Goal: Task Accomplishment & Management: Manage account settings

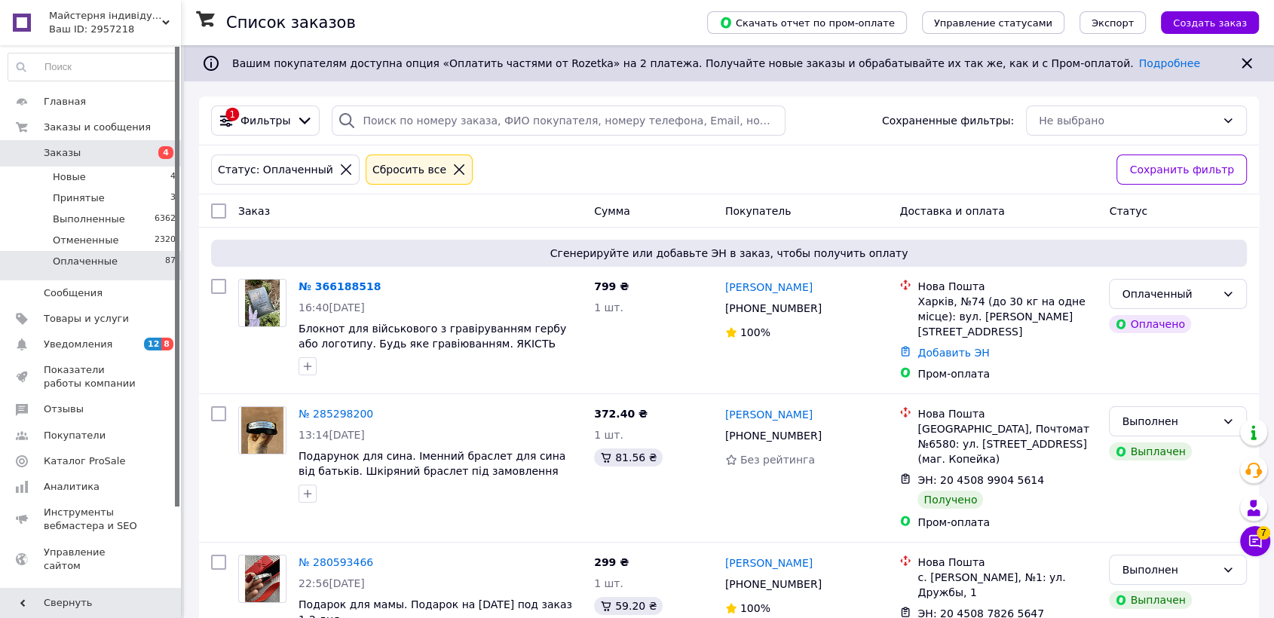
click at [134, 259] on li "Оплаченные 87" at bounding box center [92, 265] width 185 height 29
click at [1136, 288] on div "Оплаченный" at bounding box center [1169, 294] width 94 height 17
click at [1153, 324] on li "Принят" at bounding box center [1178, 326] width 136 height 27
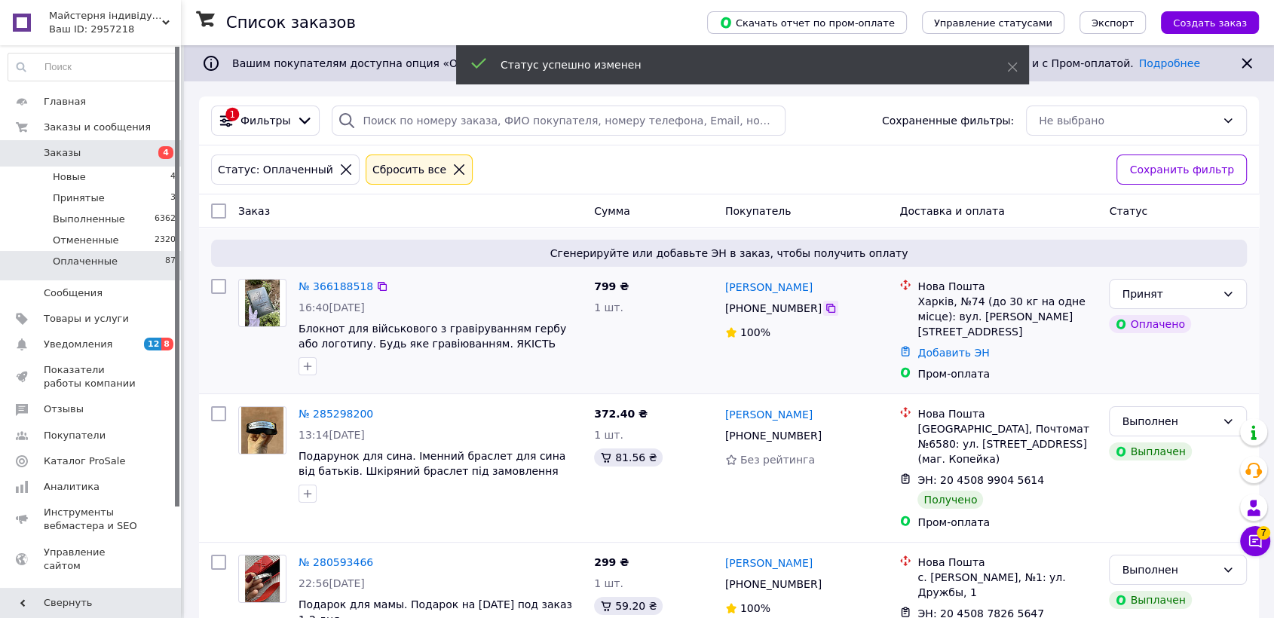
drag, startPoint x: 816, startPoint y: 306, endPoint x: 844, endPoint y: 320, distance: 31.0
click at [826, 306] on icon at bounding box center [830, 308] width 9 height 9
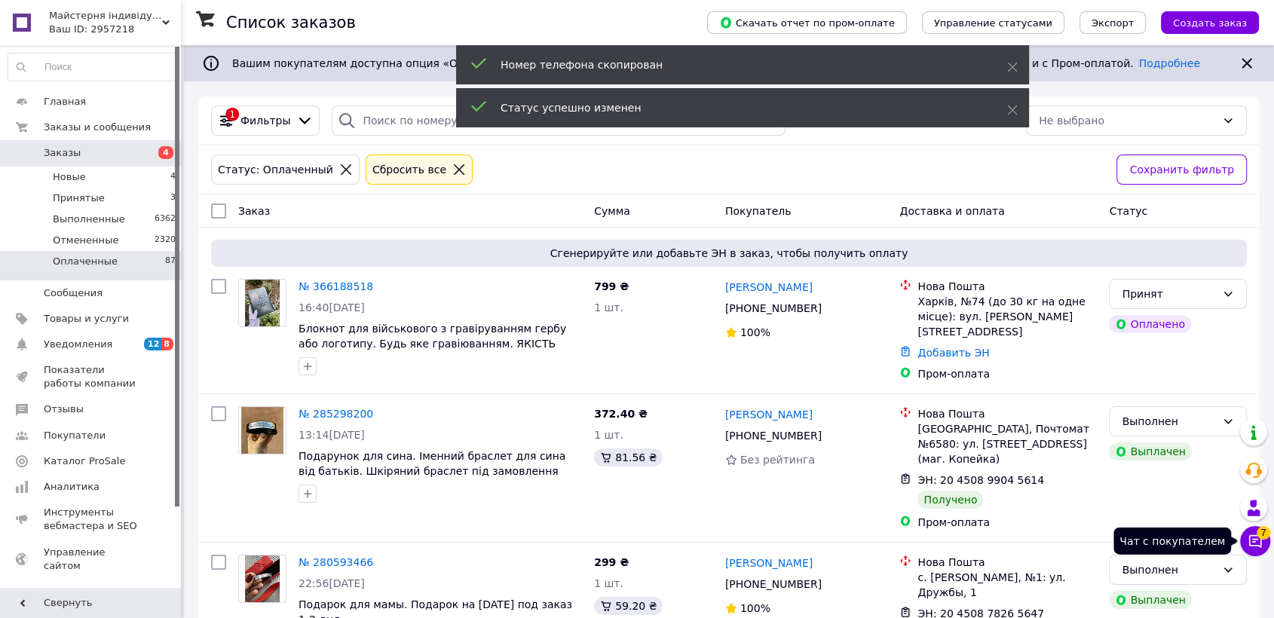
click at [1253, 538] on icon at bounding box center [1255, 541] width 15 height 15
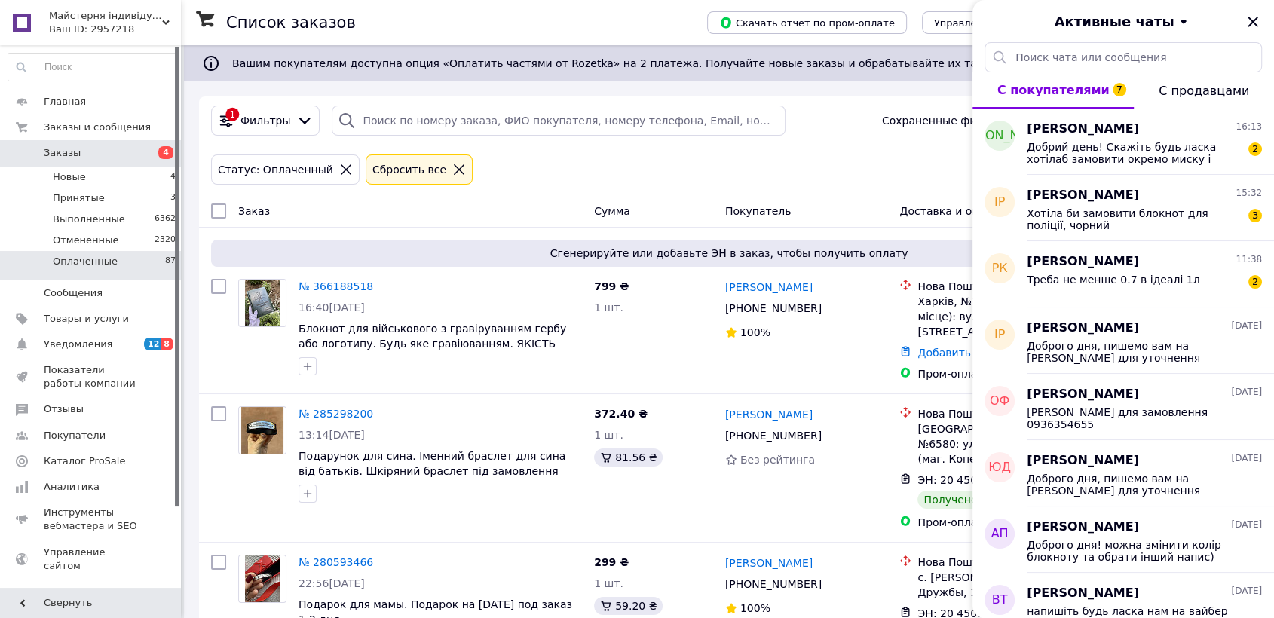
click at [414, 24] on div "Список заказов" at bounding box center [451, 22] width 451 height 45
click at [330, 290] on link "№ 366188518" at bounding box center [336, 286] width 75 height 12
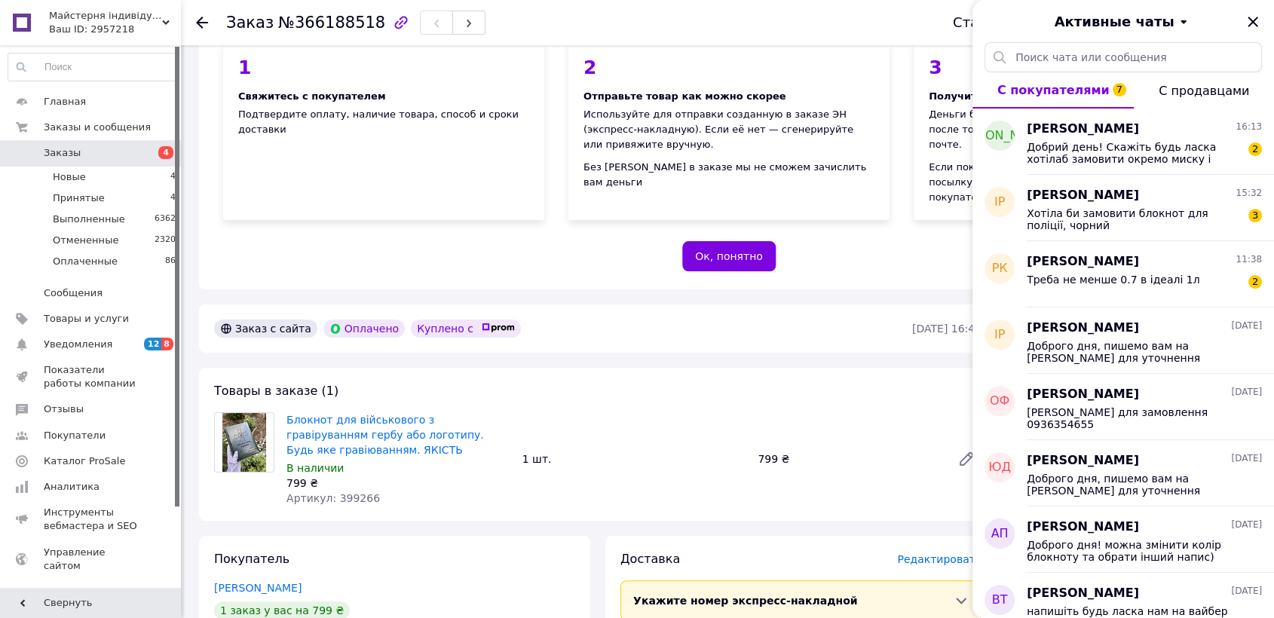
scroll to position [251, 0]
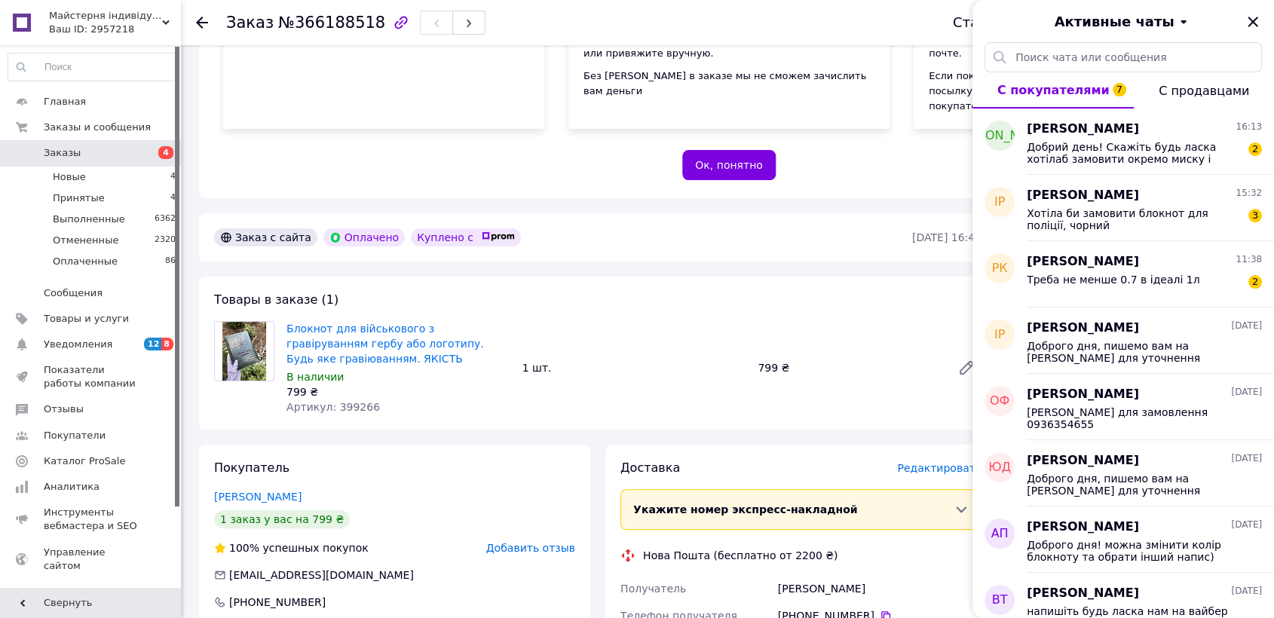
click at [245, 322] on img at bounding box center [244, 351] width 44 height 59
click at [298, 323] on link "Блокнот для військового з гравіруванням гербу або логотипу. Будь яке гравіюванн…" at bounding box center [385, 344] width 198 height 42
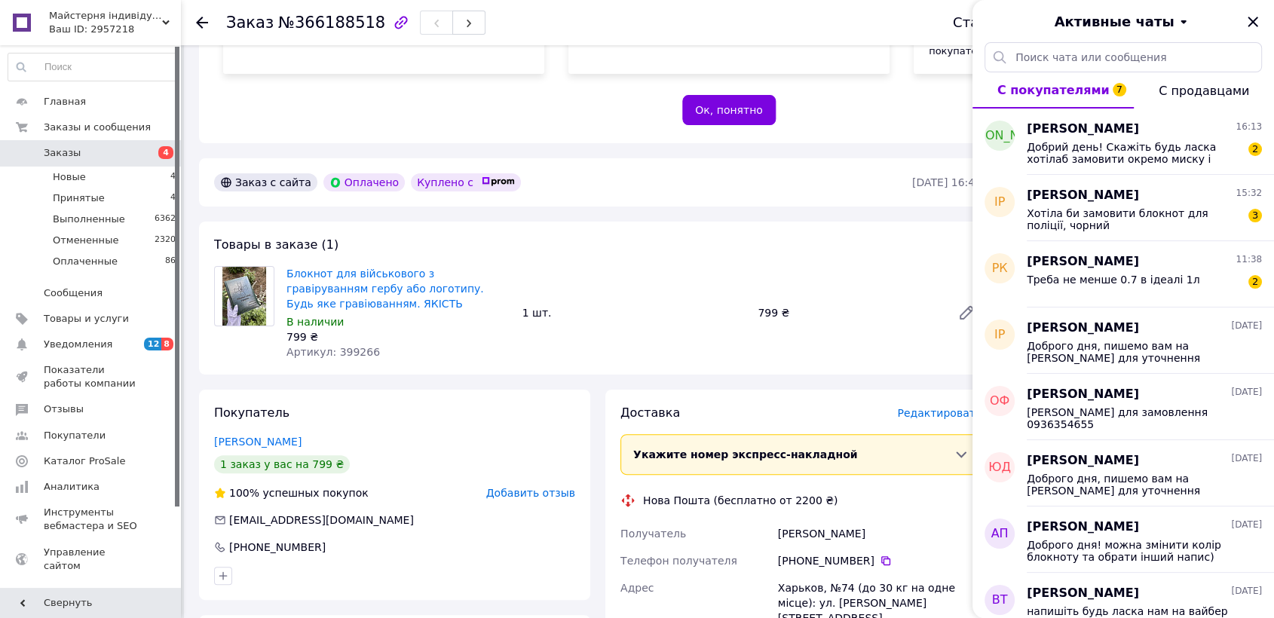
scroll to position [335, 0]
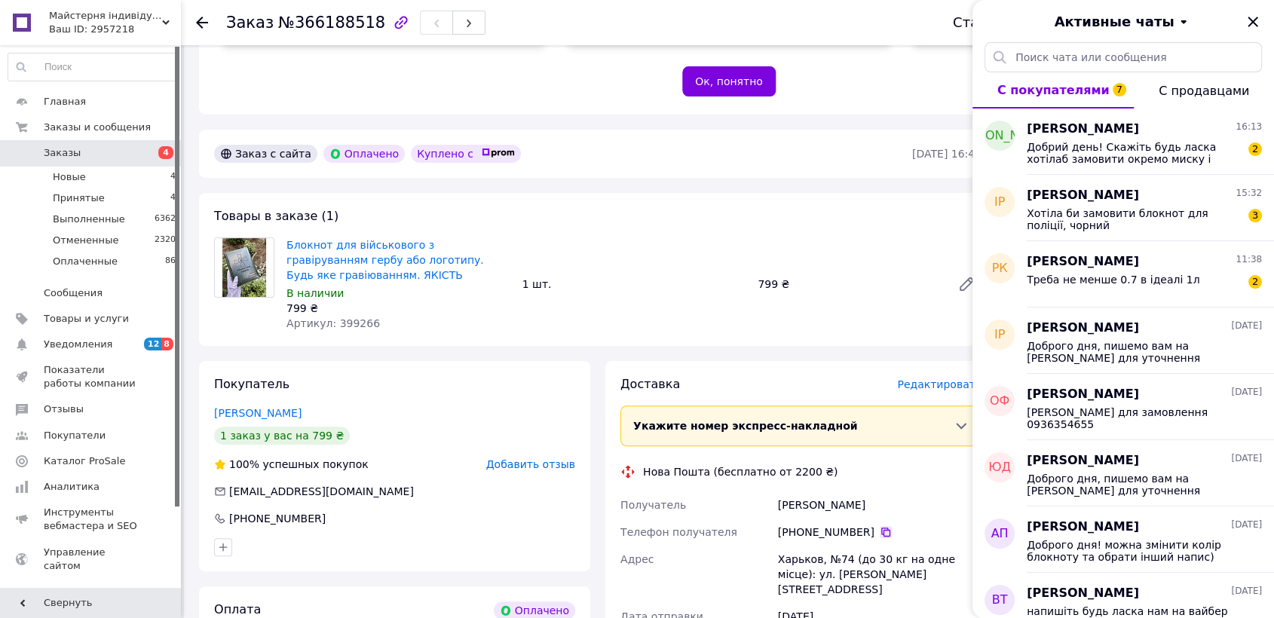
click at [880, 526] on icon at bounding box center [886, 532] width 12 height 12
drag, startPoint x: 864, startPoint y: 472, endPoint x: 775, endPoint y: 466, distance: 89.2
click at [775, 492] on div "[PERSON_NAME]" at bounding box center [880, 505] width 210 height 27
copy div "[PERSON_NAME]"
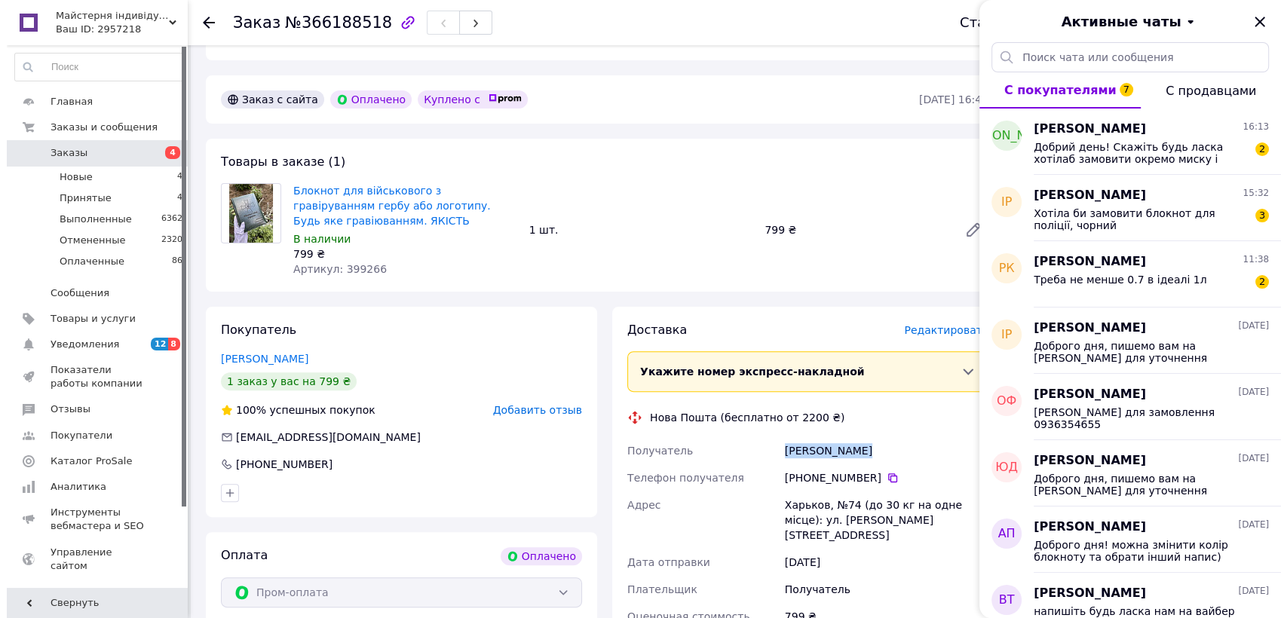
scroll to position [418, 0]
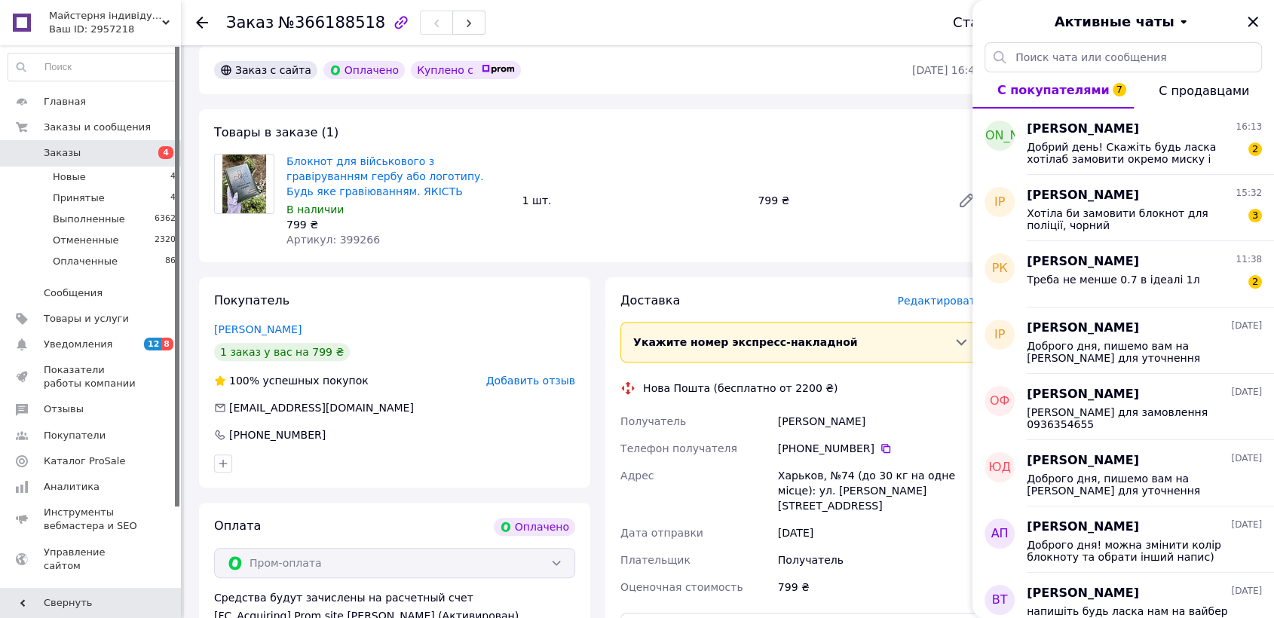
click at [954, 295] on span "Редактировать" at bounding box center [939, 301] width 84 height 12
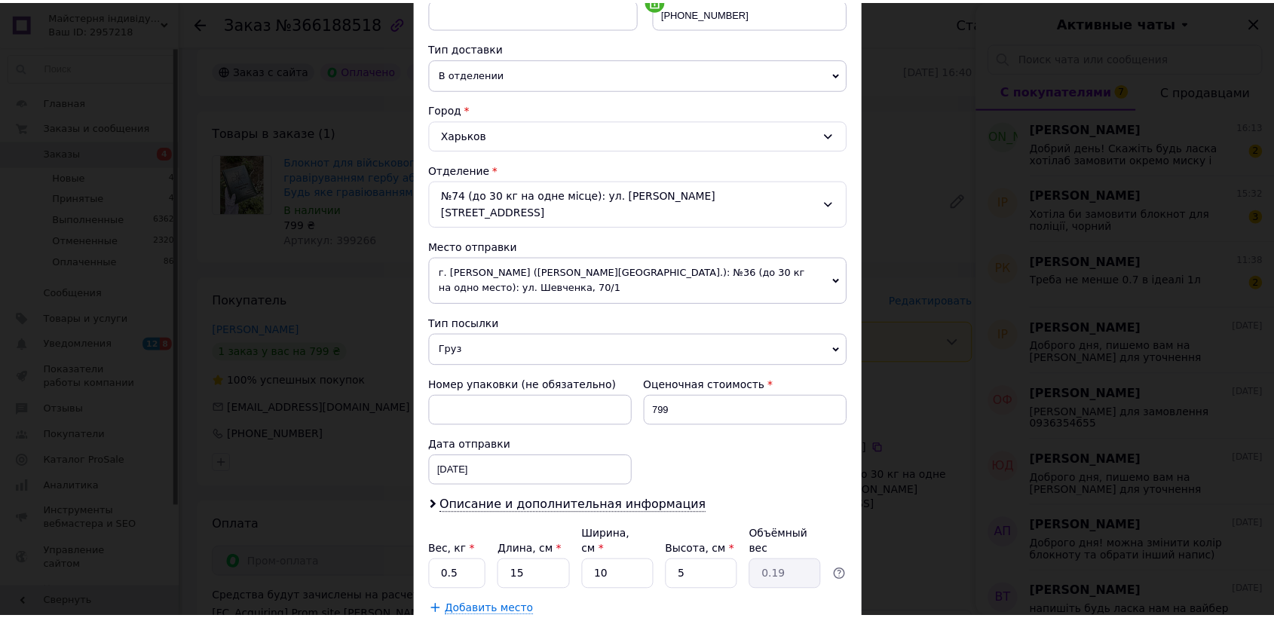
scroll to position [396, 0]
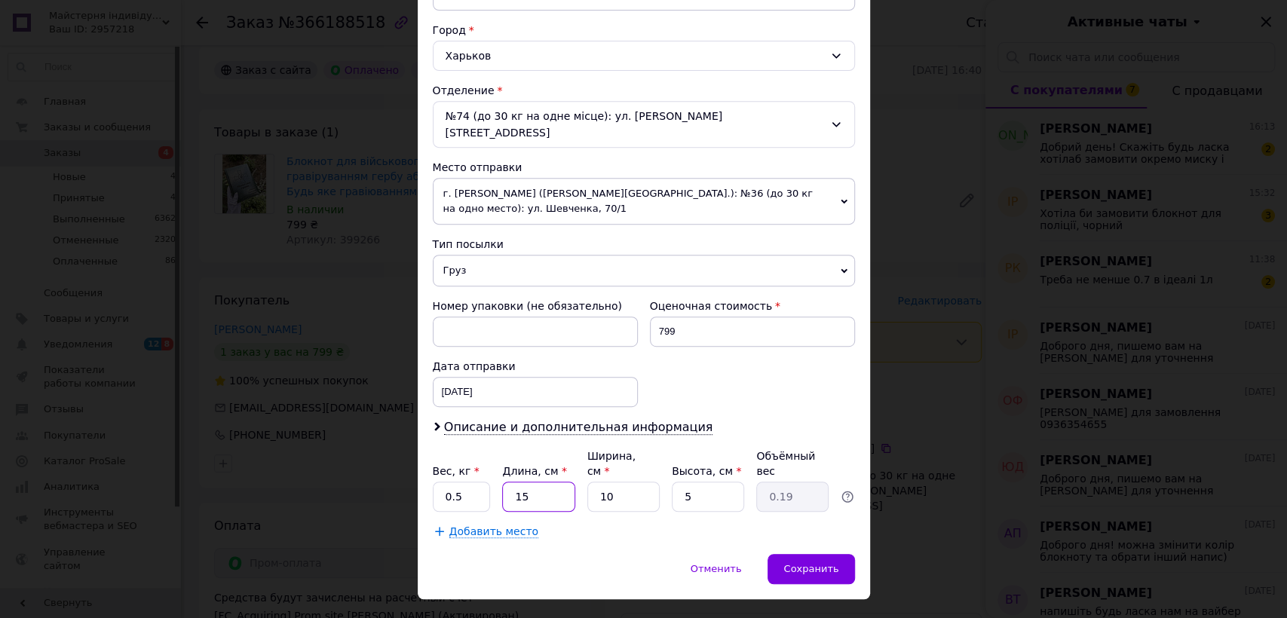
click at [562, 482] on input "15" at bounding box center [538, 497] width 72 height 30
type input "1"
type input "0.1"
type input "2"
type input "0.1"
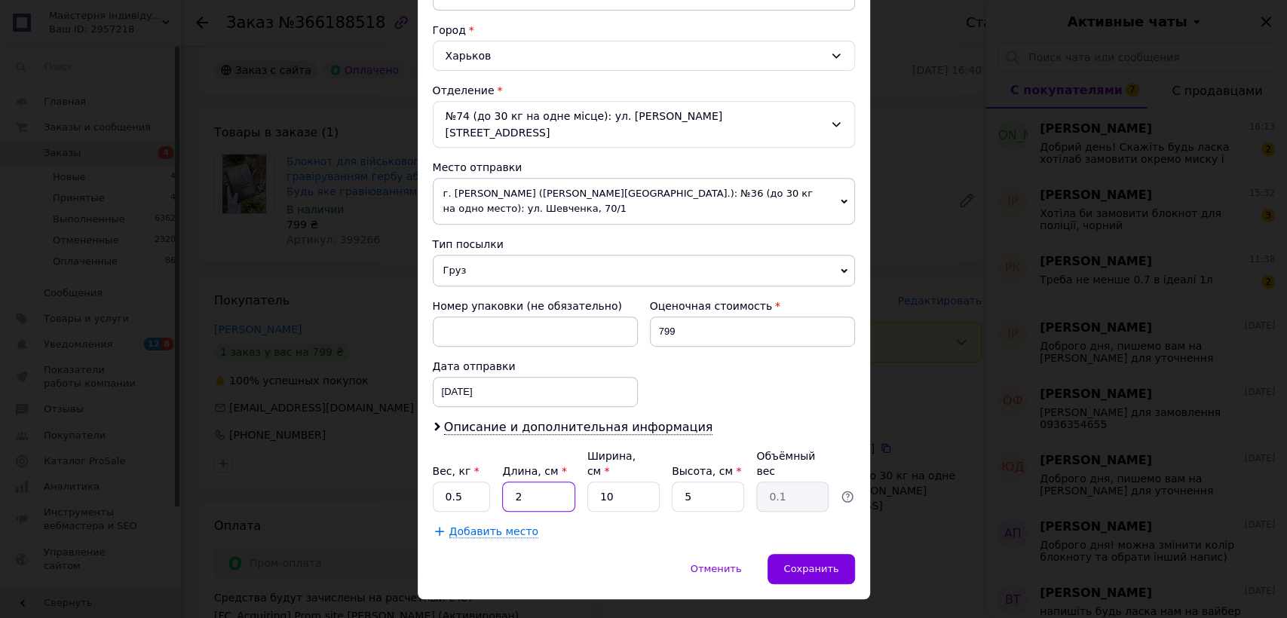
type input "24"
type input "0.3"
type input "24"
click at [639, 482] on input "10" at bounding box center [623, 497] width 72 height 30
type input "1"
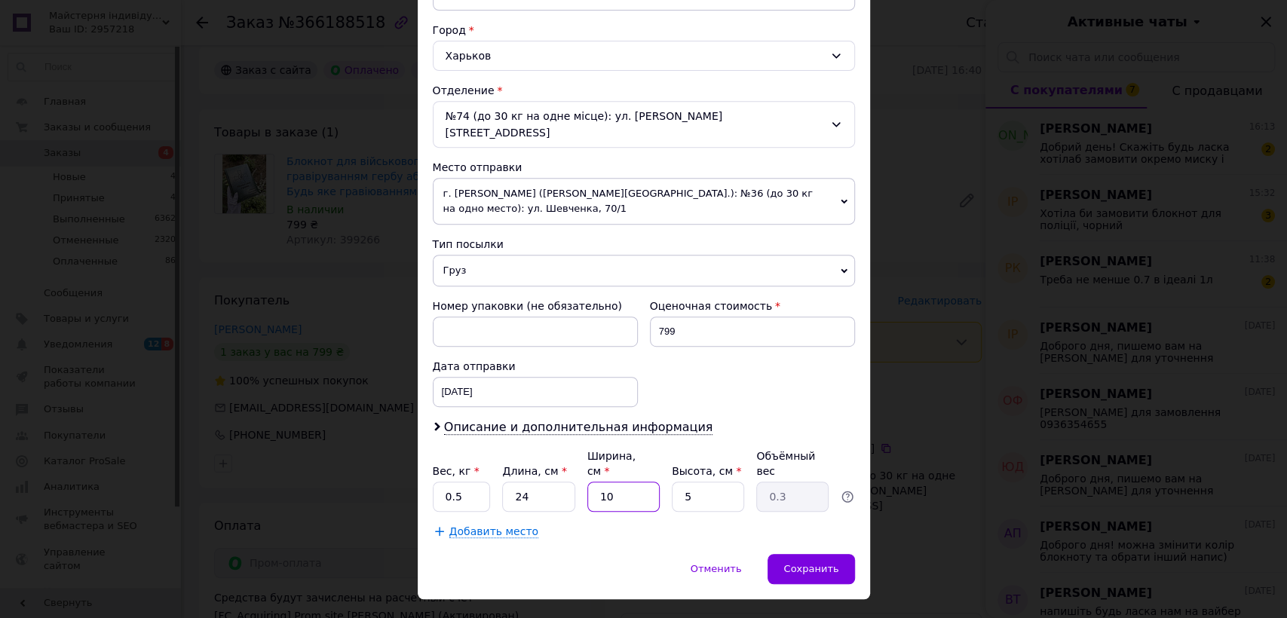
type input "0.1"
type input "17"
type input "0.51"
type input "17"
click at [692, 482] on input "5" at bounding box center [708, 497] width 72 height 30
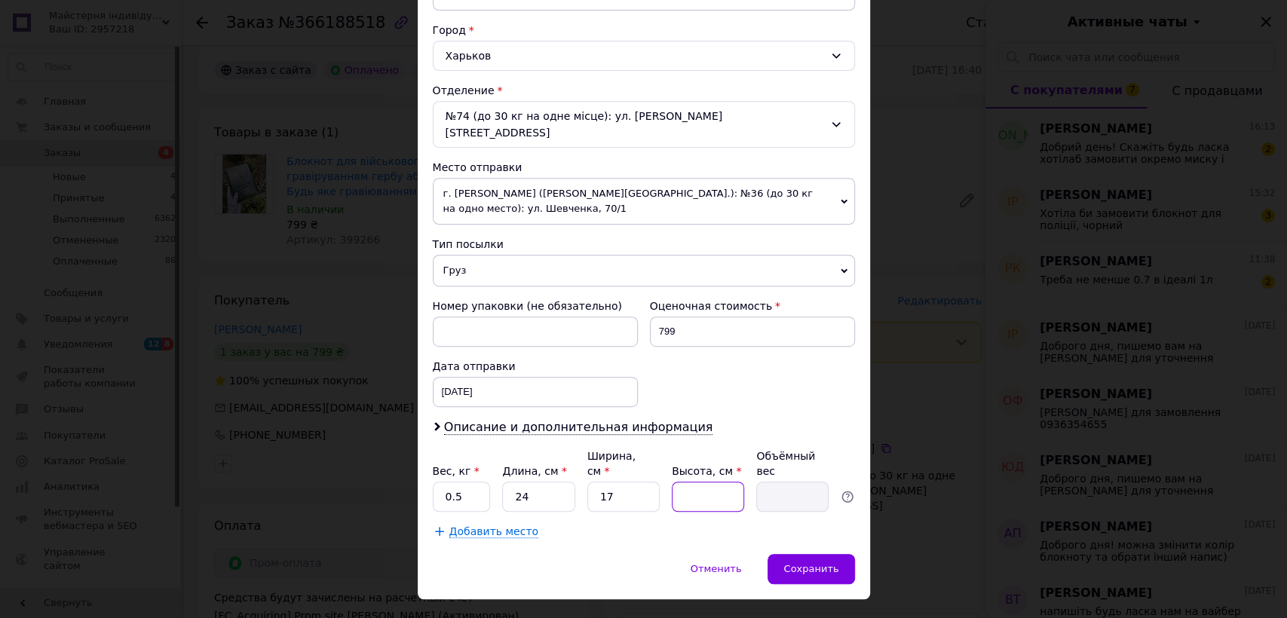
type input "4"
type input "0.41"
type input "4"
click at [783, 554] on div "Сохранить" at bounding box center [810, 569] width 87 height 30
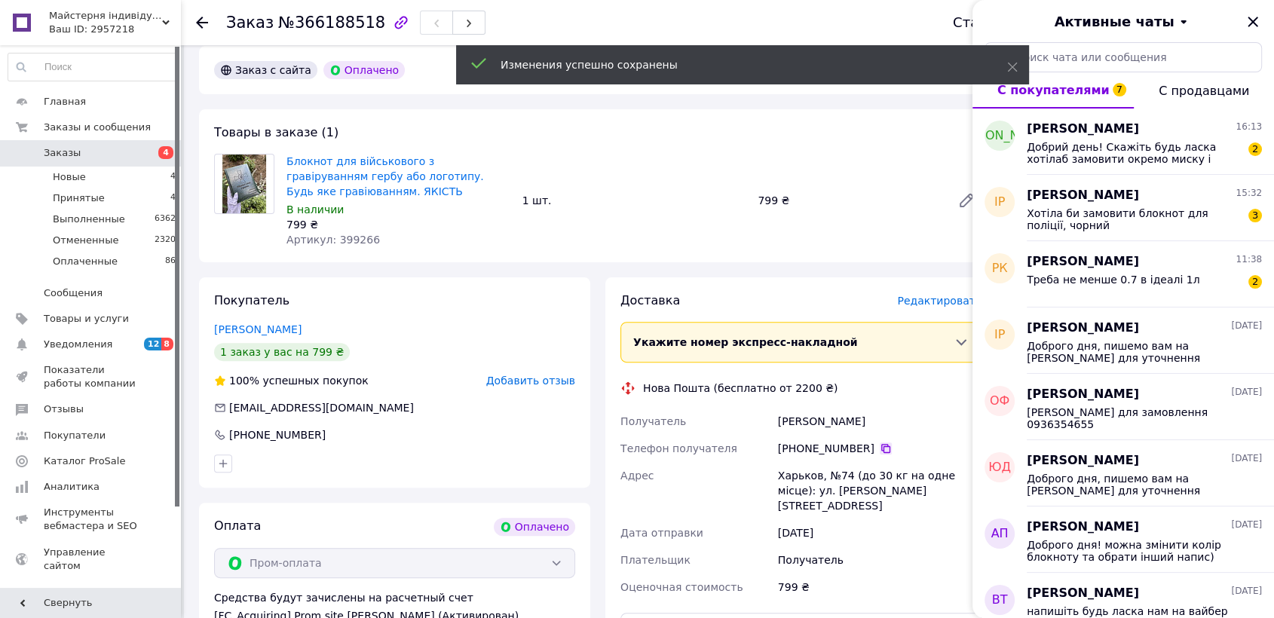
click at [880, 443] on icon at bounding box center [886, 449] width 12 height 12
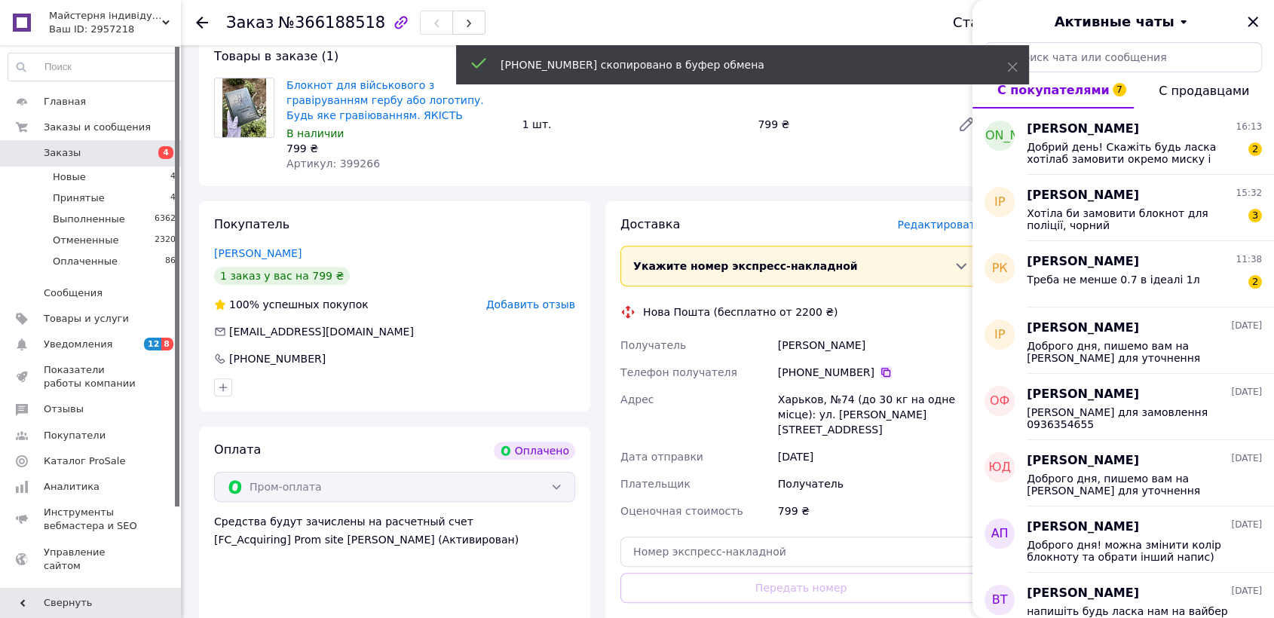
scroll to position [586, 0]
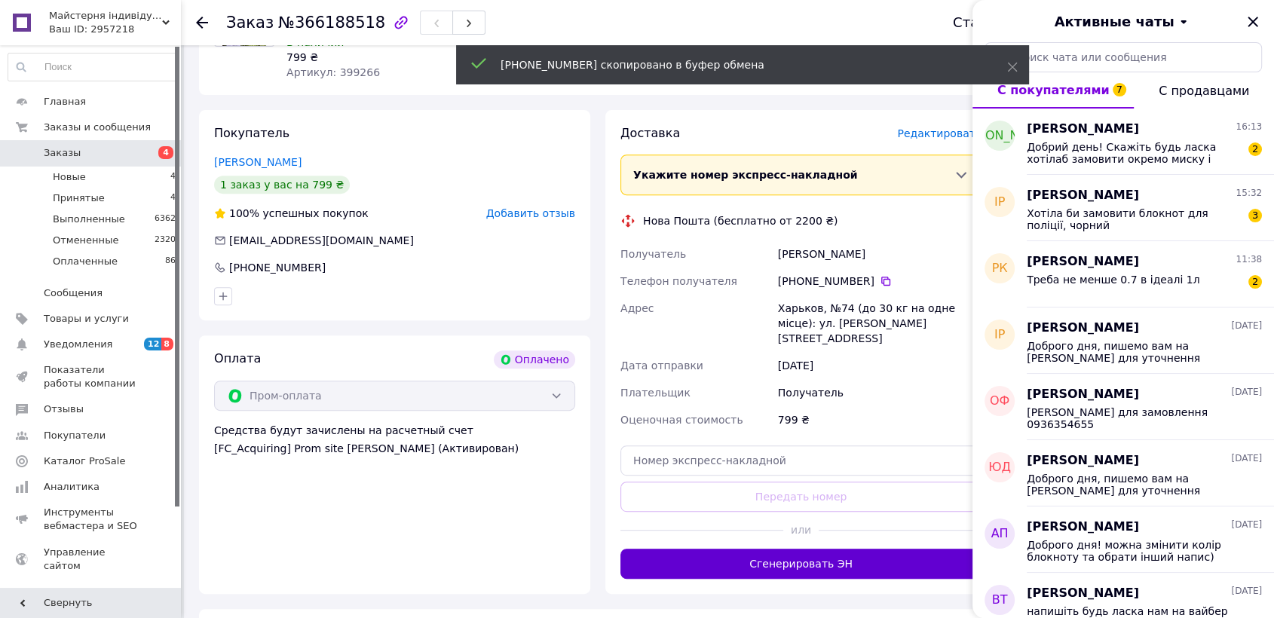
click at [867, 549] on button "Сгенерировать ЭН" at bounding box center [800, 564] width 361 height 30
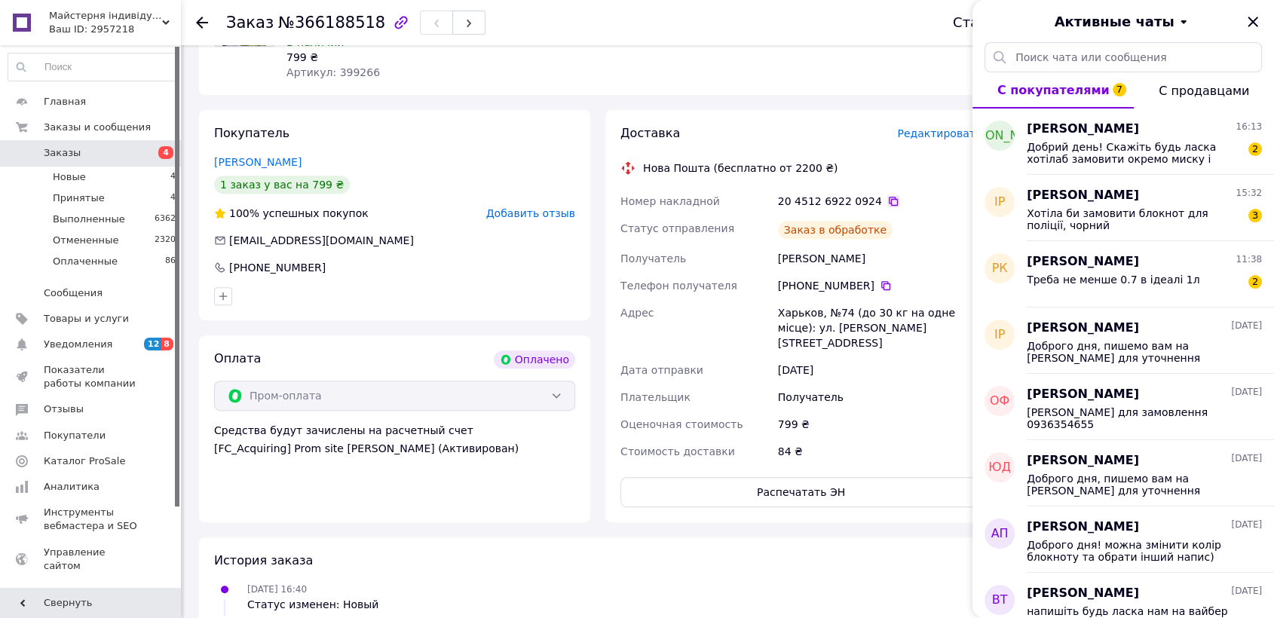
click at [889, 197] on icon at bounding box center [893, 201] width 9 height 9
click at [163, 181] on li "Новые 4" at bounding box center [92, 177] width 185 height 21
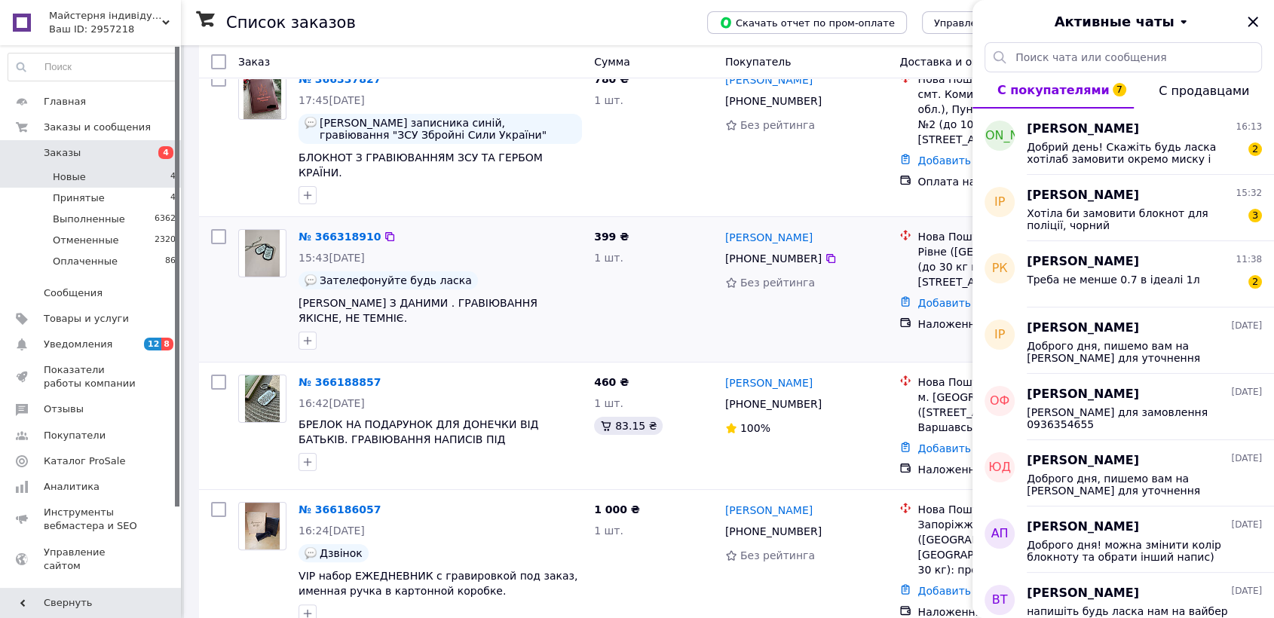
scroll to position [179, 0]
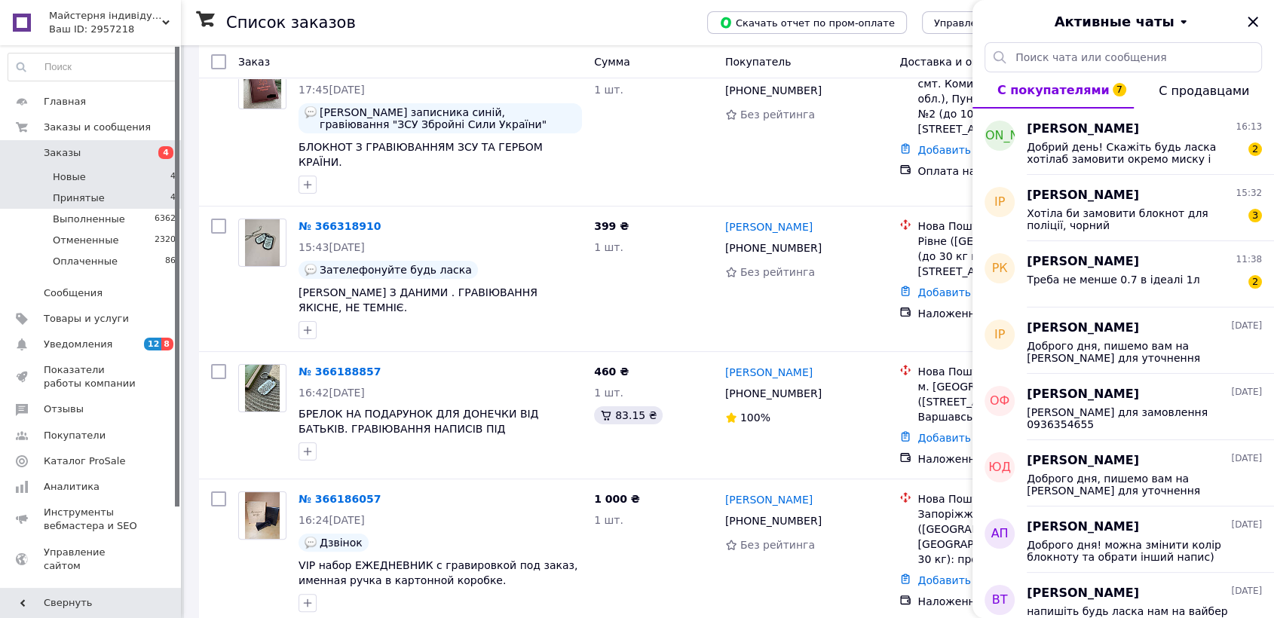
click at [133, 197] on li "Принятые 4" at bounding box center [92, 198] width 185 height 21
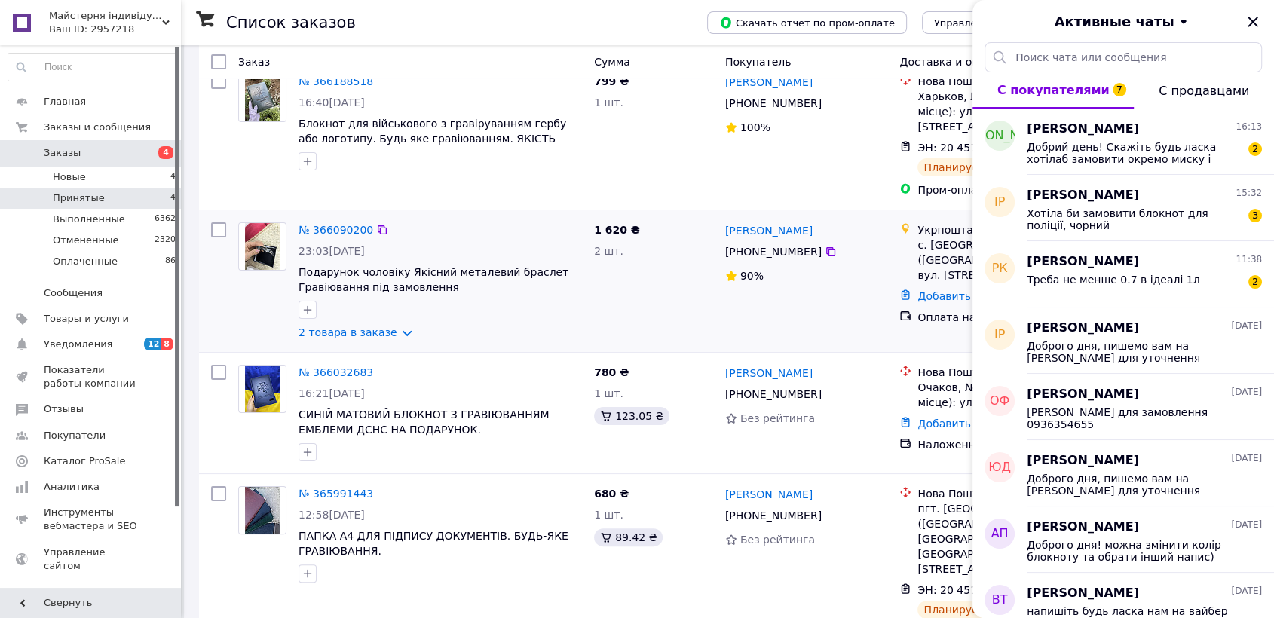
scroll to position [209, 0]
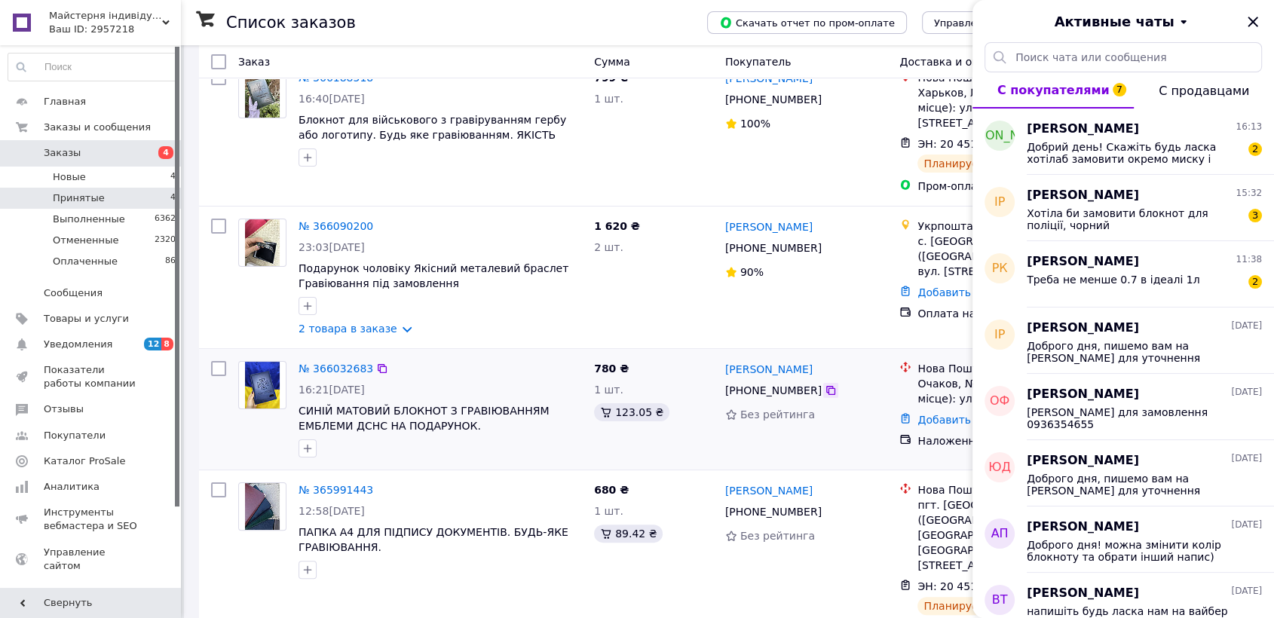
click at [825, 384] on icon at bounding box center [831, 390] width 12 height 12
click at [314, 363] on link "№ 366032683" at bounding box center [336, 369] width 75 height 12
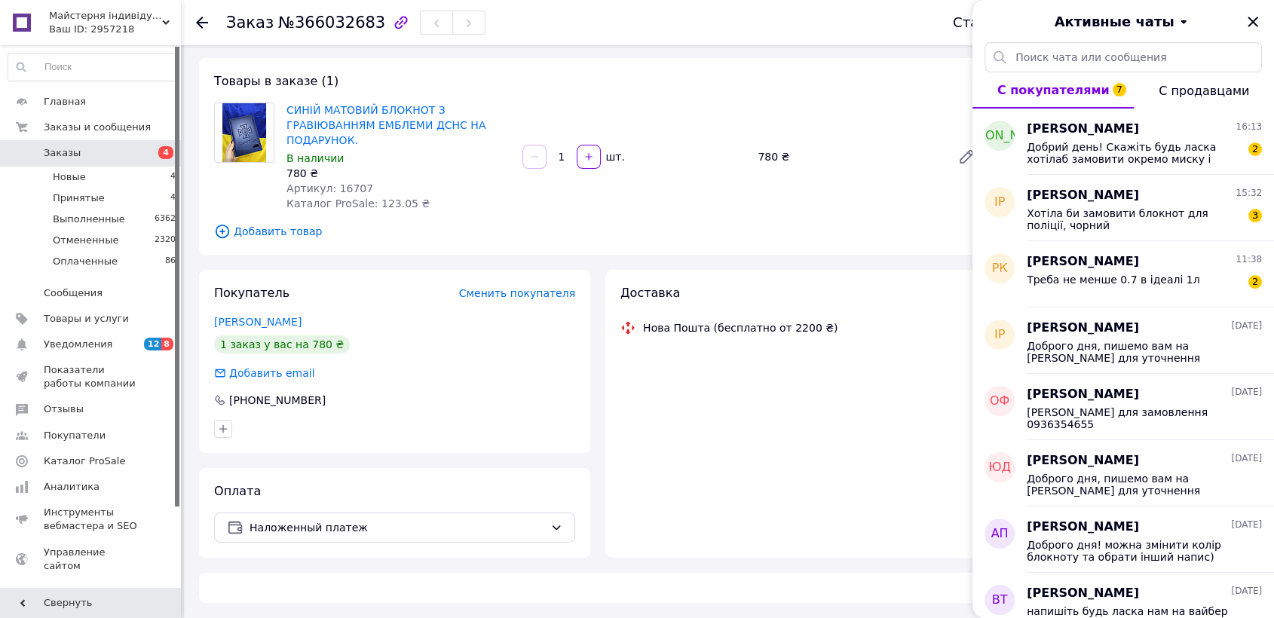
scroll to position [209, 0]
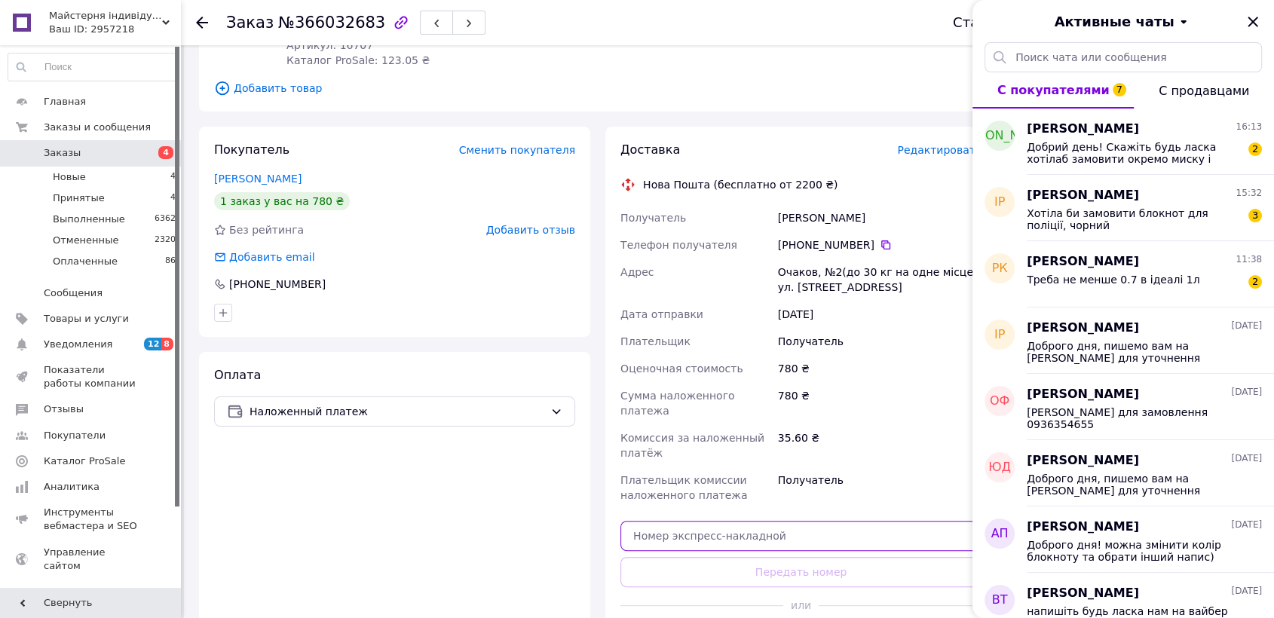
paste input "20451269221636"
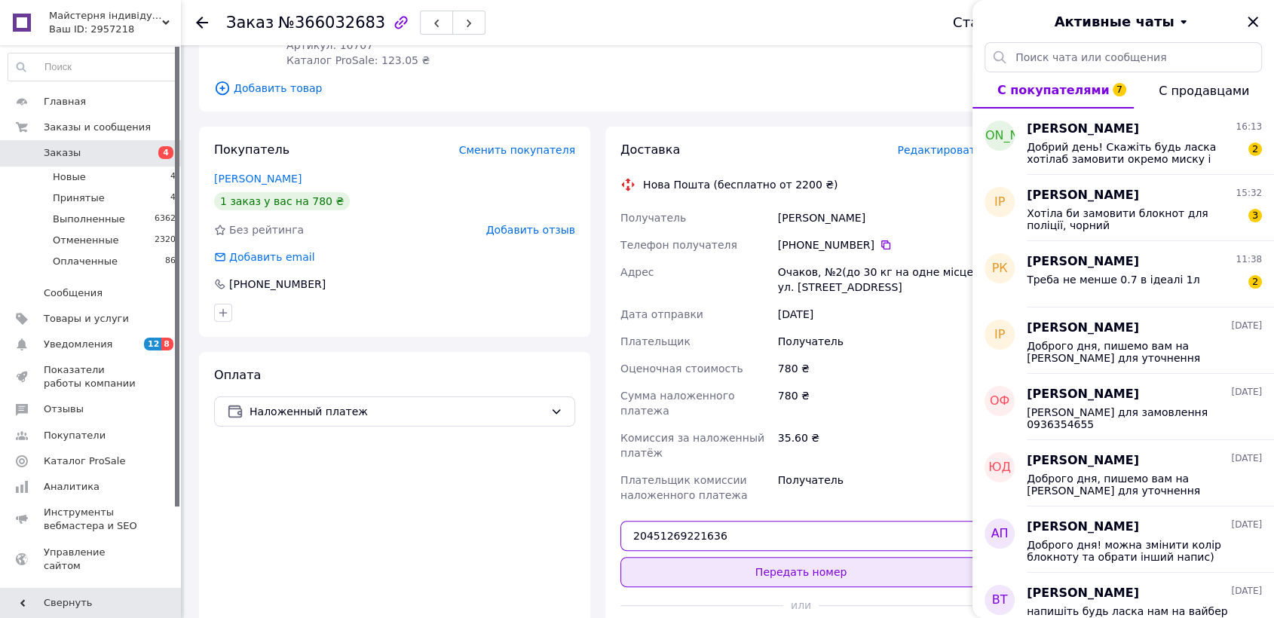
type input "20451269221636"
click at [740, 557] on button "Передать номер" at bounding box center [800, 572] width 361 height 30
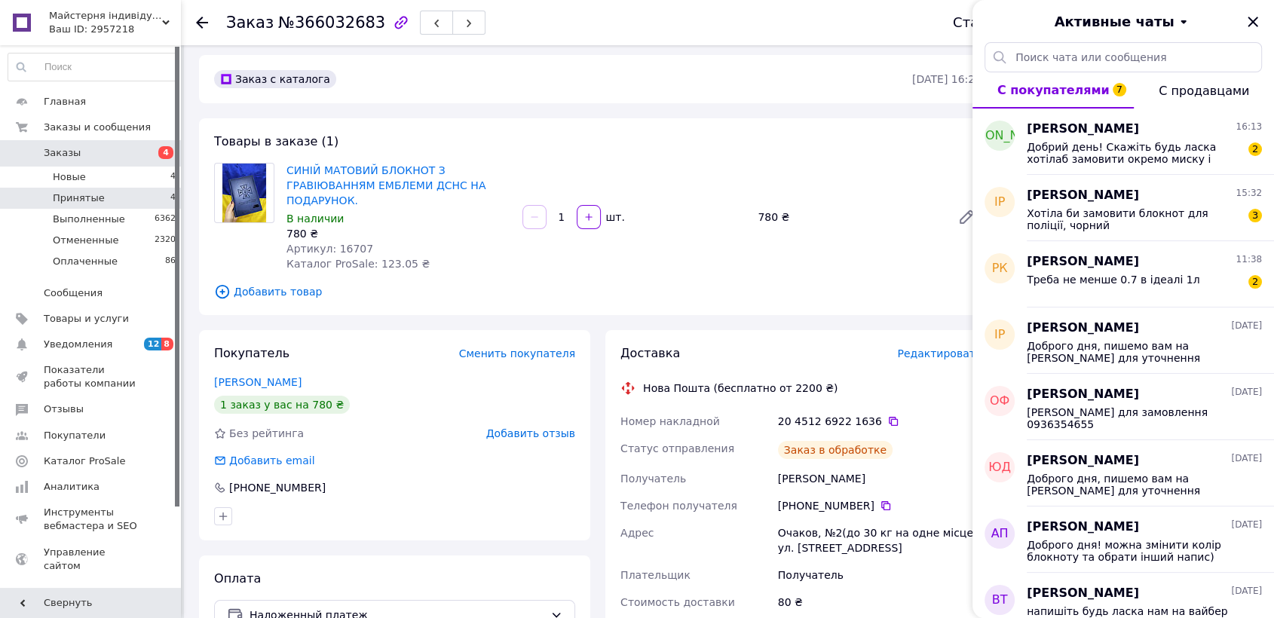
scroll to position [0, 0]
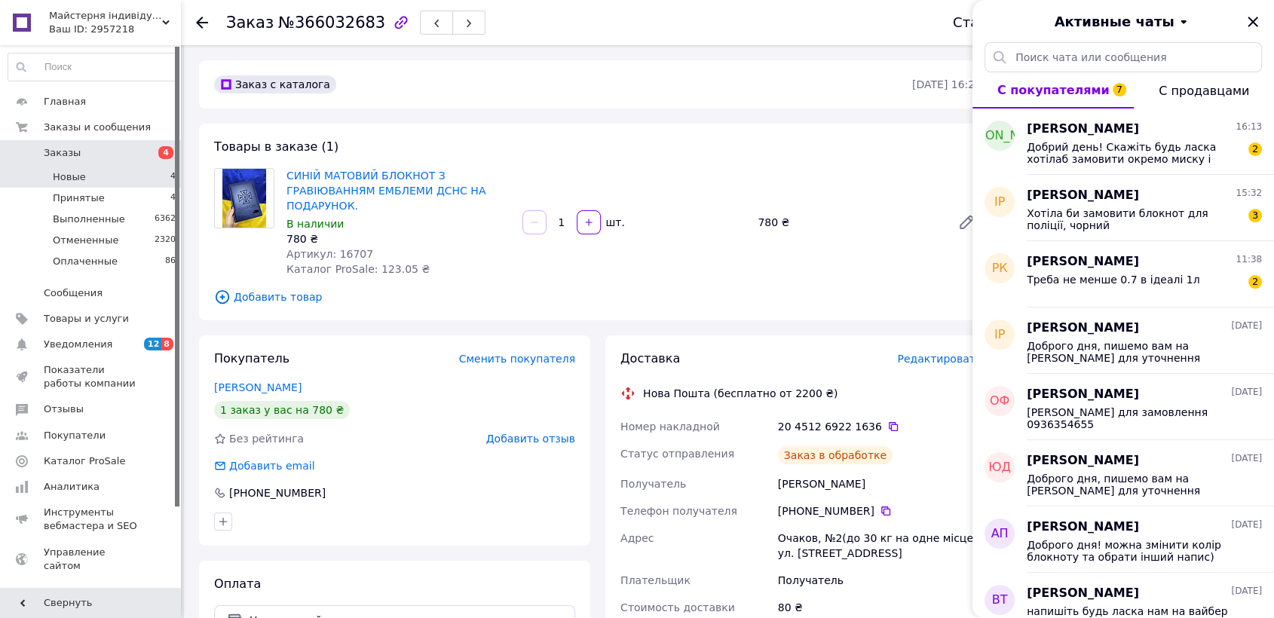
click at [97, 170] on li "Новые 4" at bounding box center [92, 177] width 185 height 21
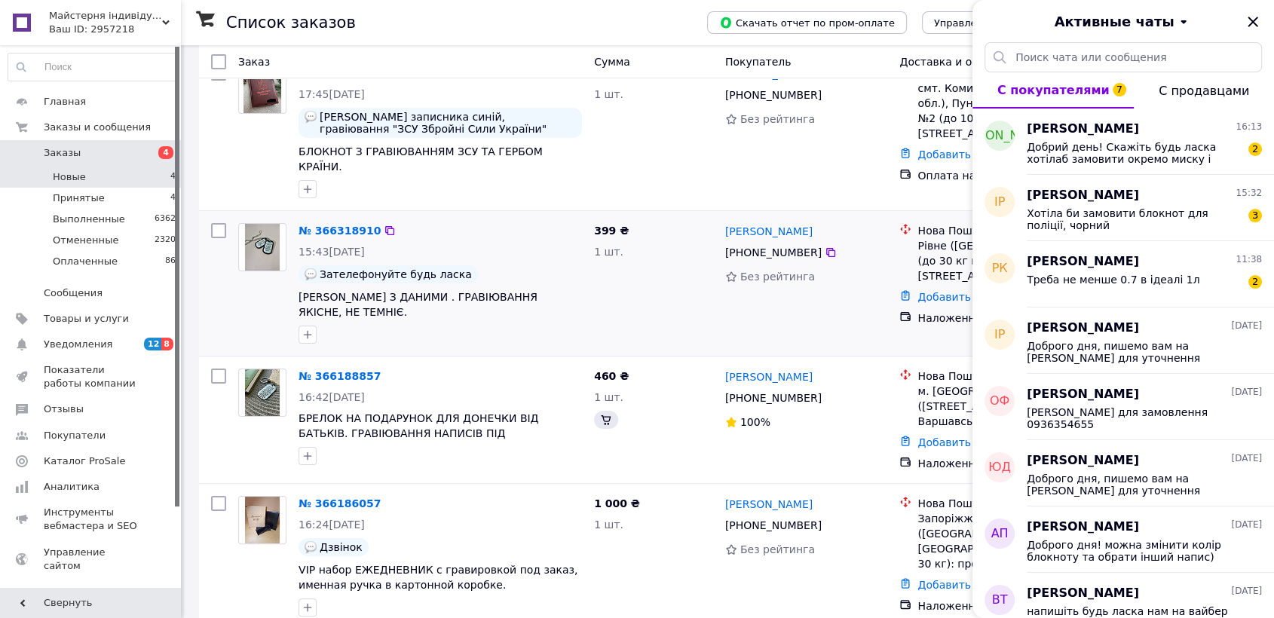
scroll to position [179, 0]
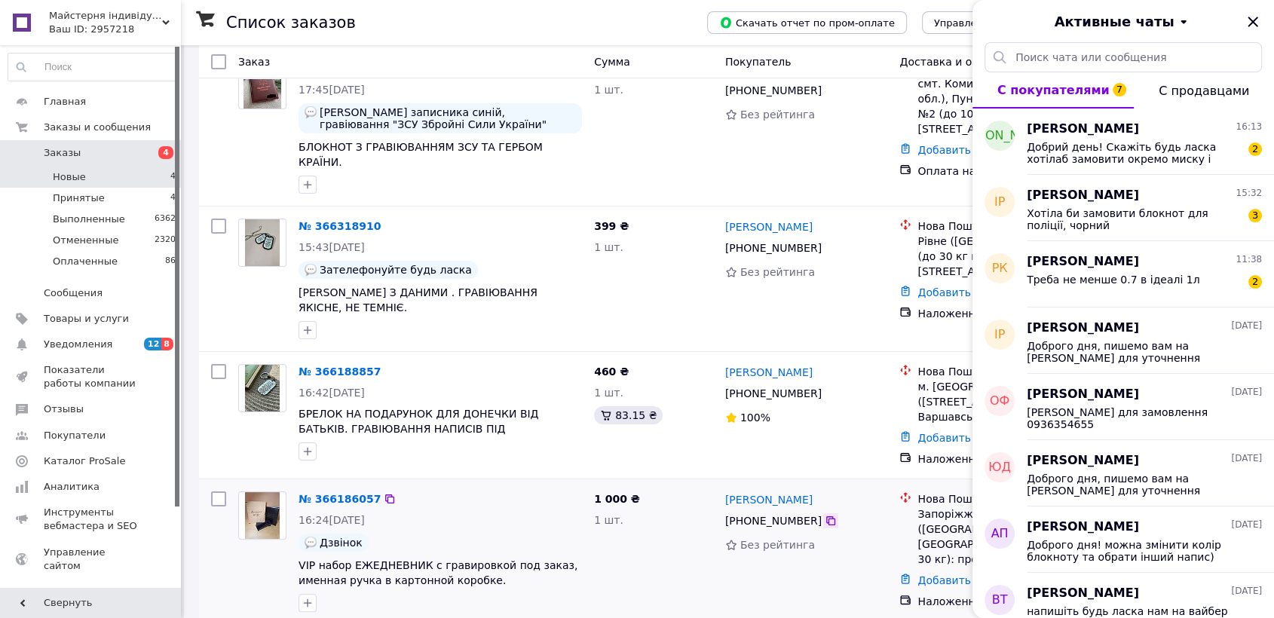
click at [825, 515] on icon at bounding box center [831, 521] width 12 height 12
drag, startPoint x: 703, startPoint y: 13, endPoint x: 693, endPoint y: 26, distance: 17.2
click at [677, 16] on div "Список заказов" at bounding box center [451, 22] width 451 height 45
click at [317, 493] on link "№ 366186057" at bounding box center [340, 499] width 82 height 12
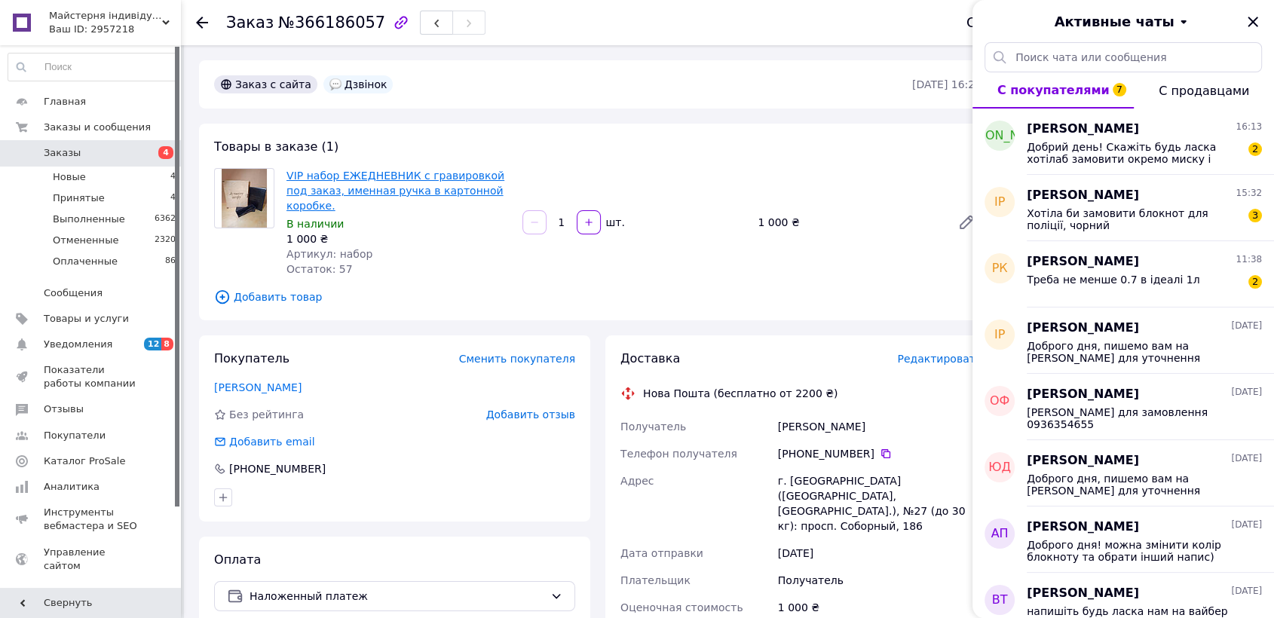
click at [441, 186] on link "VIP набор ЕЖЕДНЕВНИК с гравировкой под заказ, именная ручка в картонной коробке." at bounding box center [395, 191] width 218 height 42
click at [1252, 17] on icon "Закрыть" at bounding box center [1253, 22] width 18 height 18
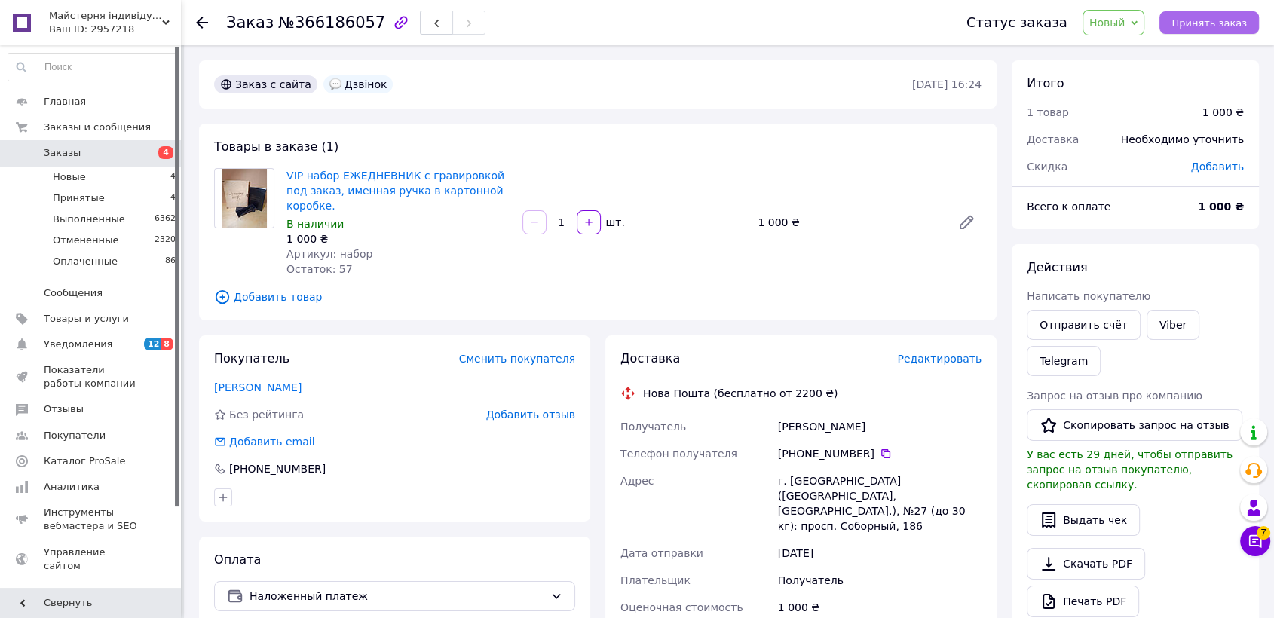
click at [1203, 25] on span "Принять заказ" at bounding box center [1209, 22] width 75 height 11
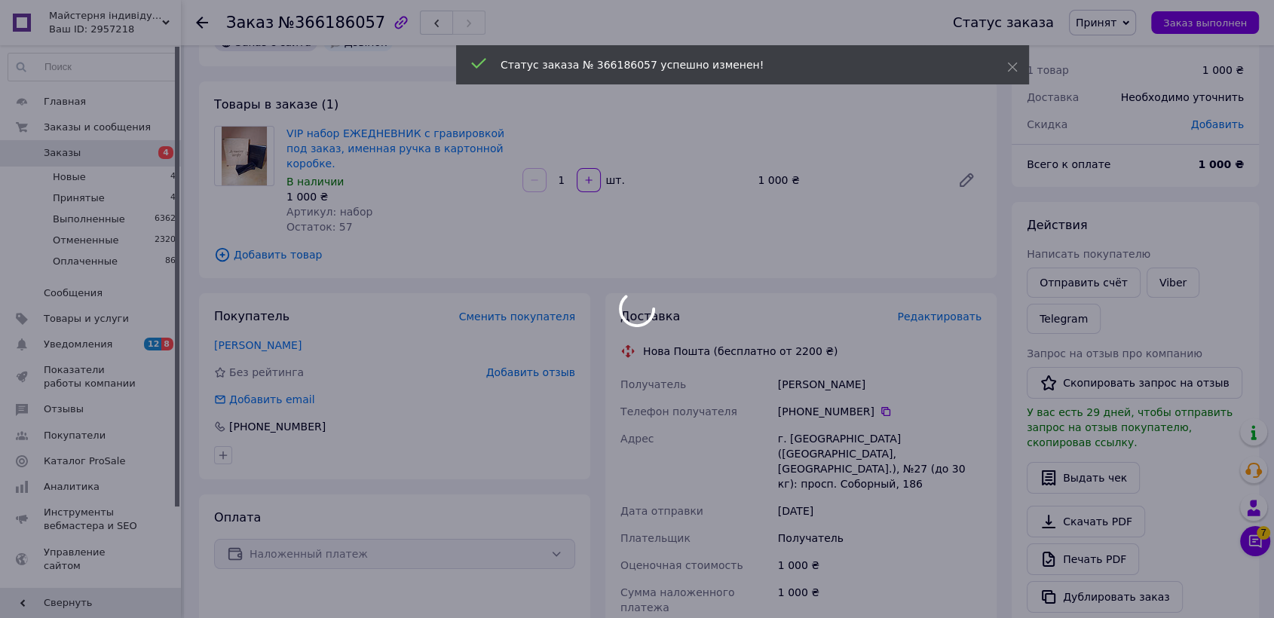
scroll to position [84, 0]
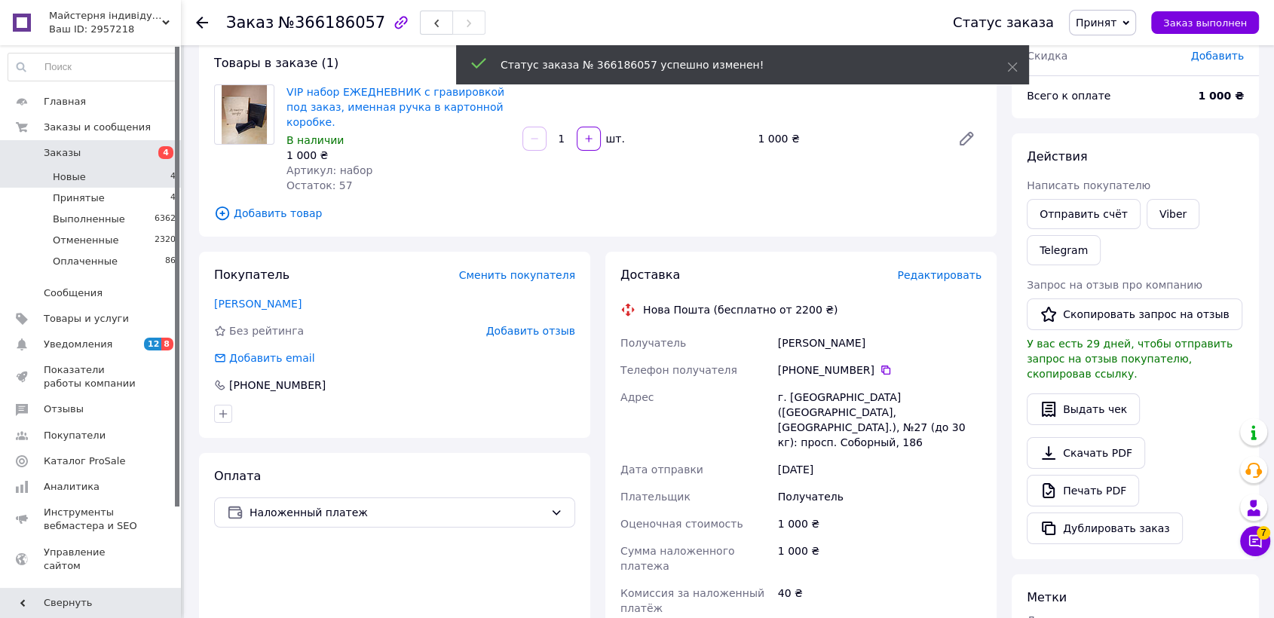
click at [144, 179] on li "Новые 4" at bounding box center [92, 177] width 185 height 21
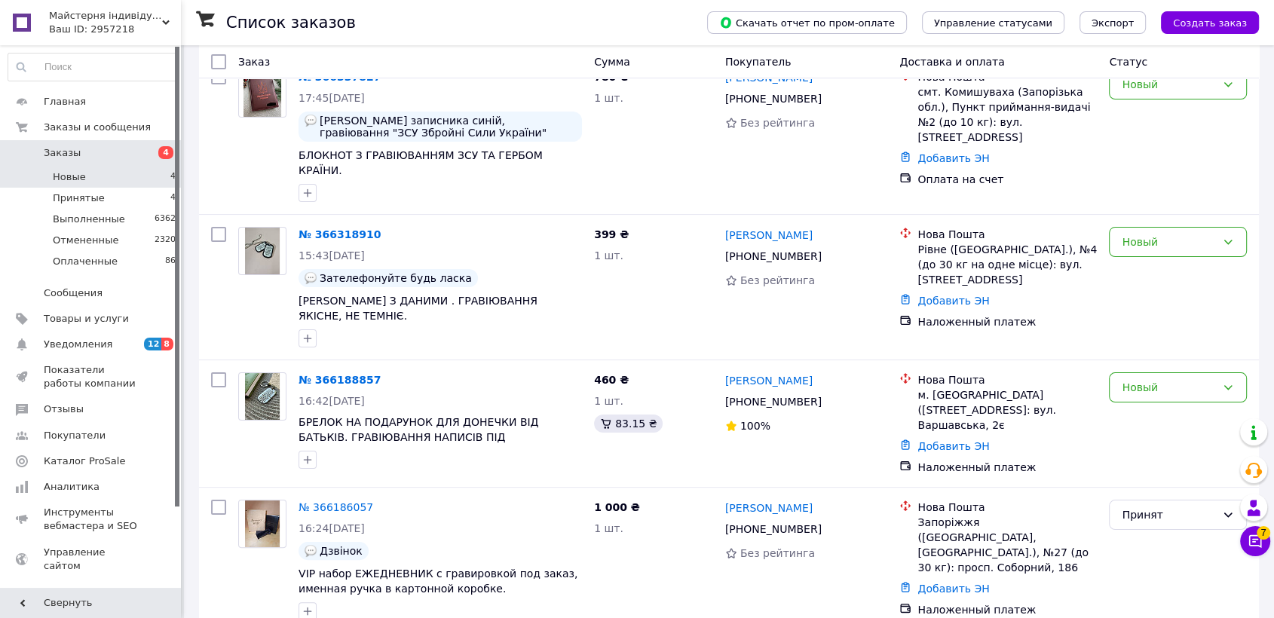
scroll to position [179, 0]
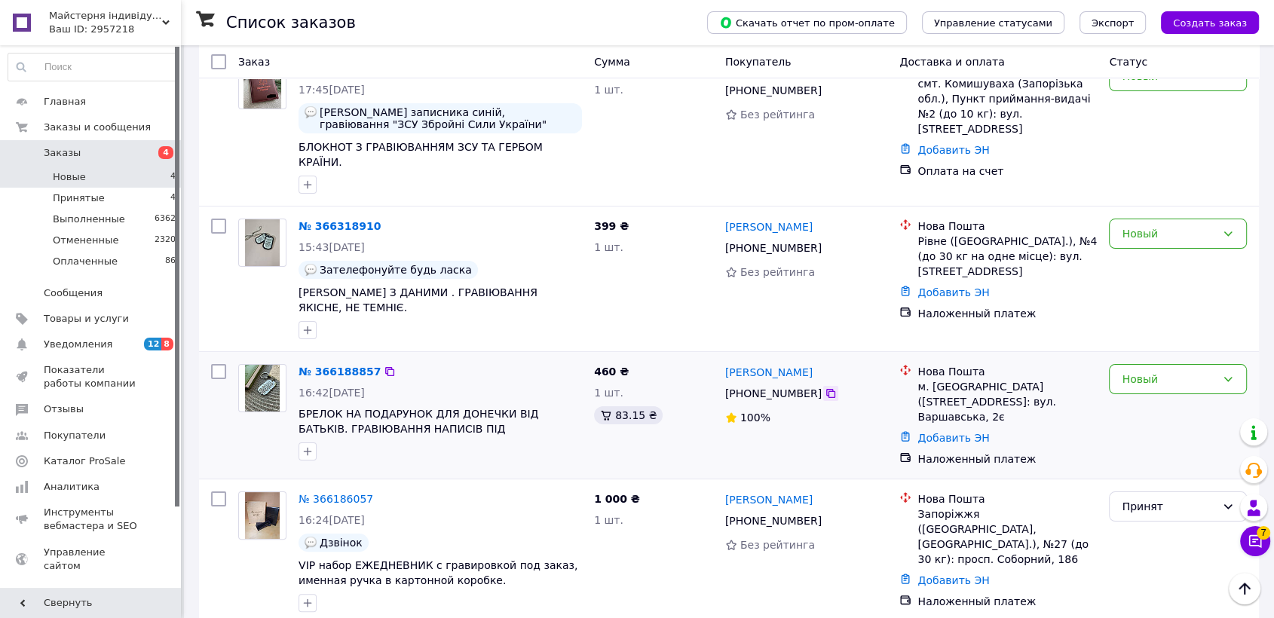
click at [825, 388] on icon at bounding box center [831, 394] width 12 height 12
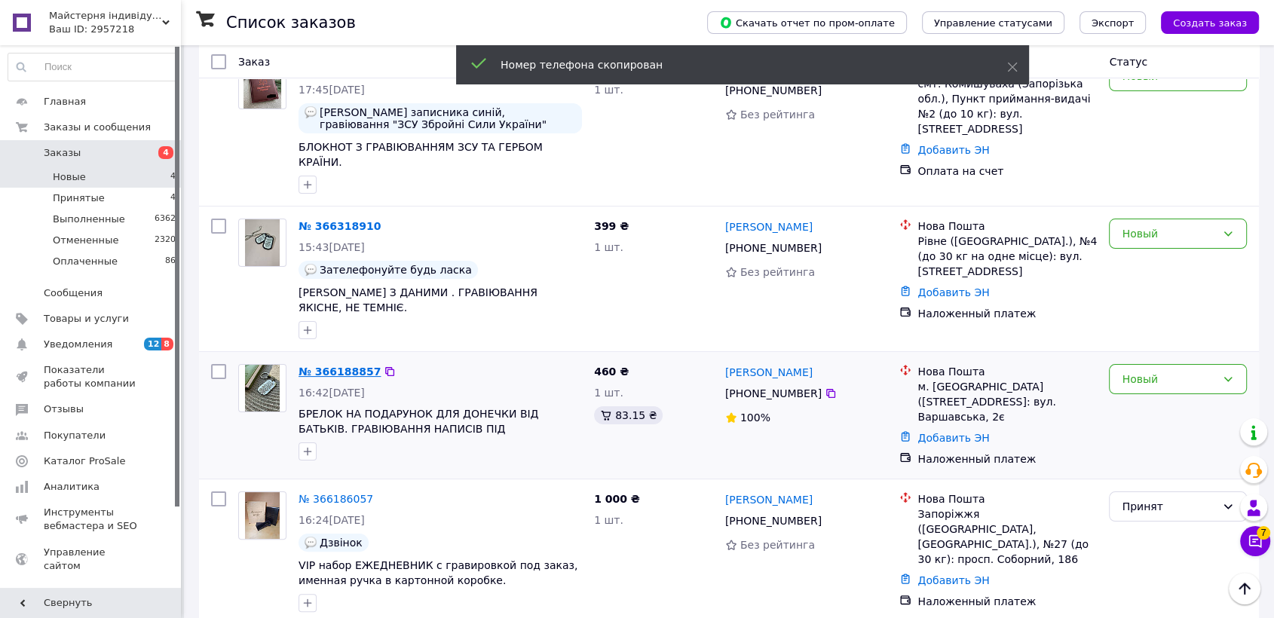
click at [319, 366] on link "№ 366188857" at bounding box center [340, 372] width 82 height 12
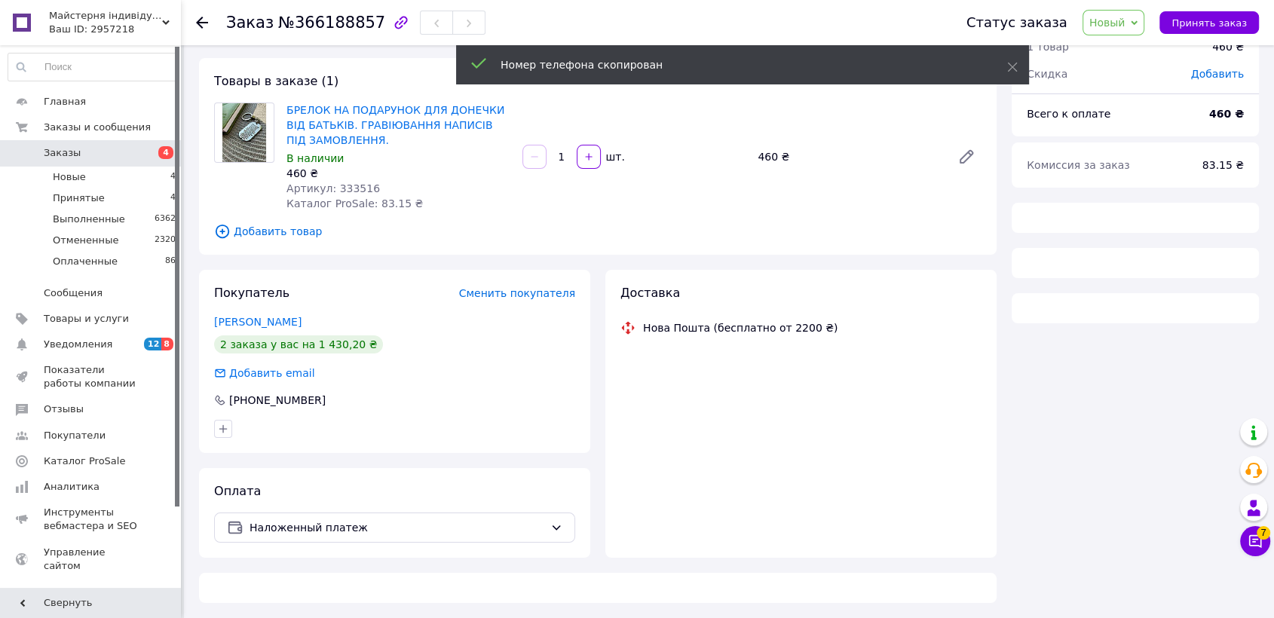
scroll to position [179, 0]
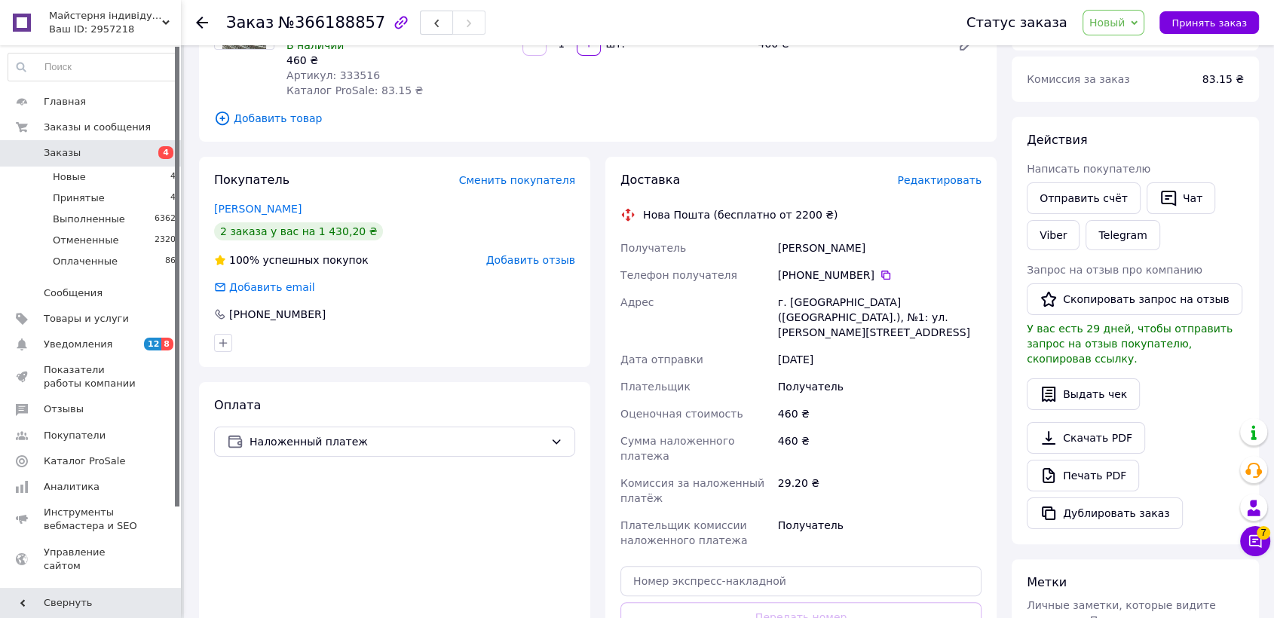
click at [630, 10] on div "Заказ №366188857" at bounding box center [581, 22] width 710 height 45
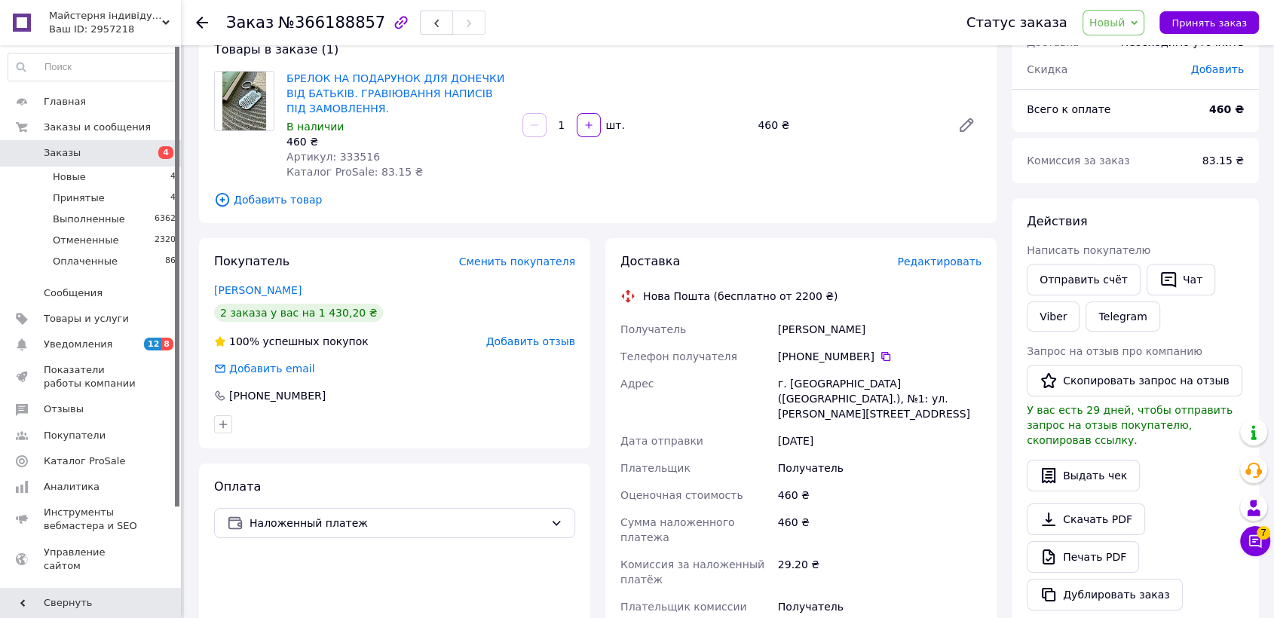
scroll to position [0, 0]
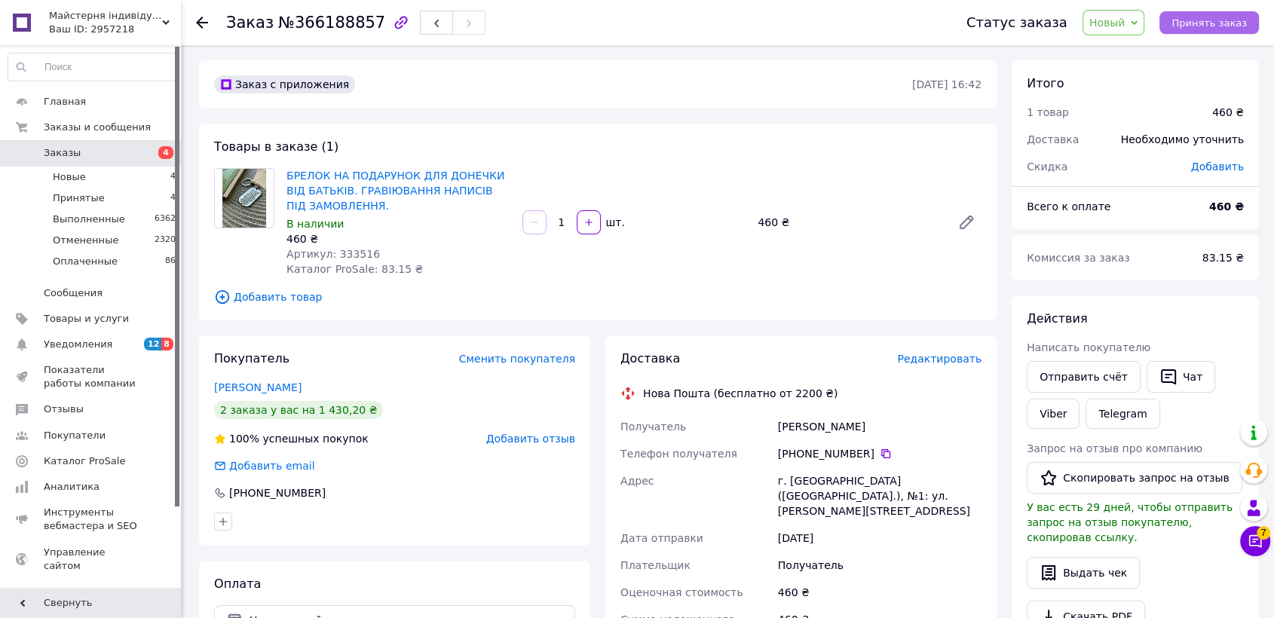
click at [1212, 26] on span "Принять заказ" at bounding box center [1209, 22] width 75 height 11
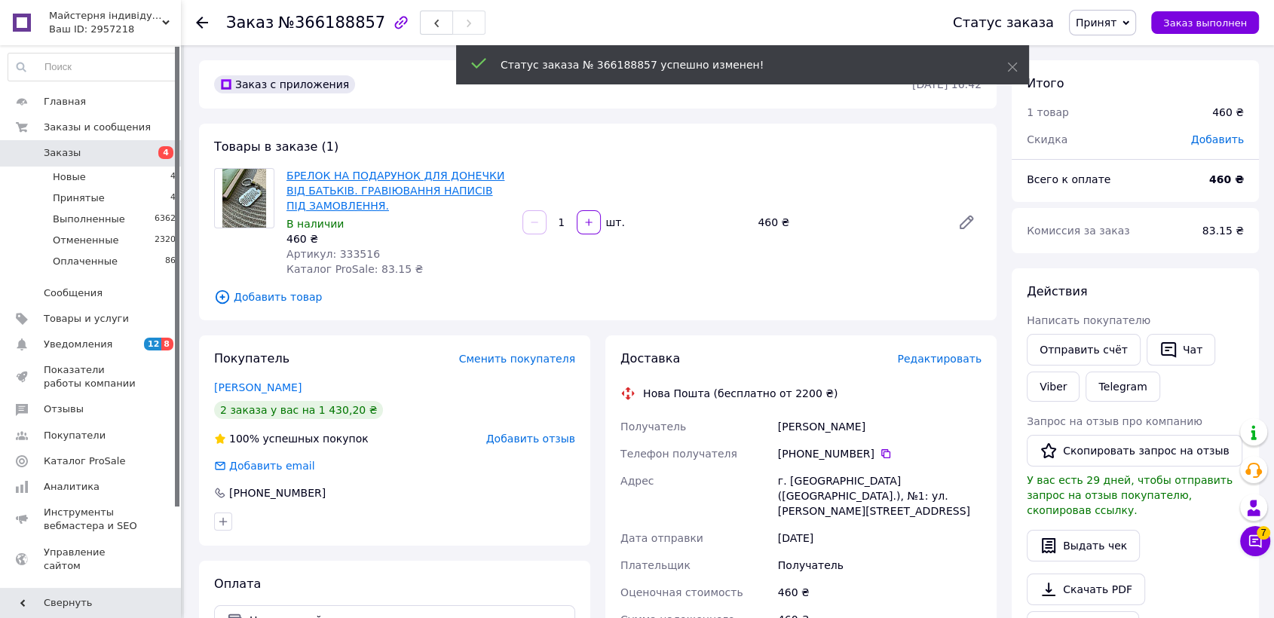
click at [435, 172] on link "БРЕЛОК НА ПОДАРУНОК ДЛЯ ДОНЕЧКИ ВІД БАТЬКІВ. ГРАВІЮВАННЯ НАПИСІВ ПІД ЗАМОВЛЕННЯ." at bounding box center [395, 191] width 218 height 42
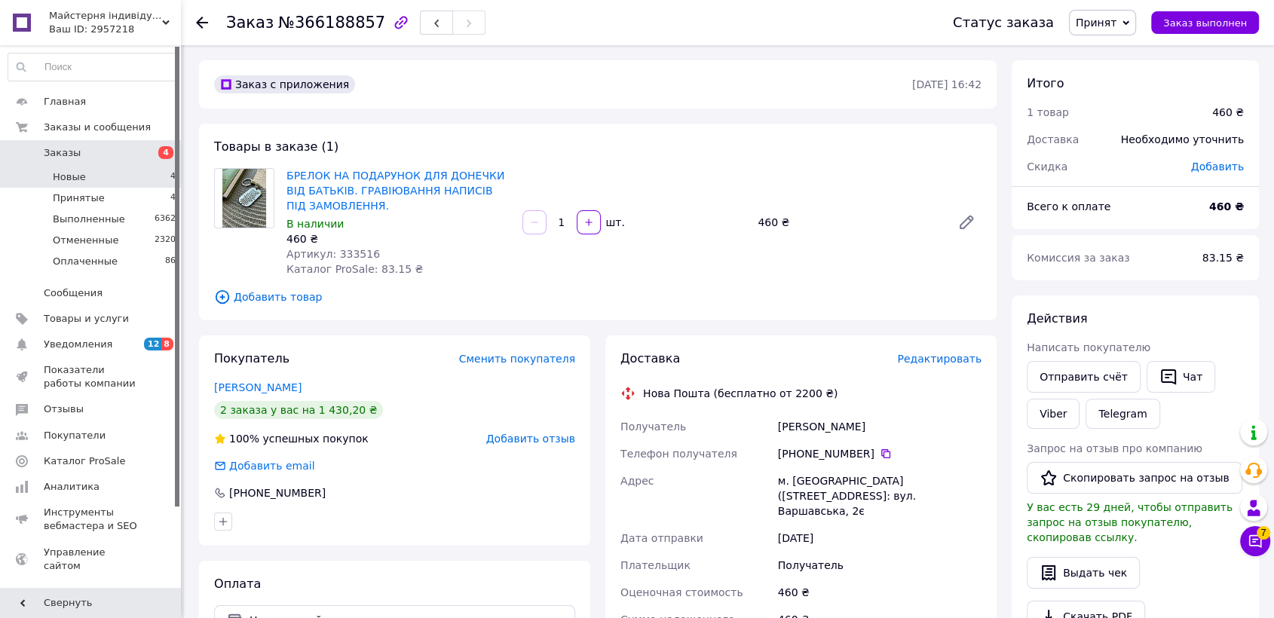
click at [116, 173] on li "Новые 4" at bounding box center [92, 177] width 185 height 21
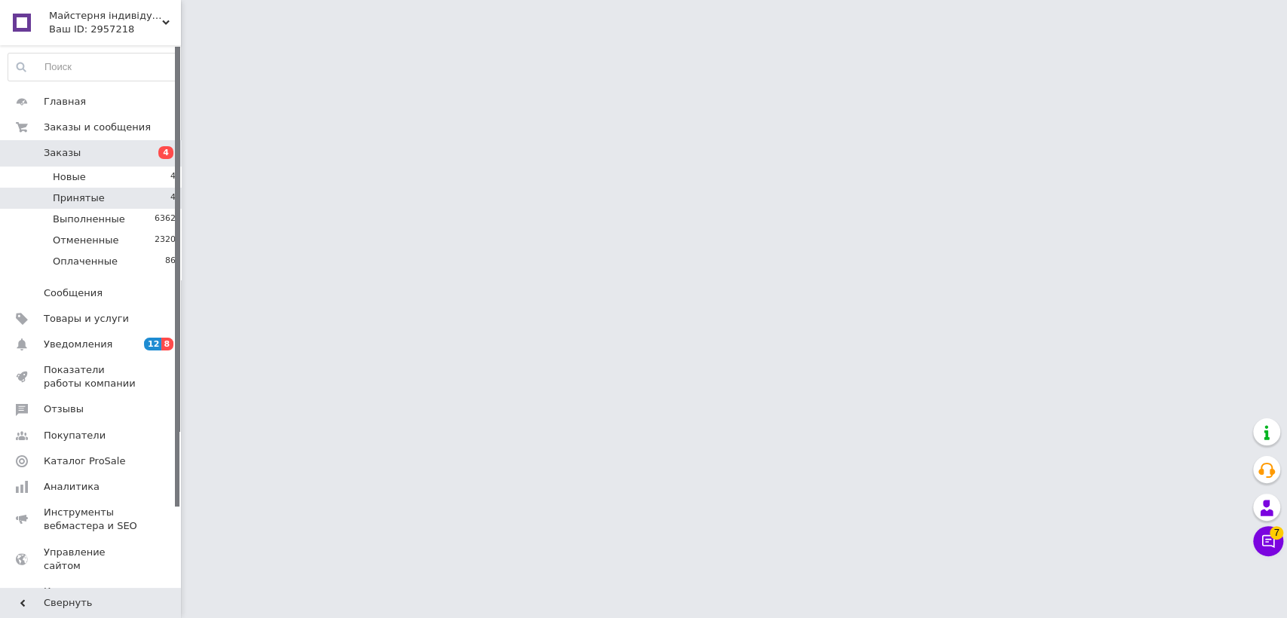
click at [127, 201] on li "Принятые 4" at bounding box center [92, 198] width 185 height 21
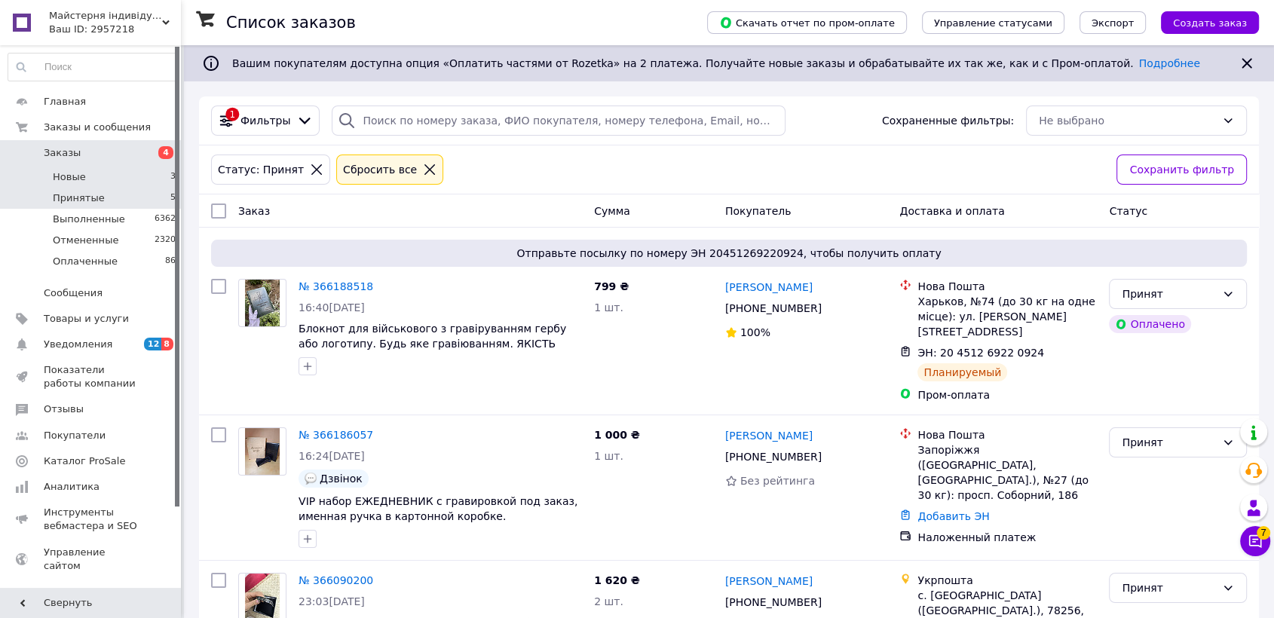
click at [145, 176] on li "Новые 3" at bounding box center [92, 177] width 185 height 21
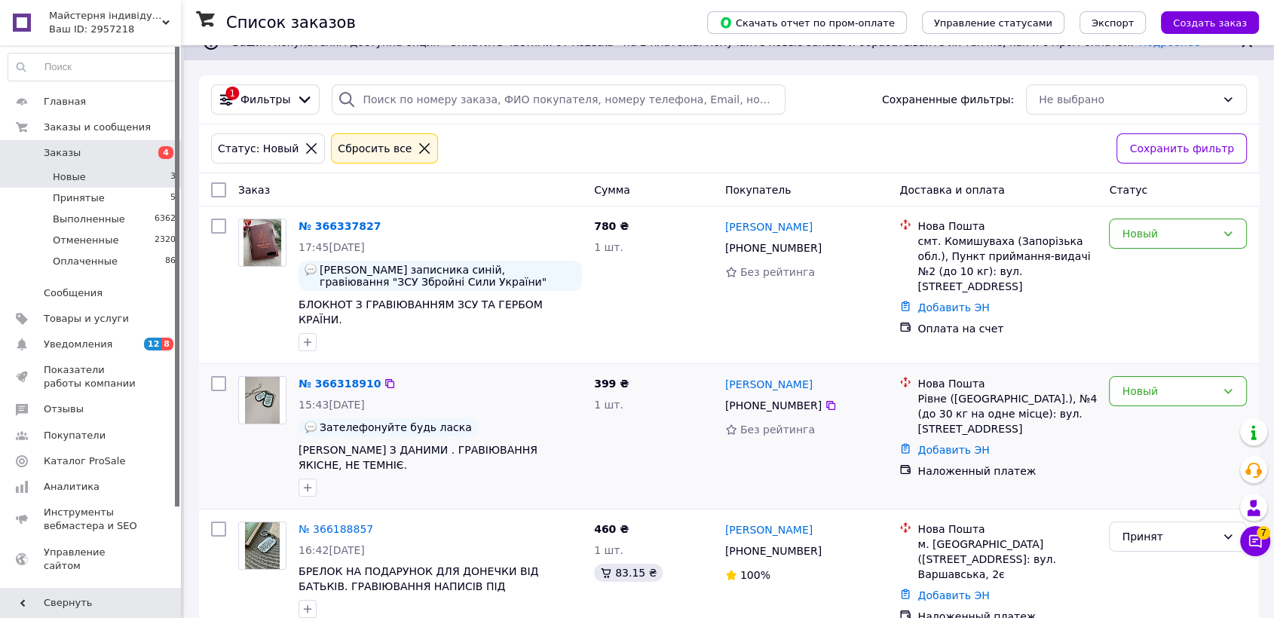
scroll to position [33, 0]
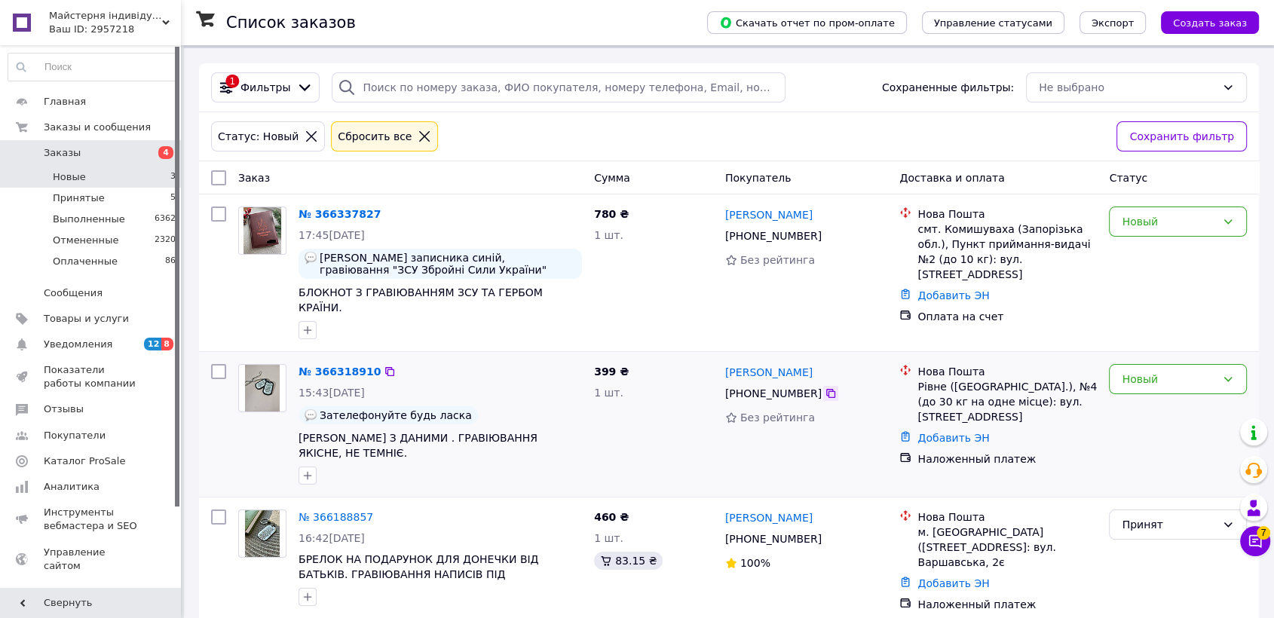
click at [826, 389] on icon at bounding box center [830, 393] width 9 height 9
click at [1148, 371] on div "Новый" at bounding box center [1169, 379] width 94 height 17
click at [1147, 394] on li "Принят" at bounding box center [1178, 395] width 136 height 27
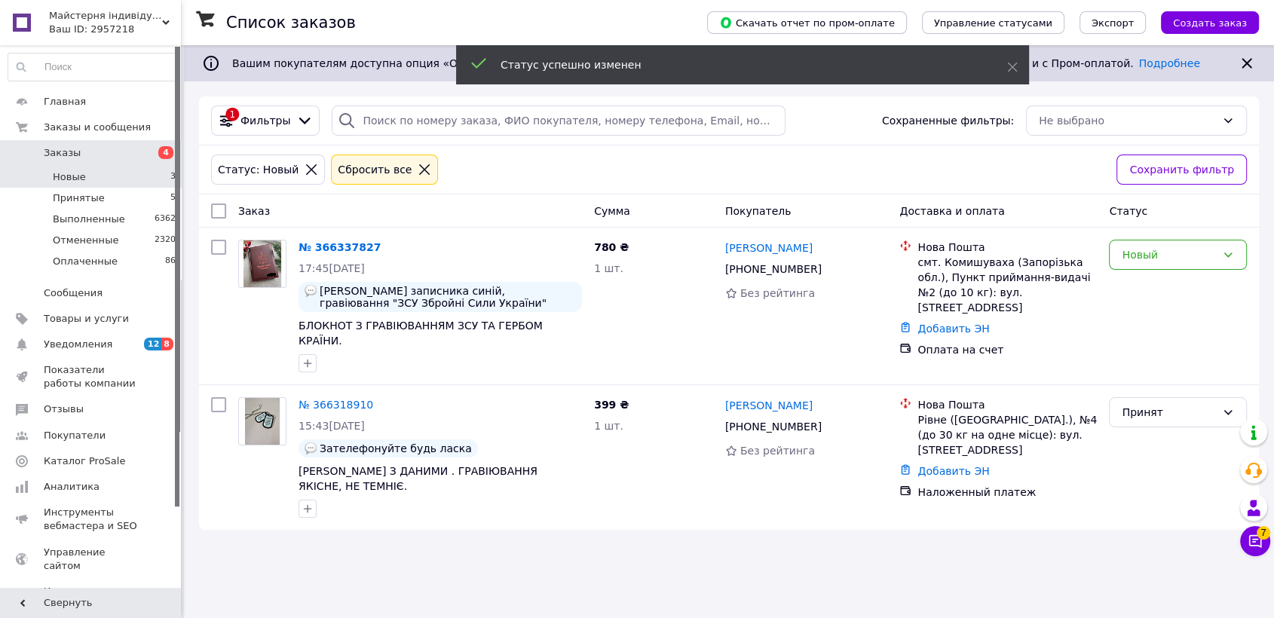
scroll to position [0, 0]
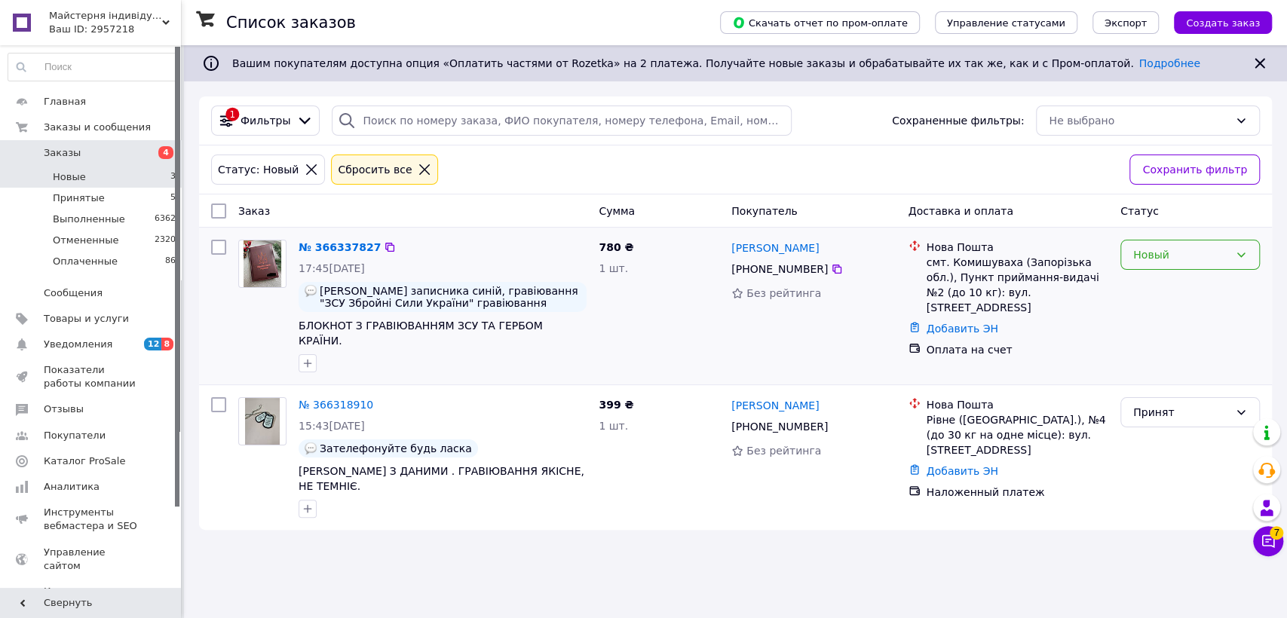
click at [1208, 245] on div "Новый" at bounding box center [1189, 255] width 139 height 30
click at [1184, 286] on li "Принят" at bounding box center [1190, 287] width 138 height 27
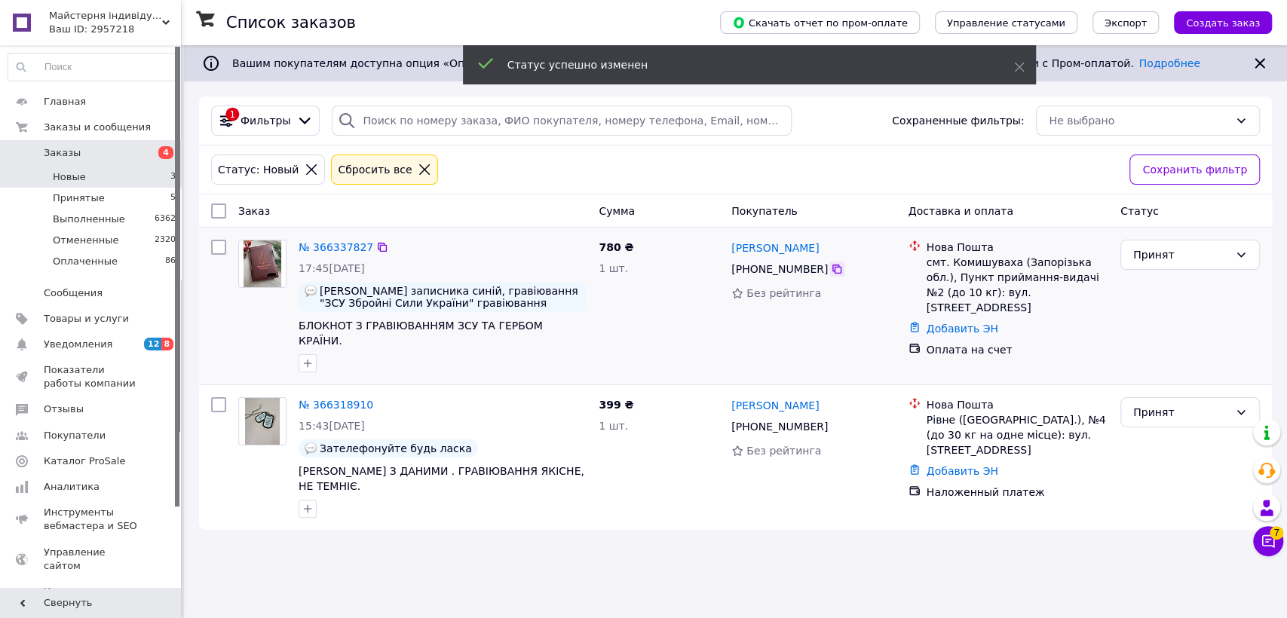
click at [831, 268] on icon at bounding box center [837, 269] width 12 height 12
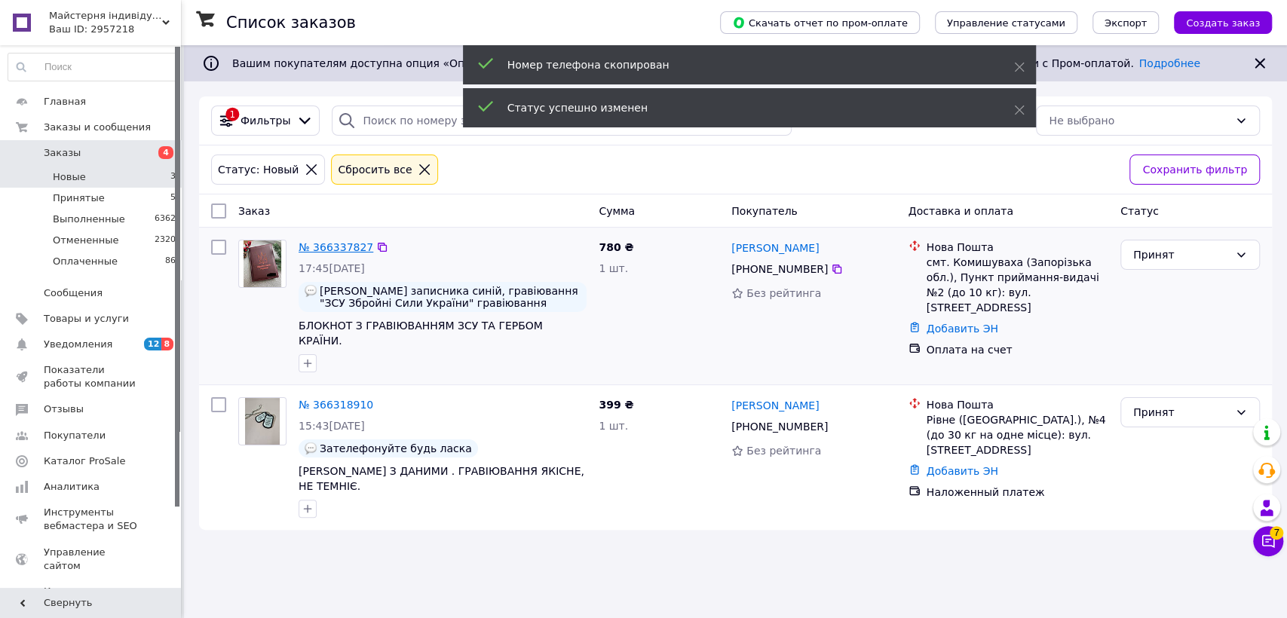
click at [341, 247] on link "№ 366337827" at bounding box center [336, 247] width 75 height 12
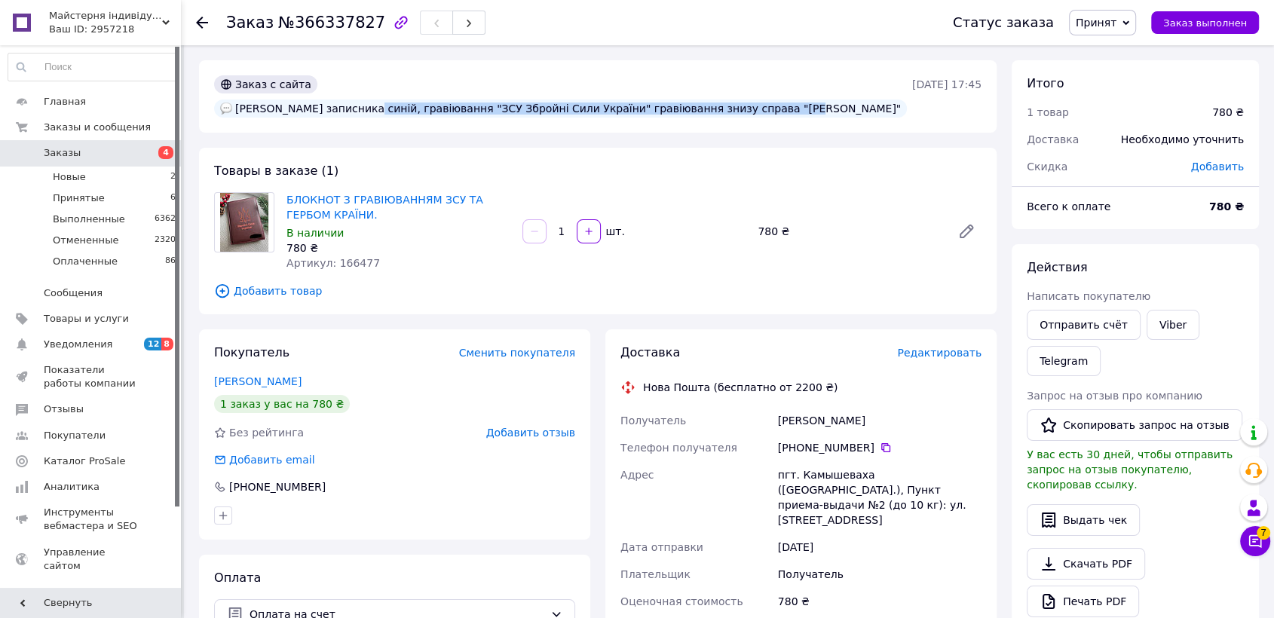
drag, startPoint x: 445, startPoint y: 85, endPoint x: 845, endPoint y: 85, distance: 400.3
click at [845, 100] on div "[PERSON_NAME] записника синій, гравіювання "ЗСУ Збройні Сили України" гравіюван…" at bounding box center [560, 109] width 693 height 18
copy div "гравіювання "ЗСУ Збройні Сили України" гравіювання знизу справа "[PERSON_NAME]"
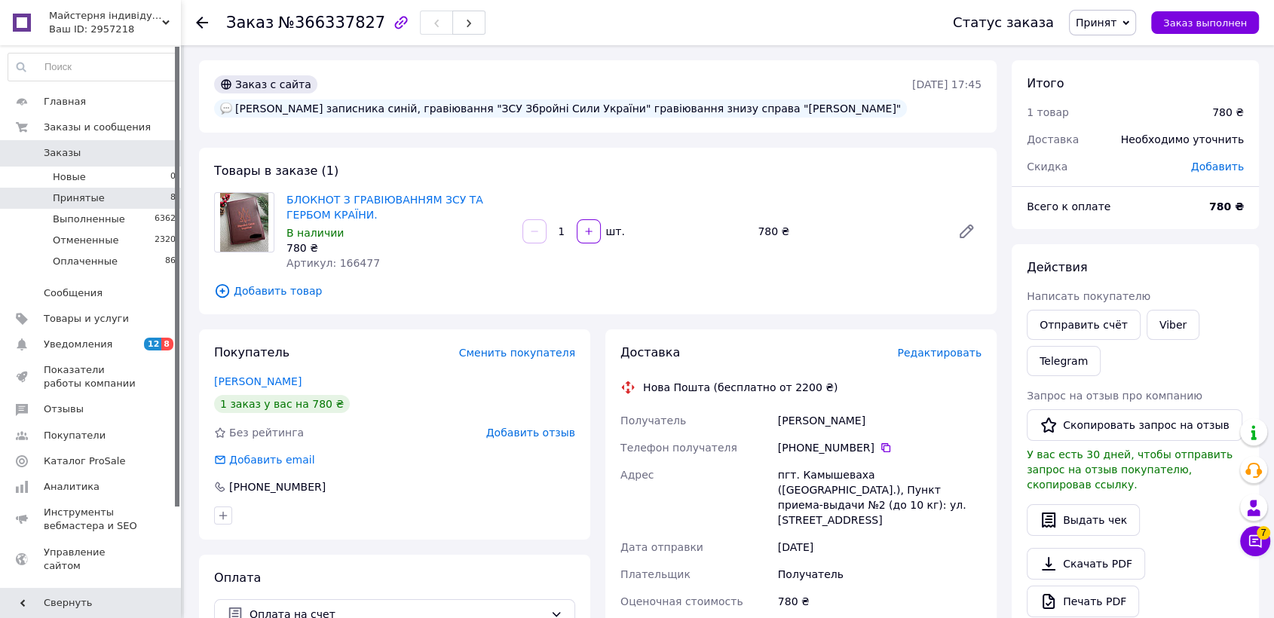
click at [143, 195] on li "Принятые 8" at bounding box center [92, 198] width 185 height 21
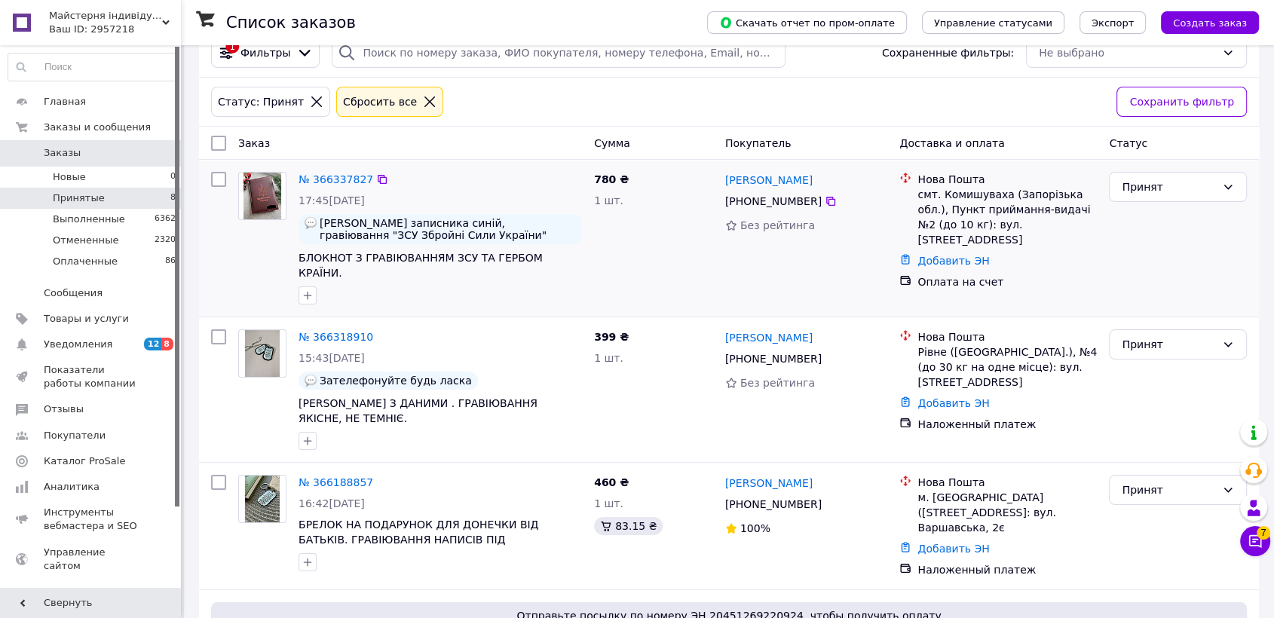
scroll to position [167, 0]
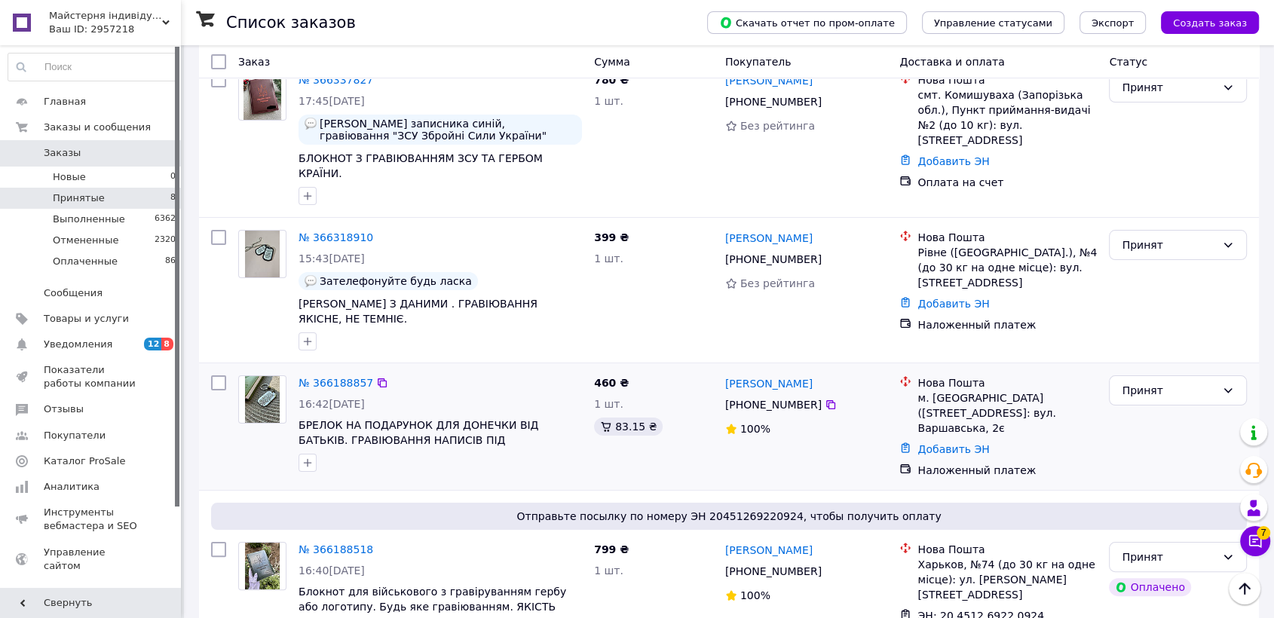
click at [829, 396] on div "[PHONE_NUMBER]" at bounding box center [807, 405] width 166 height 18
click at [826, 400] on icon at bounding box center [830, 404] width 9 height 9
drag, startPoint x: 788, startPoint y: 364, endPoint x: 731, endPoint y: 366, distance: 56.6
click at [724, 374] on div "[PERSON_NAME]" at bounding box center [807, 383] width 166 height 19
copy link "[PERSON_NAME]"
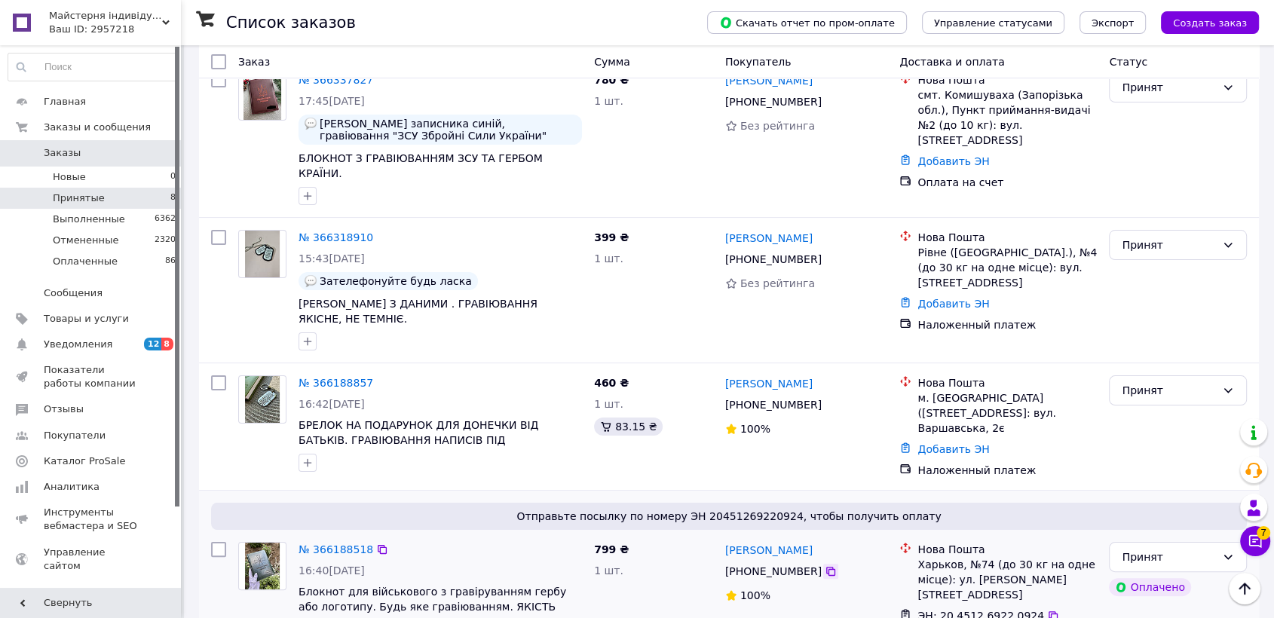
click at [826, 567] on icon at bounding box center [830, 571] width 9 height 9
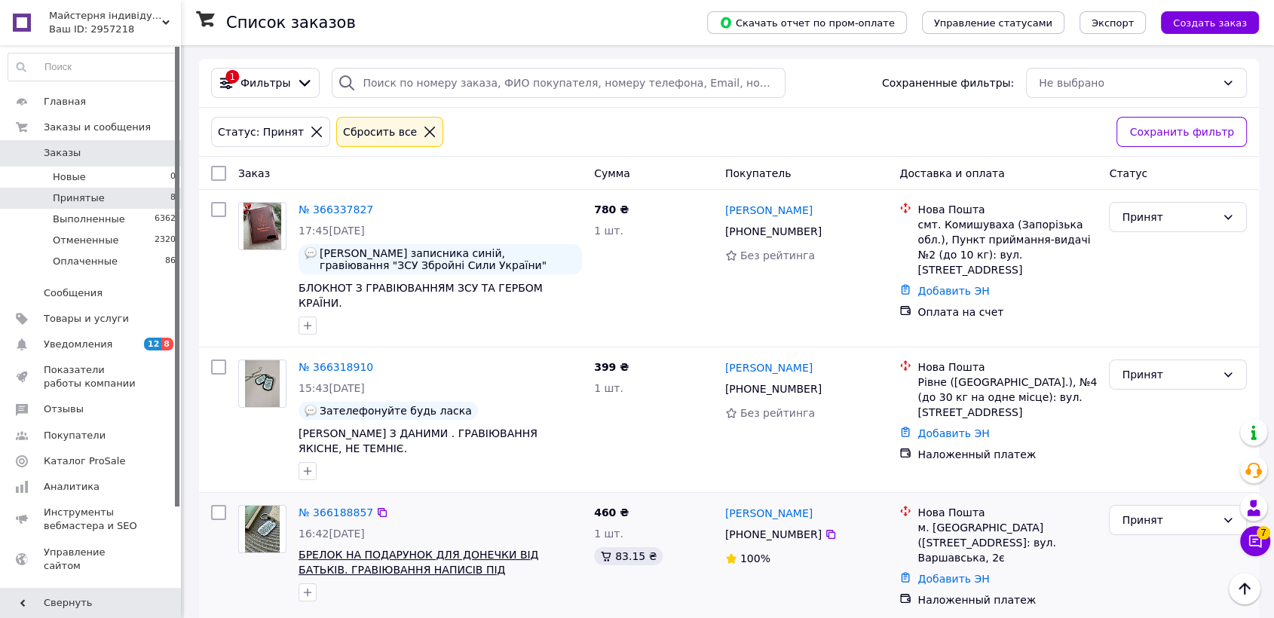
scroll to position [0, 0]
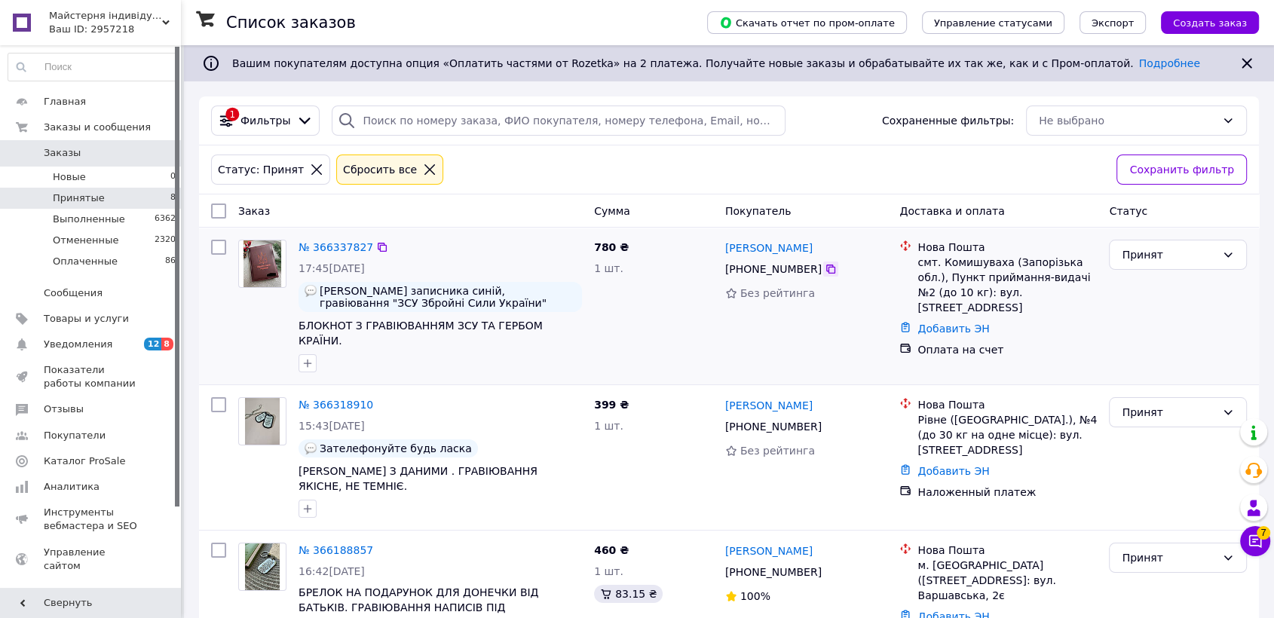
click at [825, 273] on icon at bounding box center [831, 269] width 12 height 12
drag, startPoint x: 817, startPoint y: 249, endPoint x: 721, endPoint y: 248, distance: 95.7
click at [721, 248] on div "Сергій Семененко +380 93 644 81 57 Без рейтинга" at bounding box center [806, 306] width 175 height 145
copy link "[PERSON_NAME]"
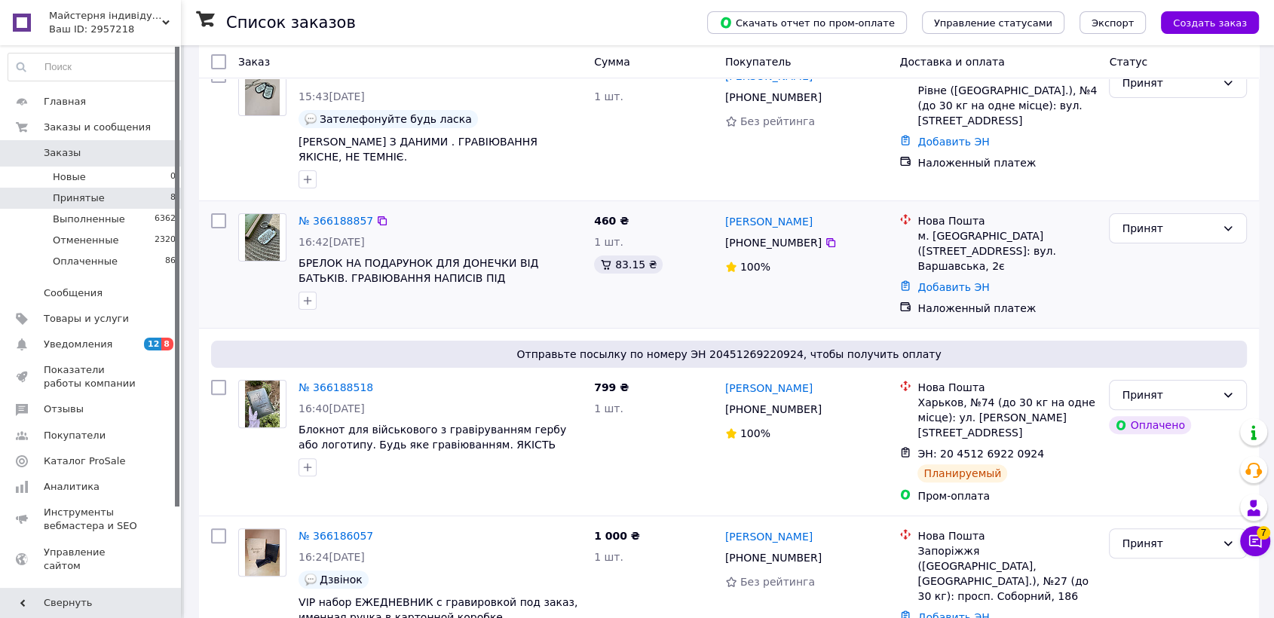
scroll to position [335, 0]
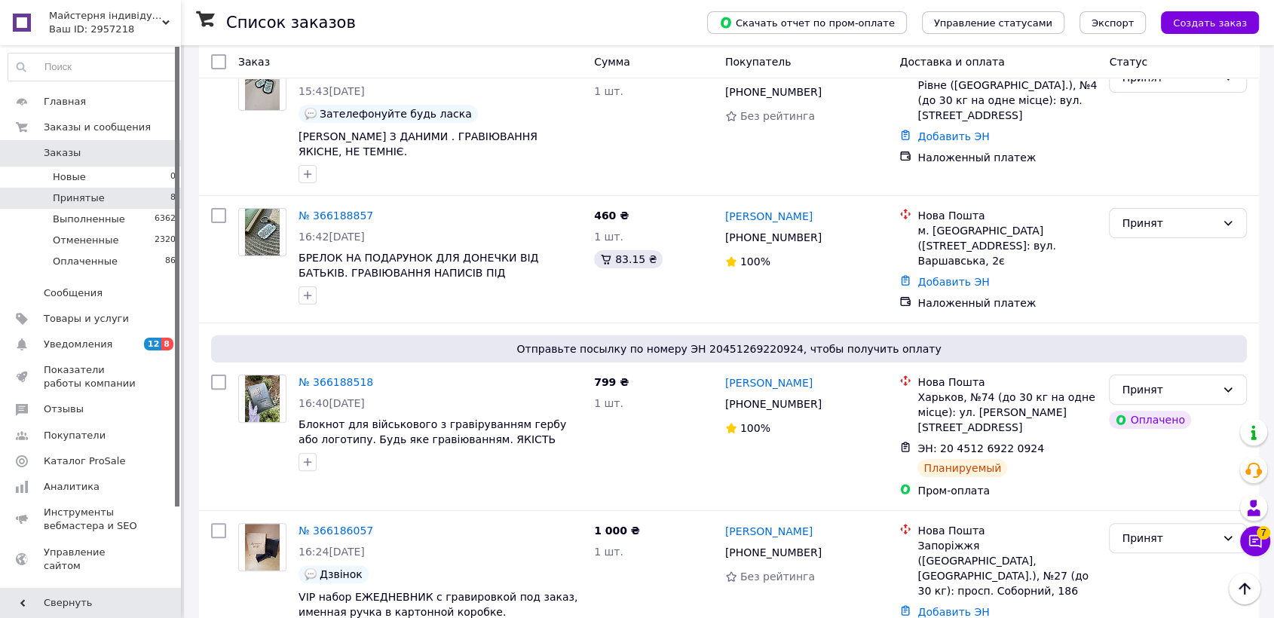
click at [145, 193] on li "Принятые 8" at bounding box center [92, 198] width 185 height 21
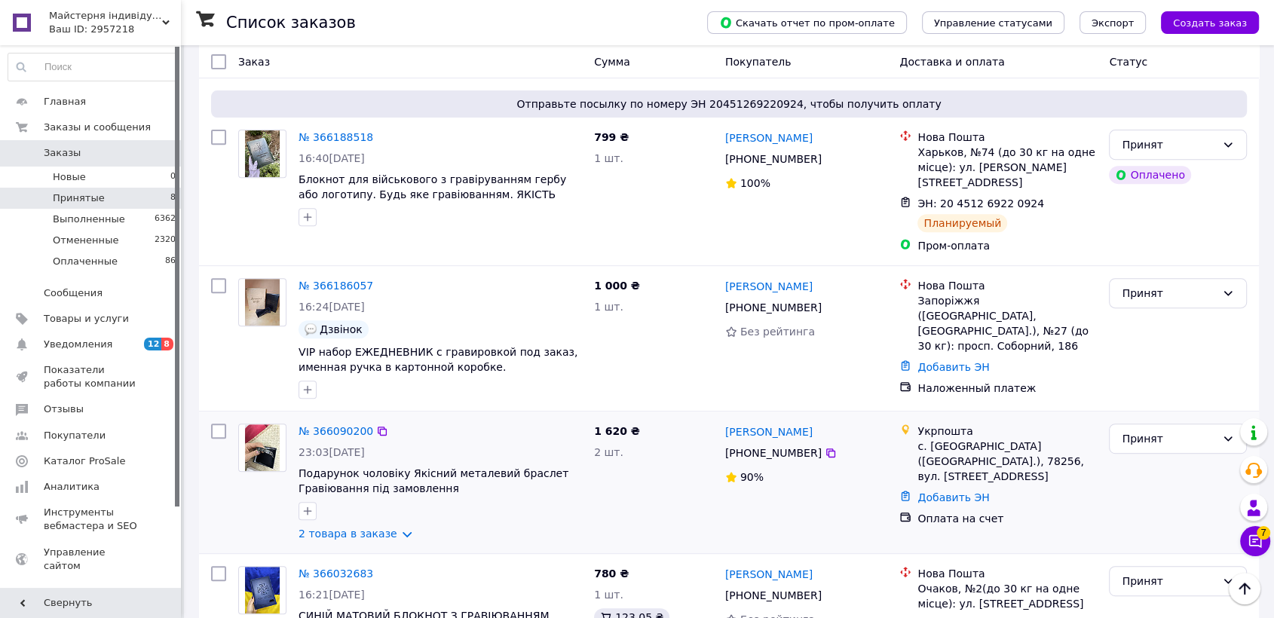
scroll to position [669, 0]
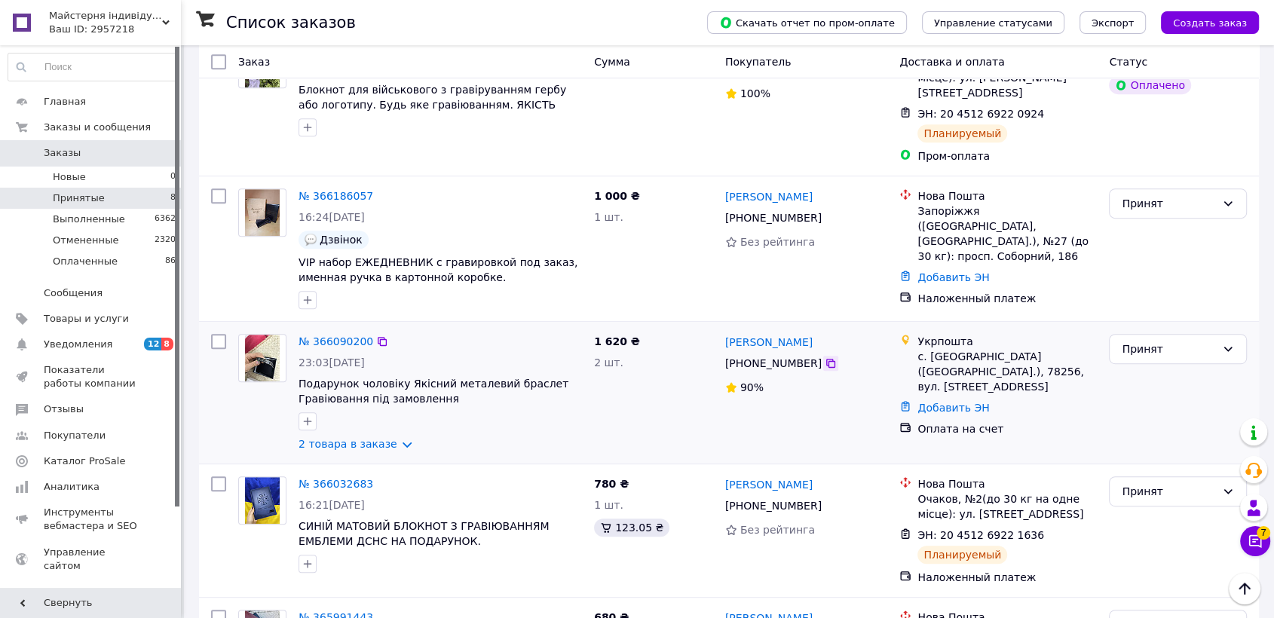
click at [825, 357] on icon at bounding box center [831, 363] width 12 height 12
drag, startPoint x: 808, startPoint y: 302, endPoint x: 729, endPoint y: 304, distance: 79.2
click at [726, 332] on div "[PERSON_NAME]" at bounding box center [807, 341] width 166 height 19
copy link "[PERSON_NAME]"
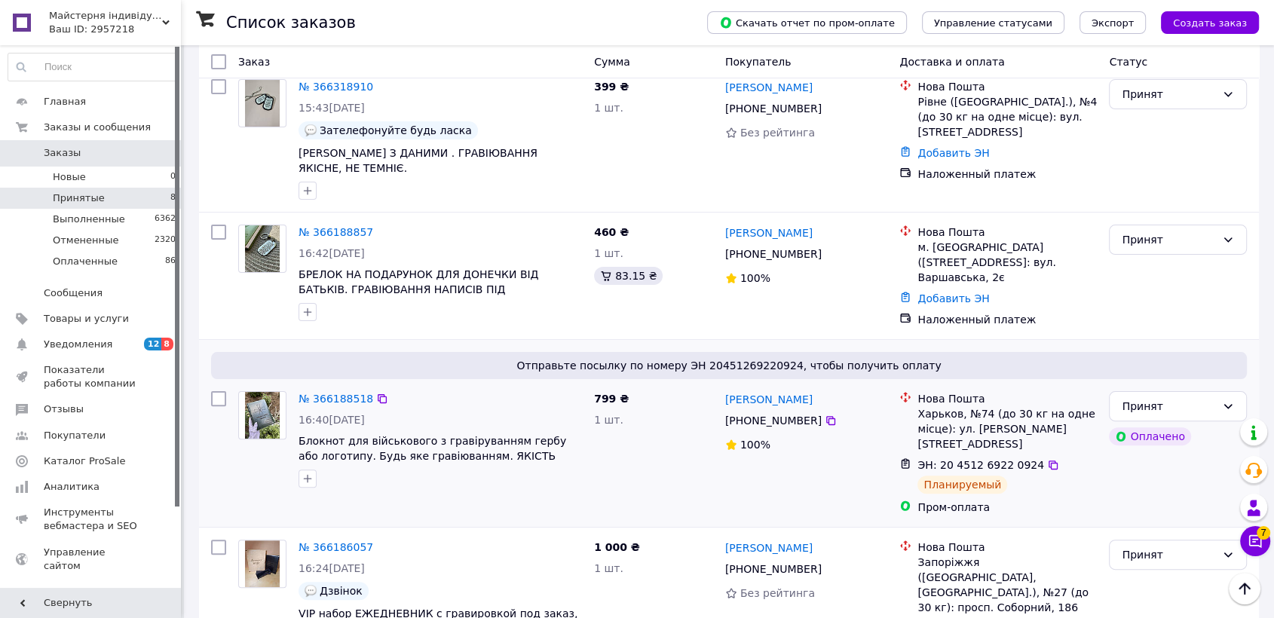
scroll to position [167, 0]
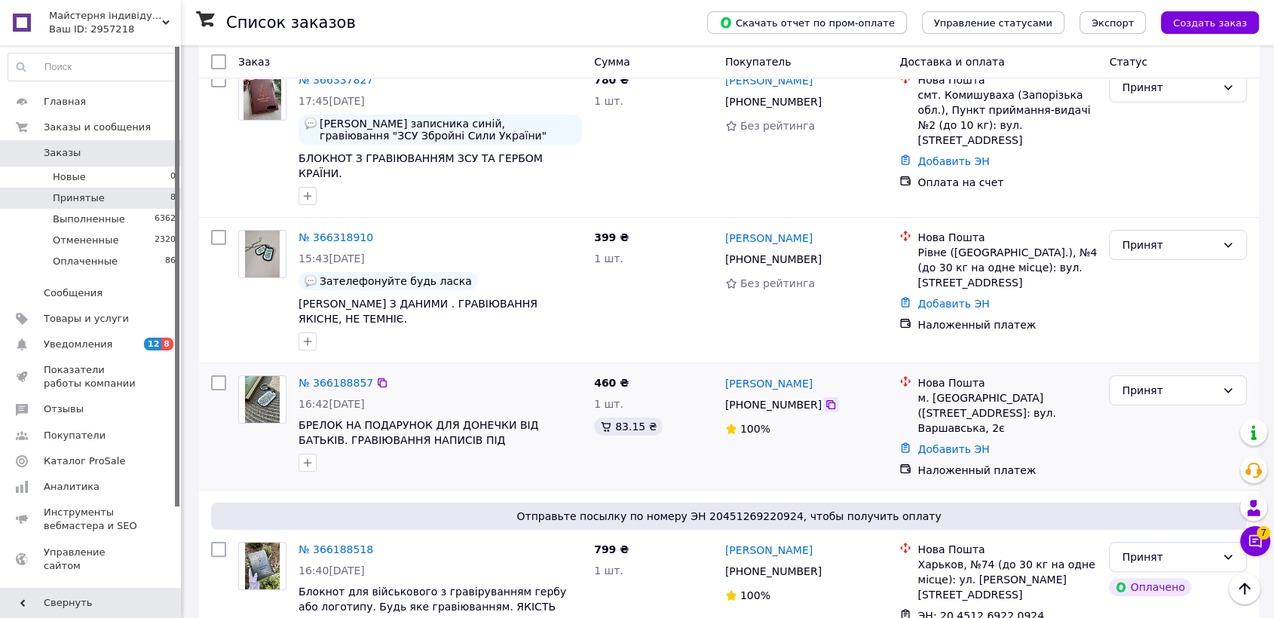
click at [825, 399] on icon at bounding box center [831, 405] width 12 height 12
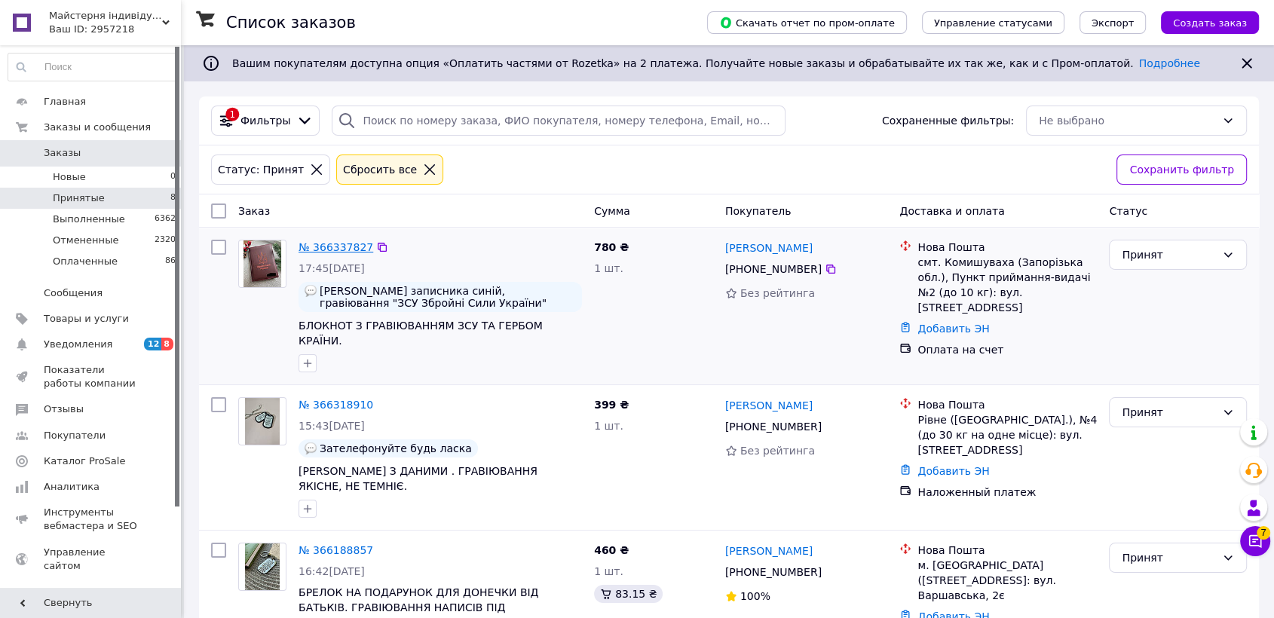
click at [318, 243] on link "№ 366337827" at bounding box center [336, 247] width 75 height 12
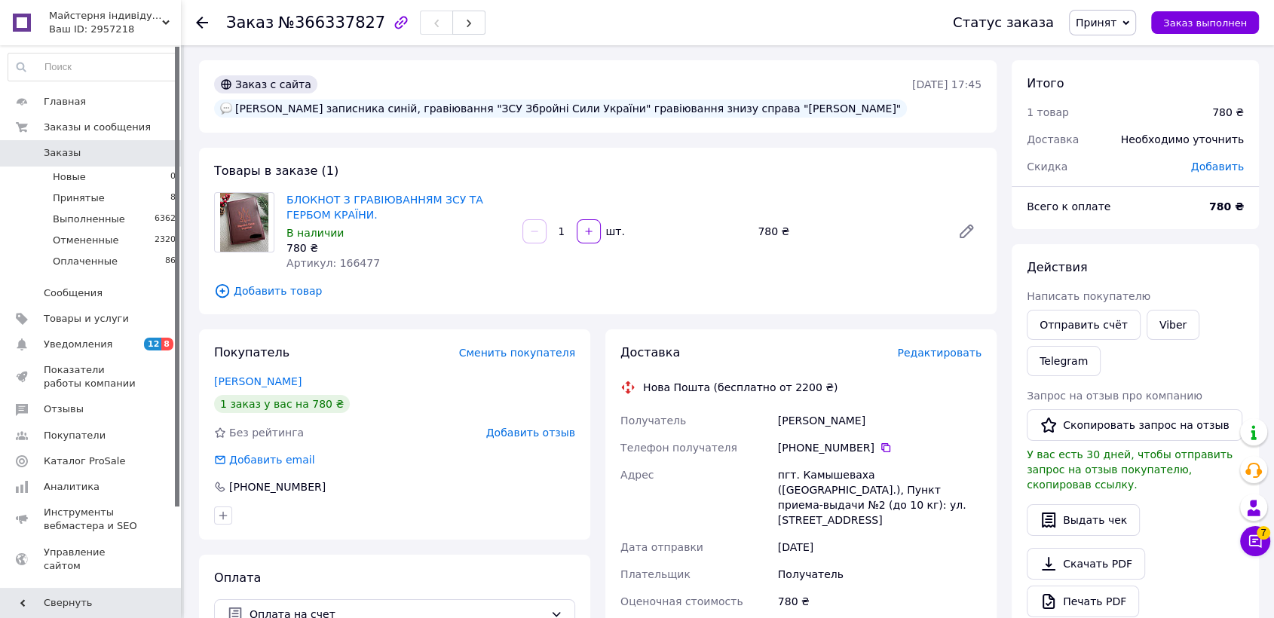
scroll to position [84, 0]
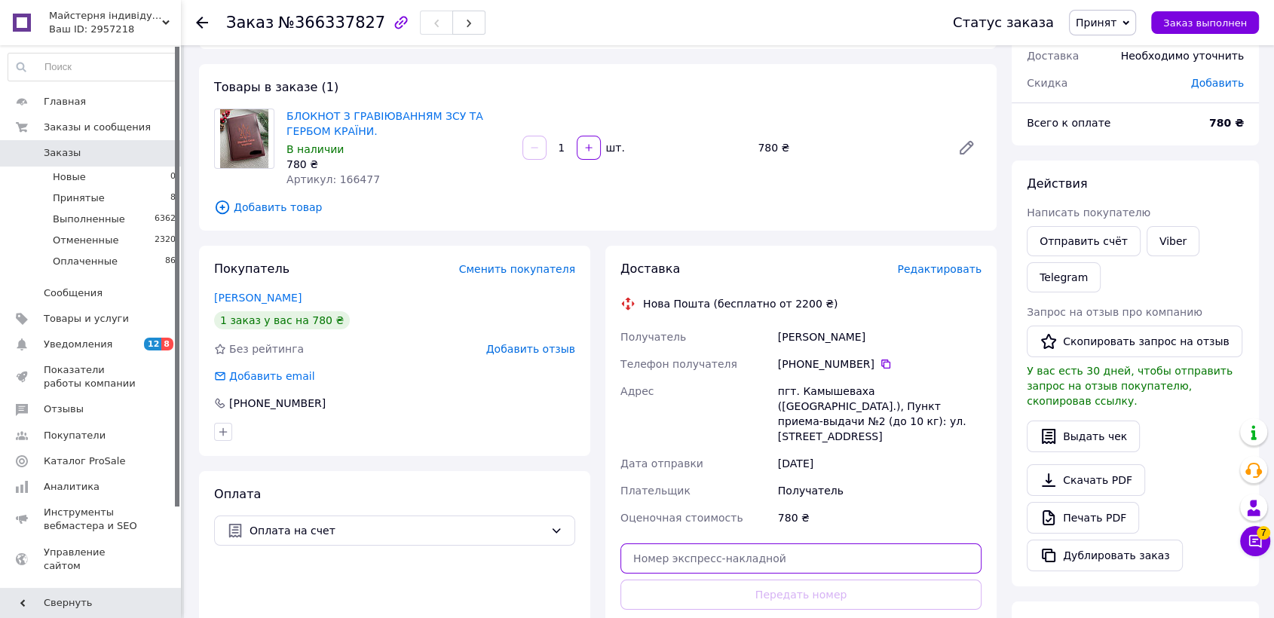
paste input "20451269231539"
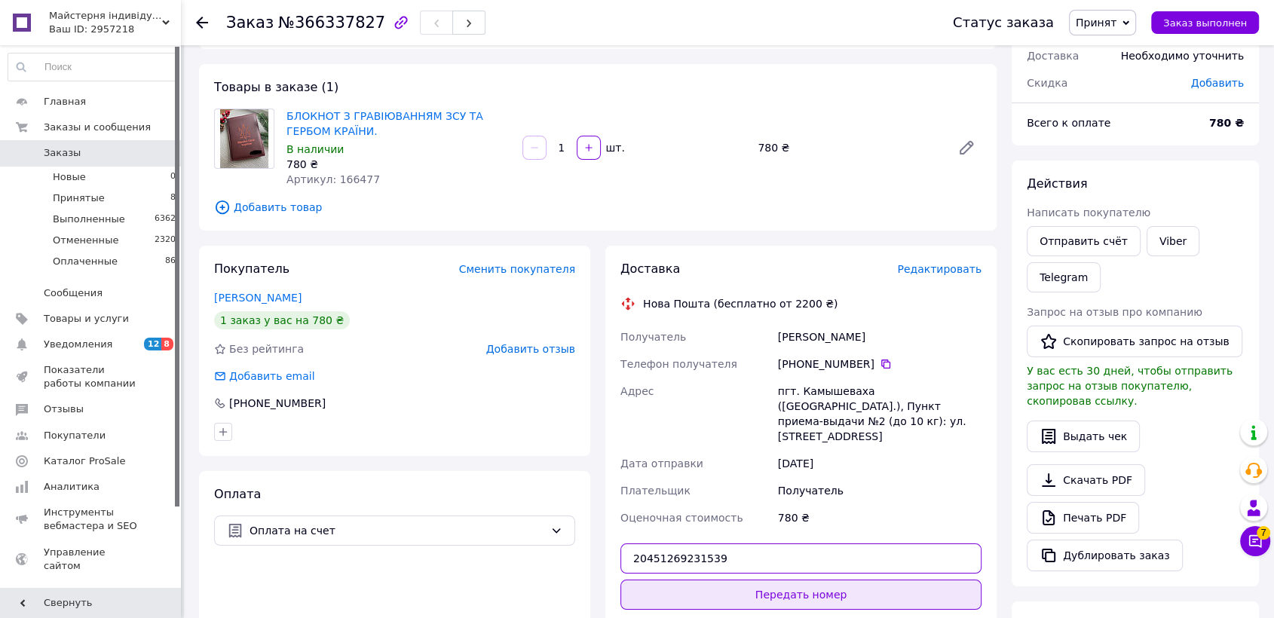
type input "20451269231539"
click at [801, 580] on button "Передать номер" at bounding box center [800, 595] width 361 height 30
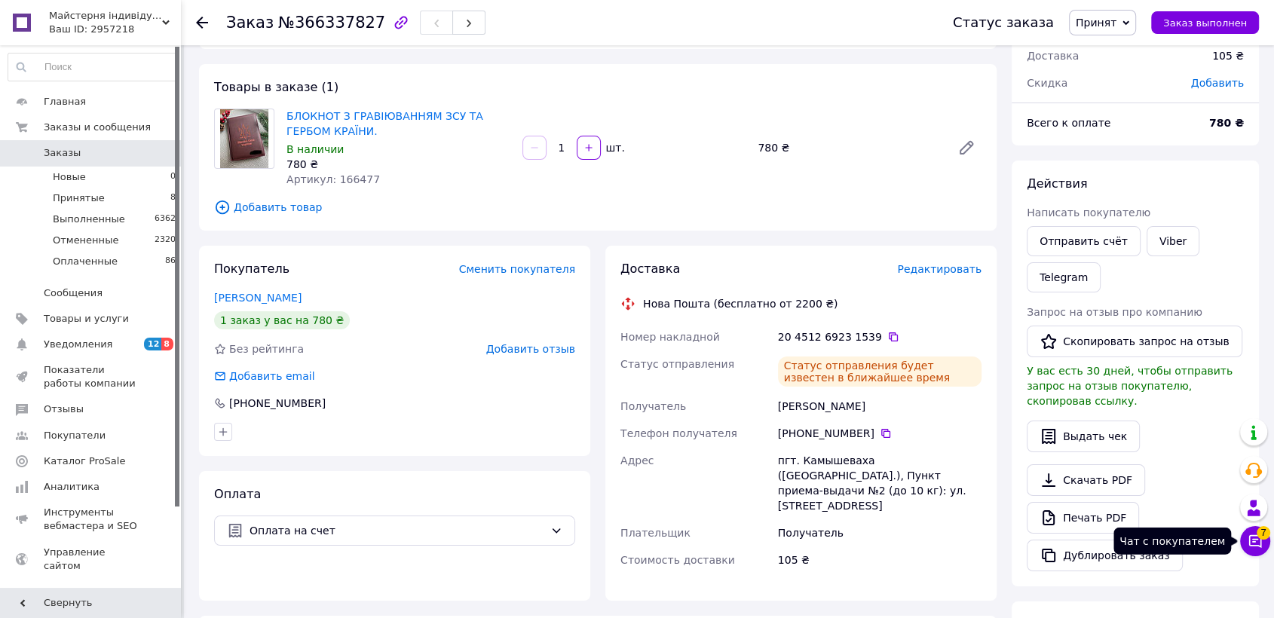
click at [1245, 544] on button "Чат с покупателем 7" at bounding box center [1255, 541] width 30 height 30
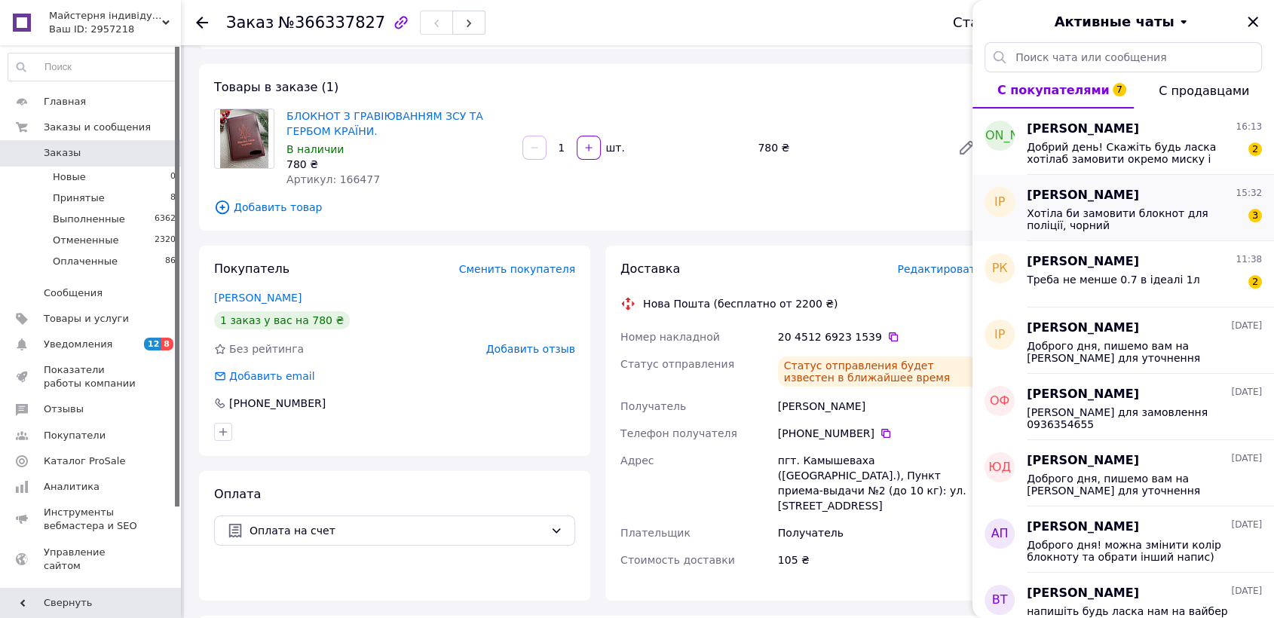
click at [1184, 220] on span "Хотіла би замовити блокнот для поліції, чорний" at bounding box center [1134, 219] width 214 height 24
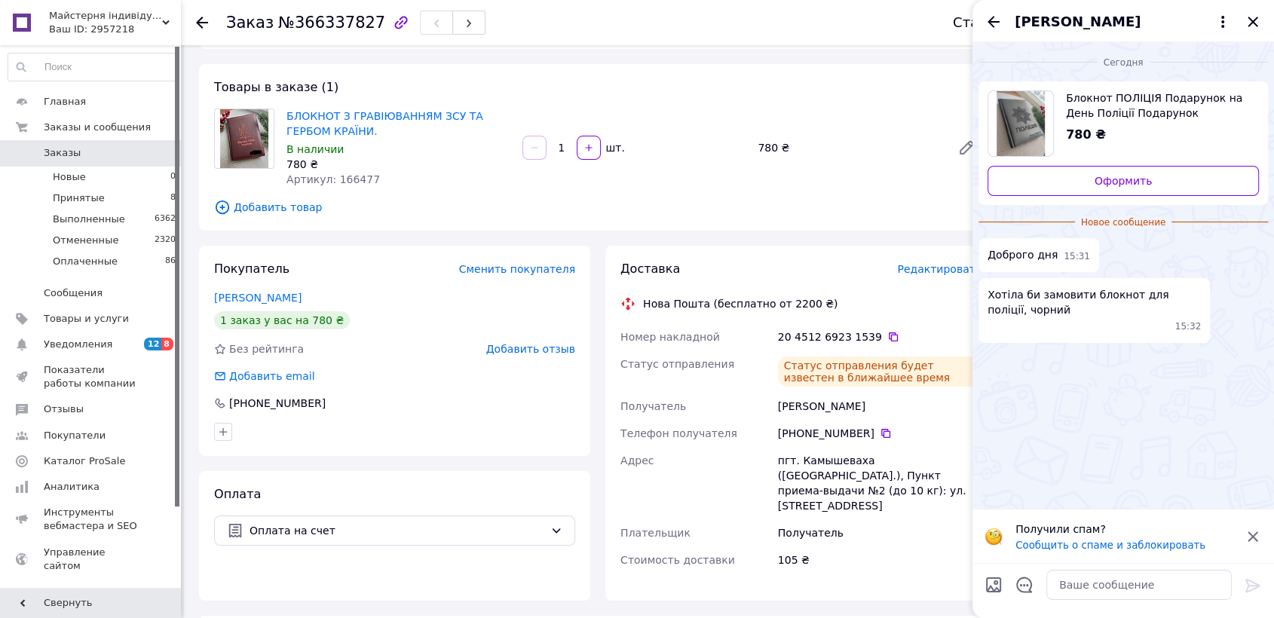
click at [1069, 17] on span "[PERSON_NAME]" at bounding box center [1078, 22] width 126 height 20
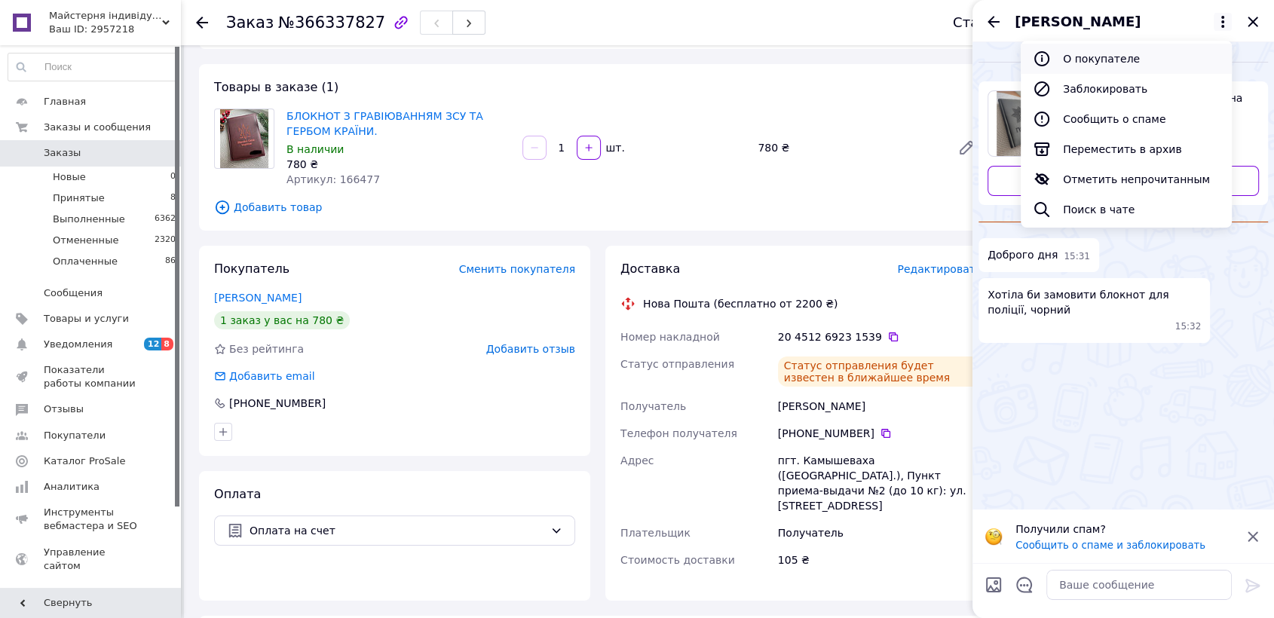
click at [1104, 56] on button "О покупателе" at bounding box center [1126, 59] width 211 height 30
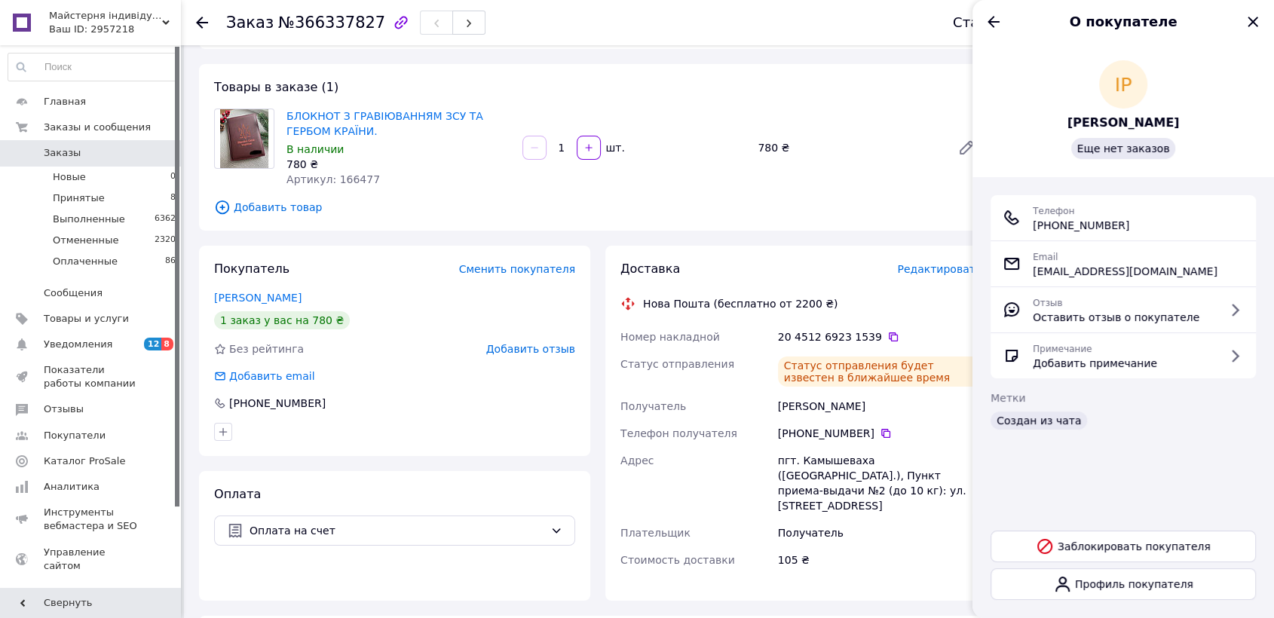
drag, startPoint x: 1134, startPoint y: 228, endPoint x: 1050, endPoint y: 221, distance: 84.0
click at [1050, 221] on div "Телефон +380 (67) 435-23-42" at bounding box center [1123, 218] width 241 height 30
copy span "0 (67) 435-23-42"
click at [989, 17] on icon "Назад" at bounding box center [994, 22] width 18 height 18
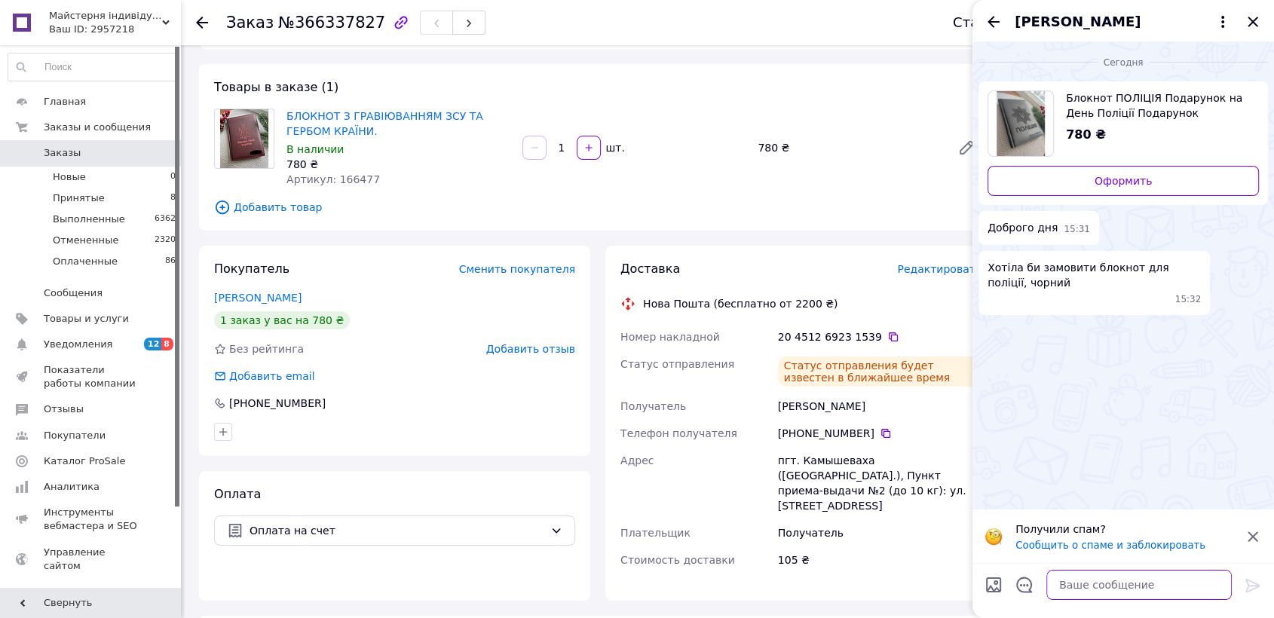
click at [1105, 579] on textarea at bounding box center [1138, 585] width 185 height 30
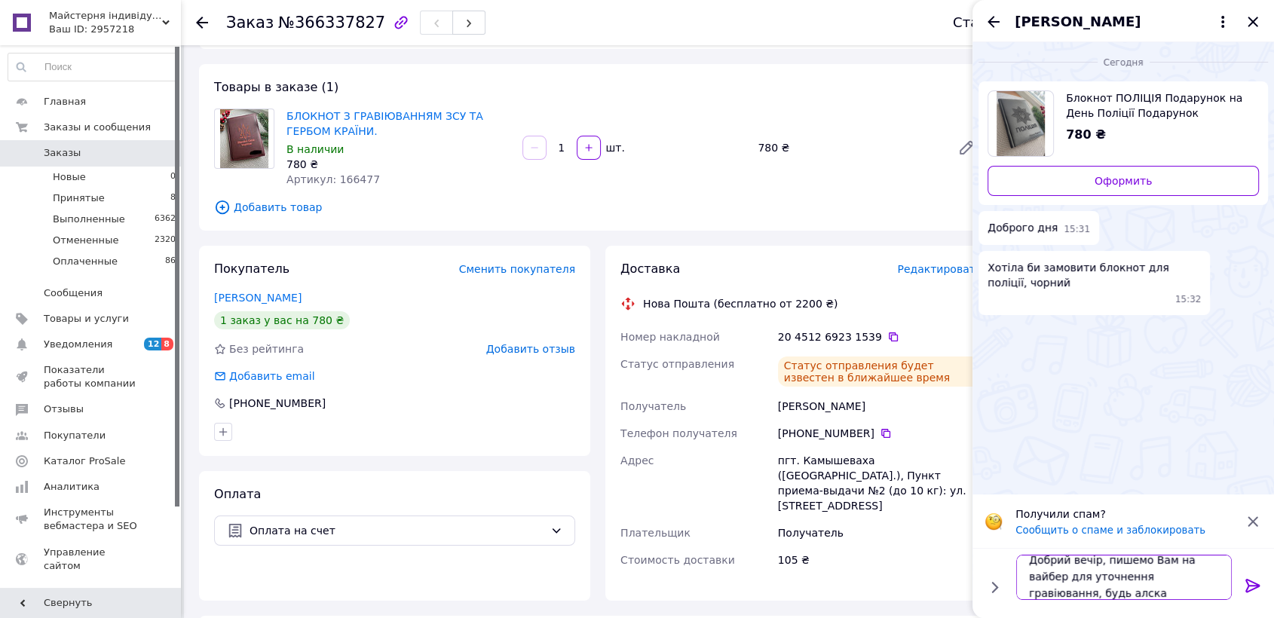
scroll to position [17, 0]
drag, startPoint x: 1166, startPoint y: 575, endPoint x: 1185, endPoint y: 589, distance: 23.8
click at [1185, 589] on textarea "Добрий вечір, пишемо Вам на вайбер для уточнення гравіювання, будь алска" at bounding box center [1124, 577] width 216 height 45
type textarea "Добрий вечір, пишемо Вам на вайбер для уточнення гравіювання"
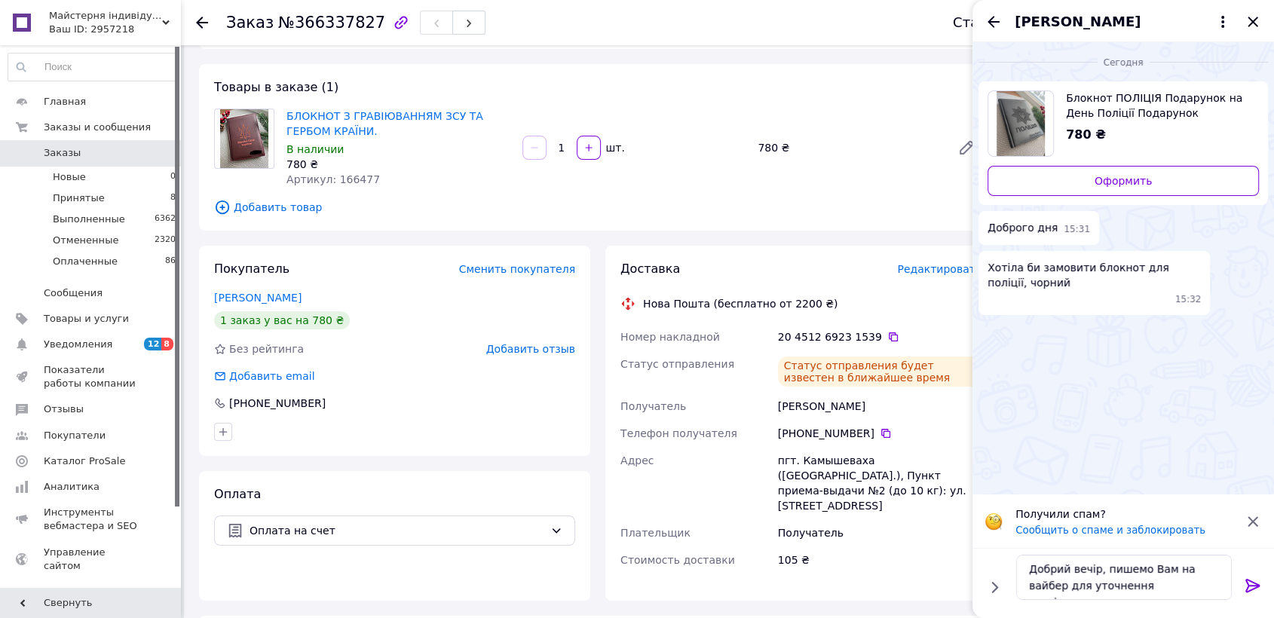
click at [1245, 587] on icon at bounding box center [1253, 586] width 18 height 18
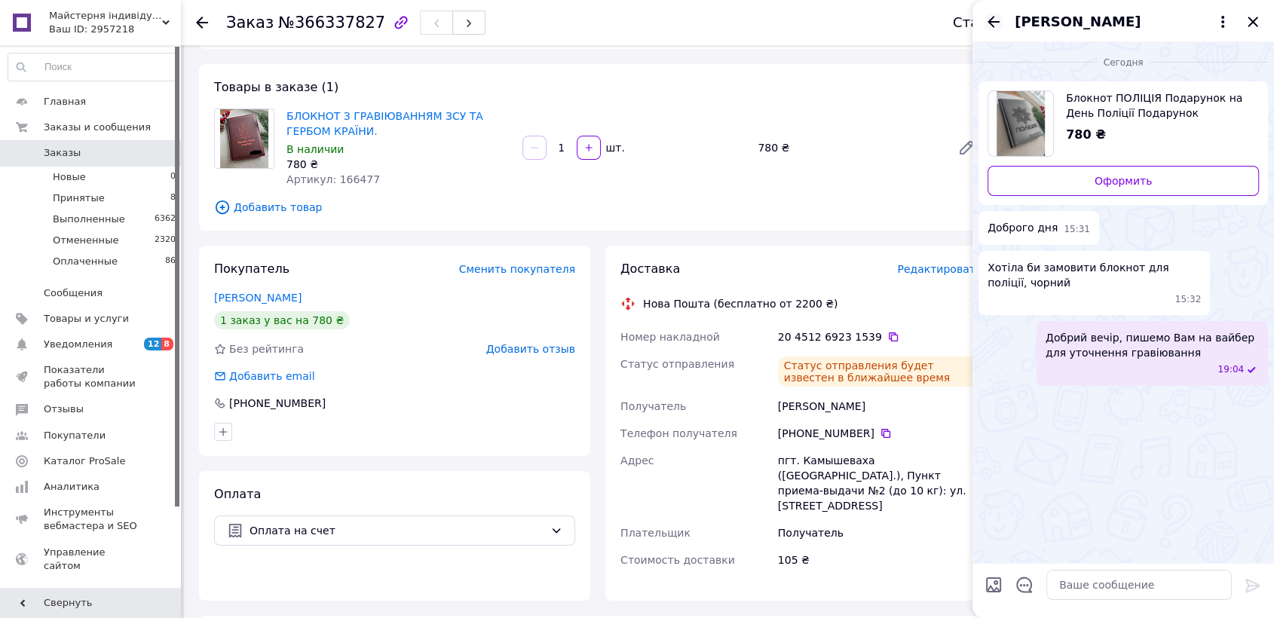
click at [990, 18] on icon "Назад" at bounding box center [994, 22] width 18 height 18
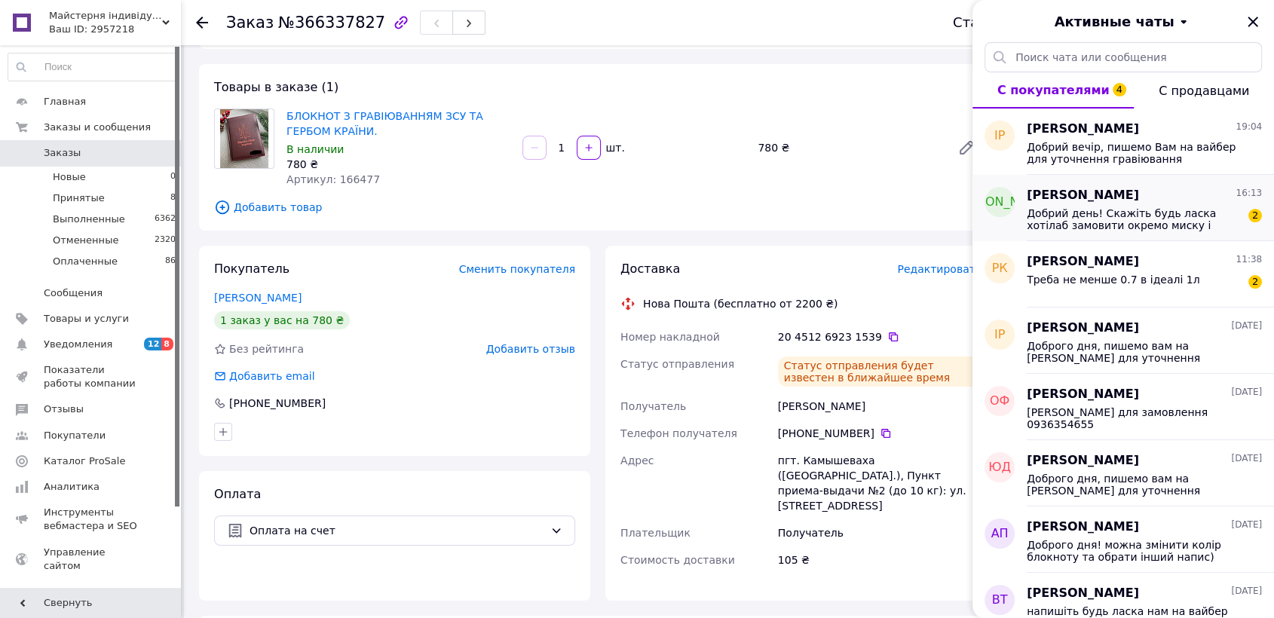
click at [1224, 207] on span "Добрий день! Скажіть будь ласка хотілаб замовити окремо миску і кружку, яка цін…" at bounding box center [1134, 219] width 214 height 24
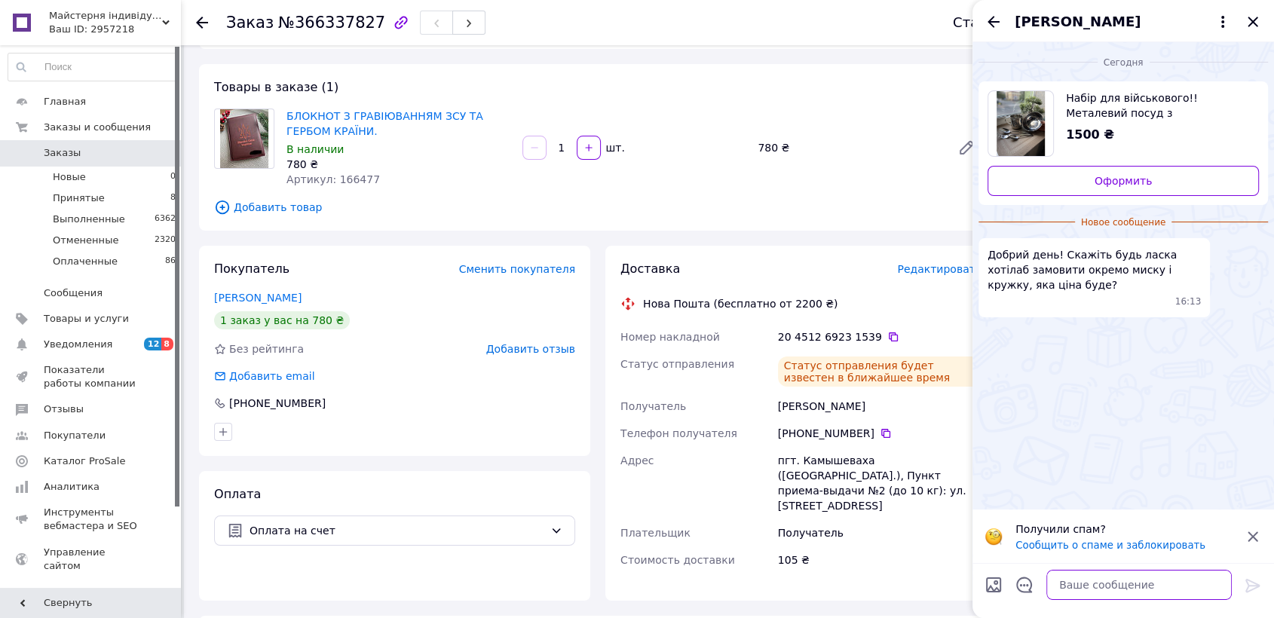
click at [1126, 584] on textarea at bounding box center [1138, 585] width 185 height 30
click at [117, 23] on div "Ваш ID: 2957218" at bounding box center [115, 30] width 132 height 14
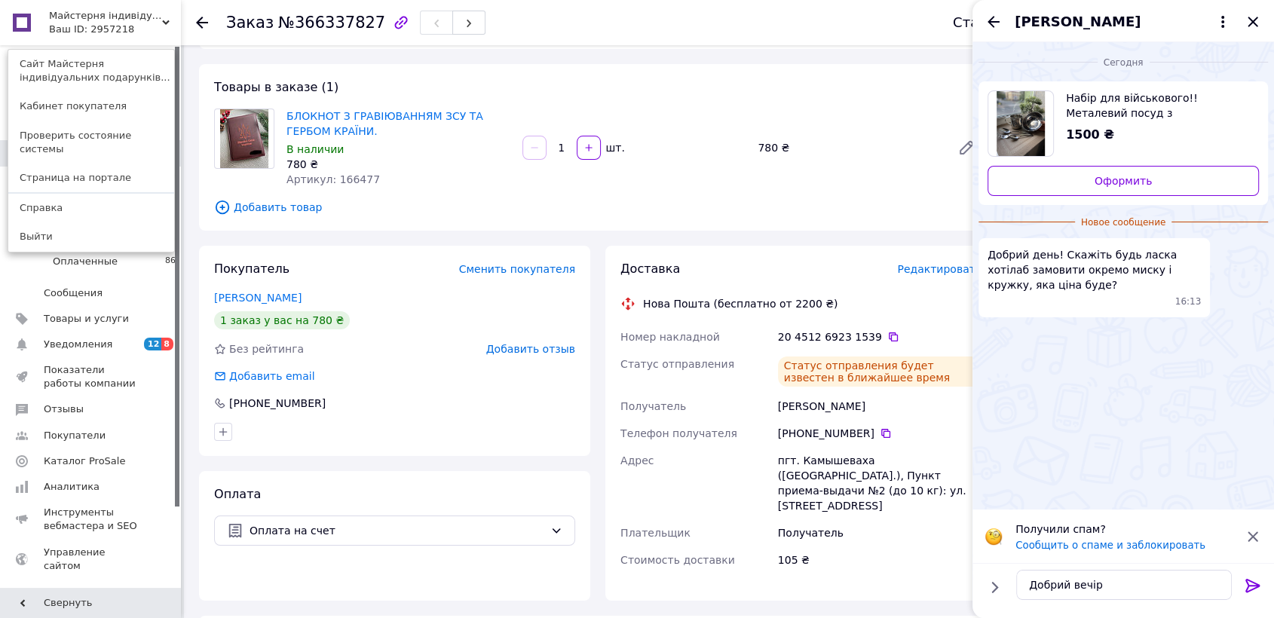
click at [122, 68] on link "Сайт Майстерня індивідуальних подарунків..." at bounding box center [91, 71] width 166 height 42
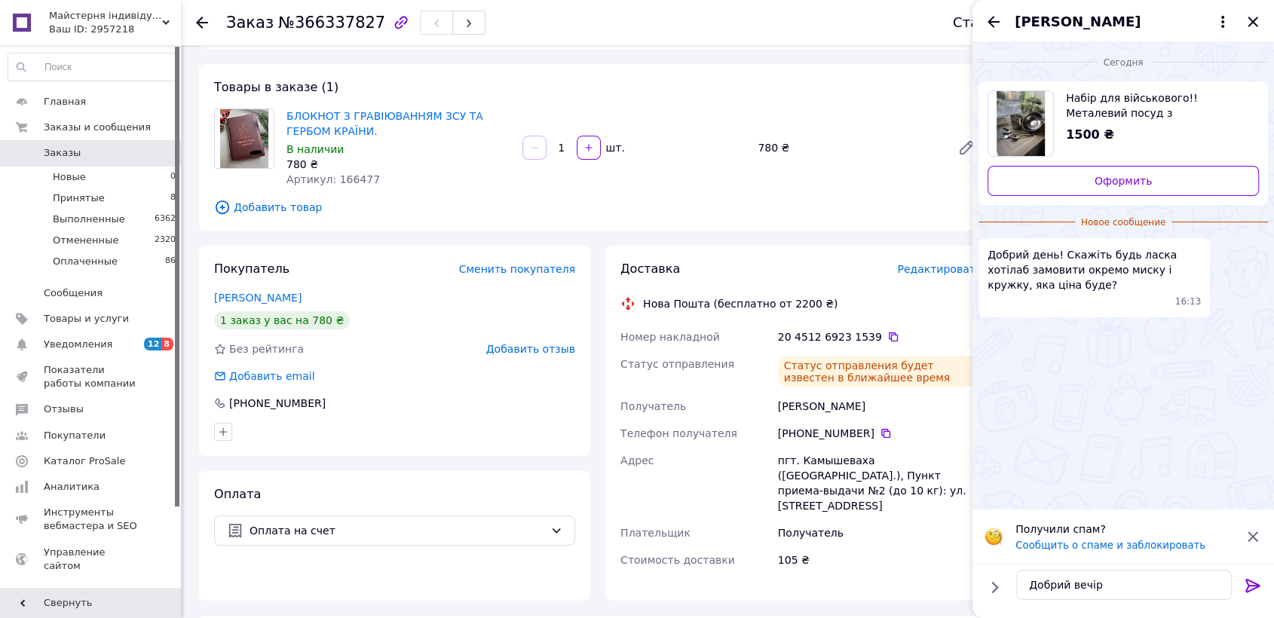
click at [108, 18] on span "Майстерня індивідуальних подарунків [PERSON_NAME]" at bounding box center [105, 16] width 113 height 14
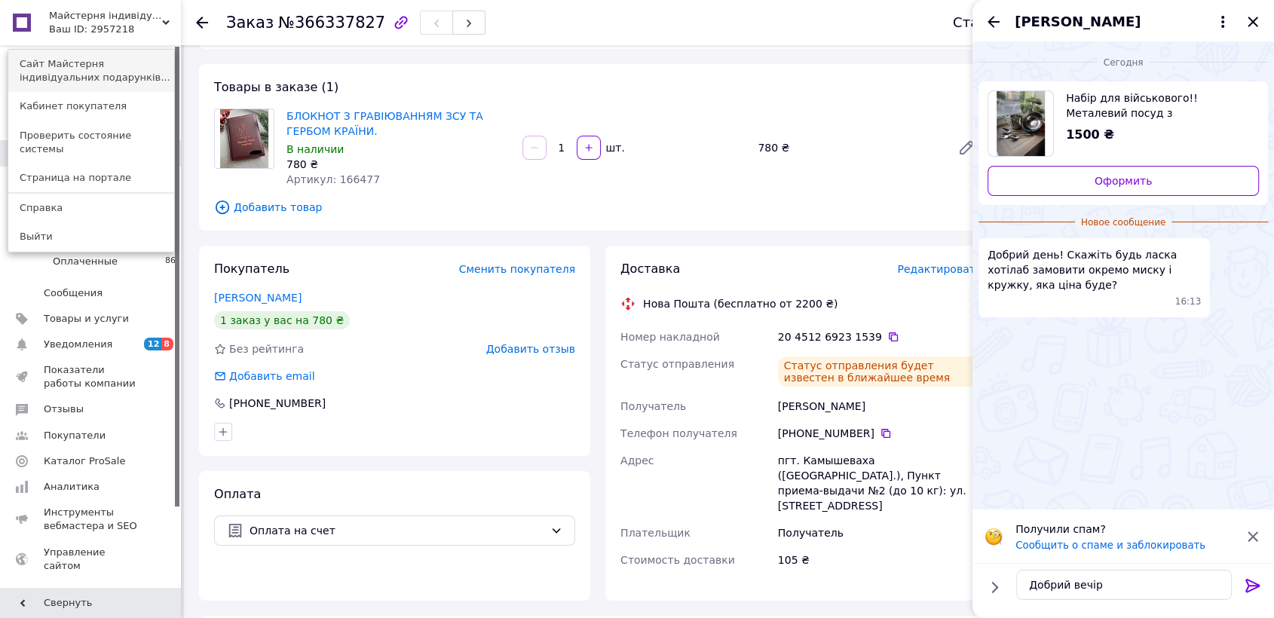
click at [97, 55] on link "Сайт Майстерня індивідуальних подарунків..." at bounding box center [91, 71] width 166 height 42
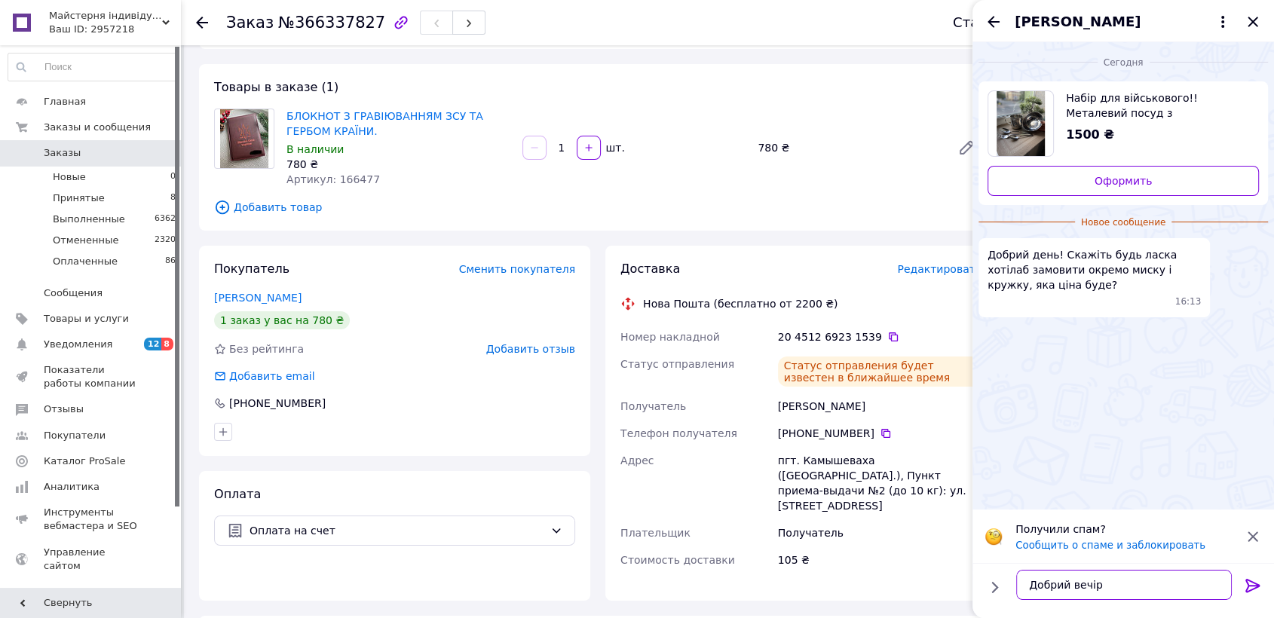
click at [1115, 581] on textarea "Добрий вечір" at bounding box center [1124, 585] width 216 height 30
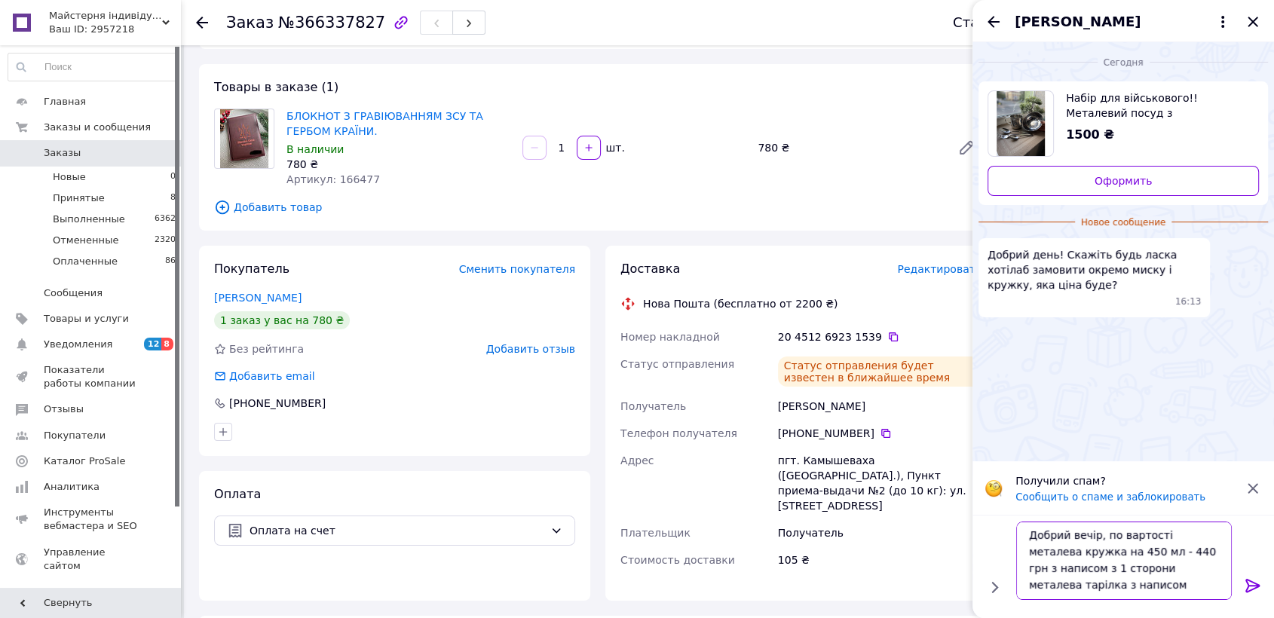
scroll to position [1, 0]
click at [1123, 549] on textarea "Добрий вечір, по вартості металева кружка на 450 мл - 440 грн з написом з 1 сто…" at bounding box center [1124, 561] width 216 height 78
type textarea "Добрий вечір, по вартості металева кружка на 450 мл - 440 грн з написом з 1 сто…"
click at [1257, 583] on icon at bounding box center [1252, 586] width 14 height 14
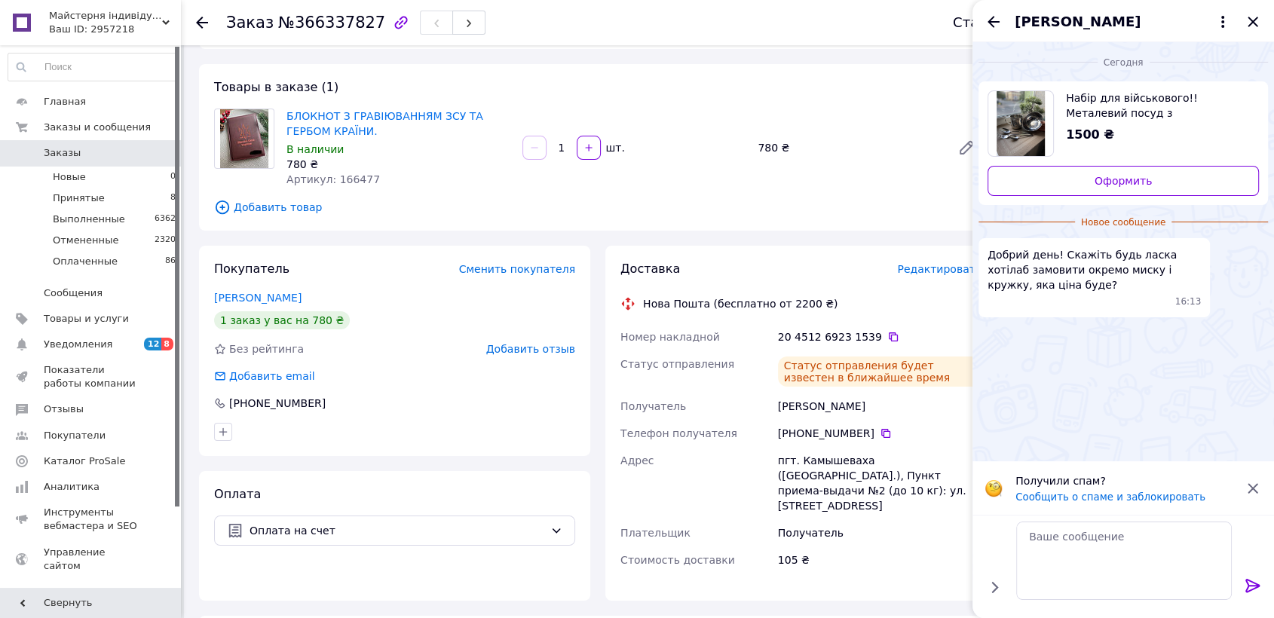
scroll to position [0, 0]
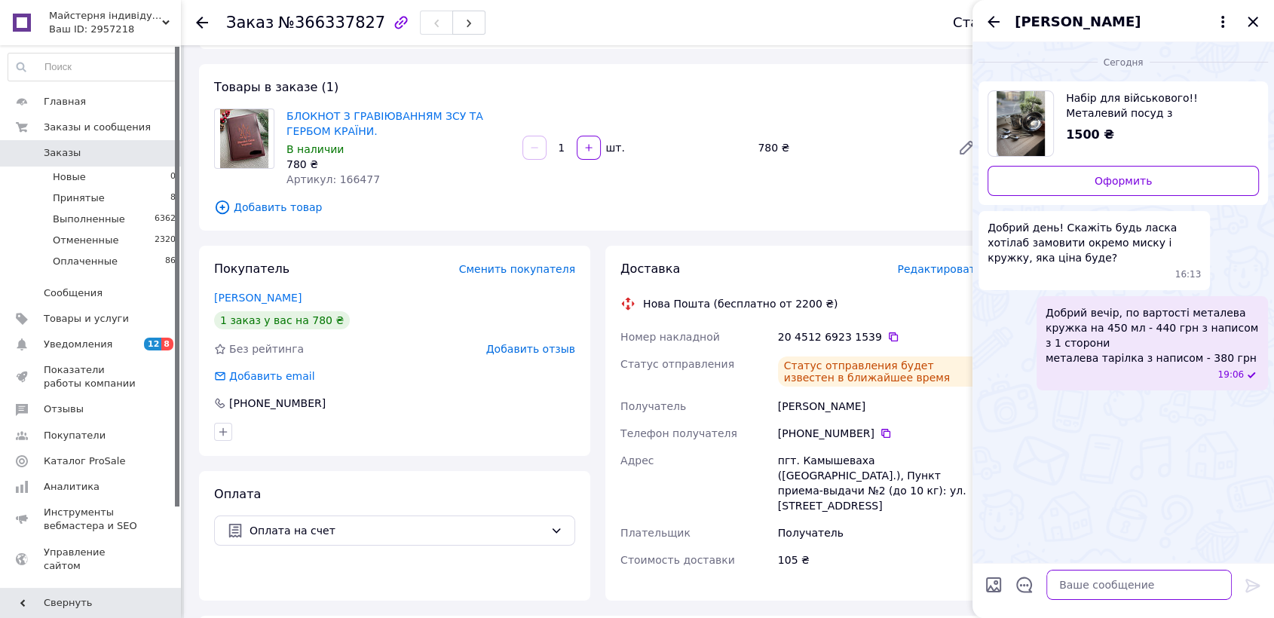
click at [1176, 594] on textarea at bounding box center [1138, 585] width 185 height 30
type textarea "д"
click at [1115, 14] on span "[PERSON_NAME]" at bounding box center [1078, 22] width 126 height 20
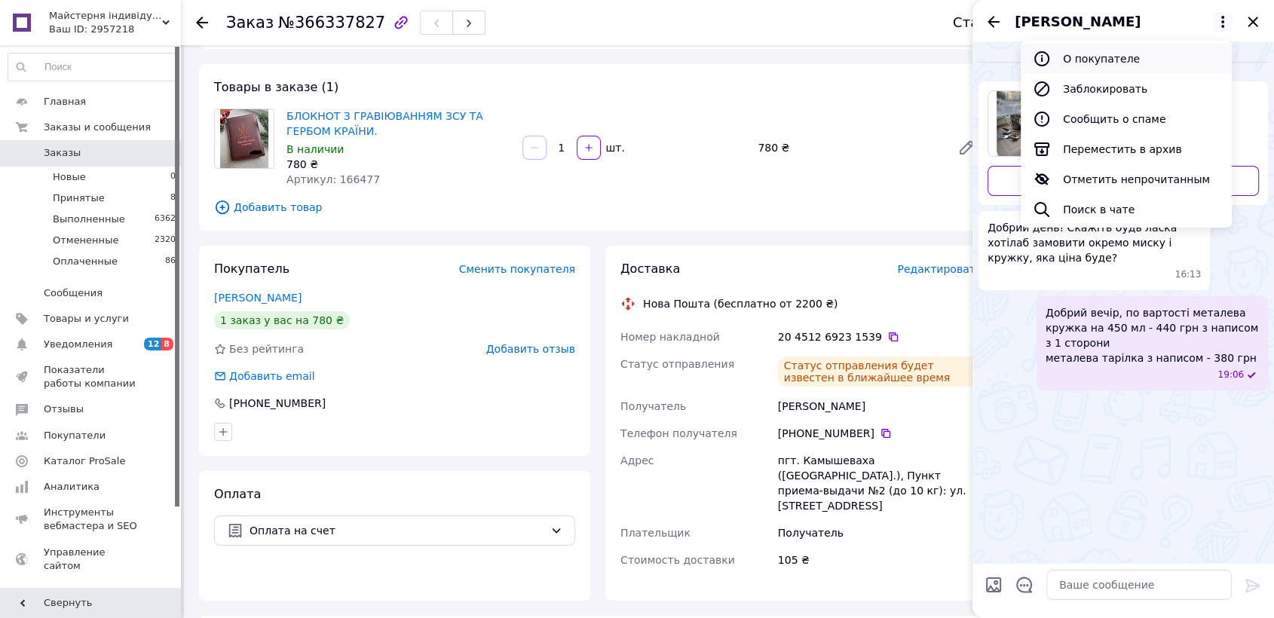
click at [1117, 46] on button "О покупателе" at bounding box center [1126, 59] width 211 height 30
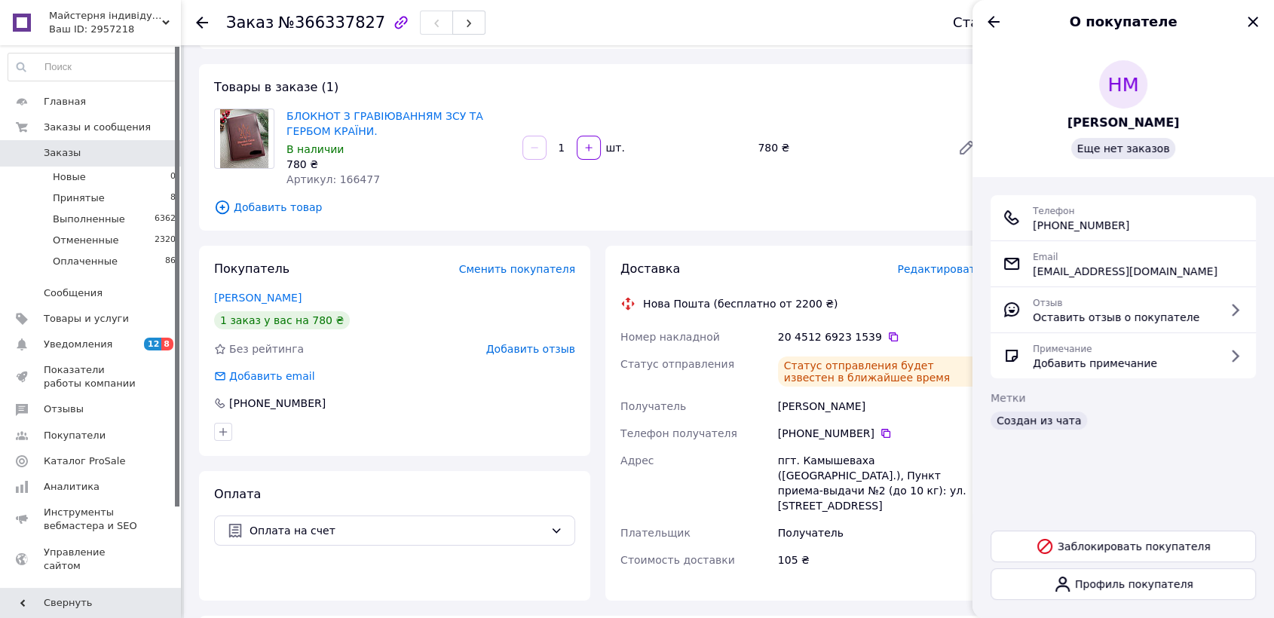
drag, startPoint x: 1136, startPoint y: 219, endPoint x: 1051, endPoint y: 225, distance: 85.5
click at [1051, 225] on div "Телефон +380 (67) 844-12-90" at bounding box center [1123, 218] width 241 height 30
copy span "0 (67) 844-12-90"
click at [995, 20] on icon "Назад" at bounding box center [994, 22] width 18 height 18
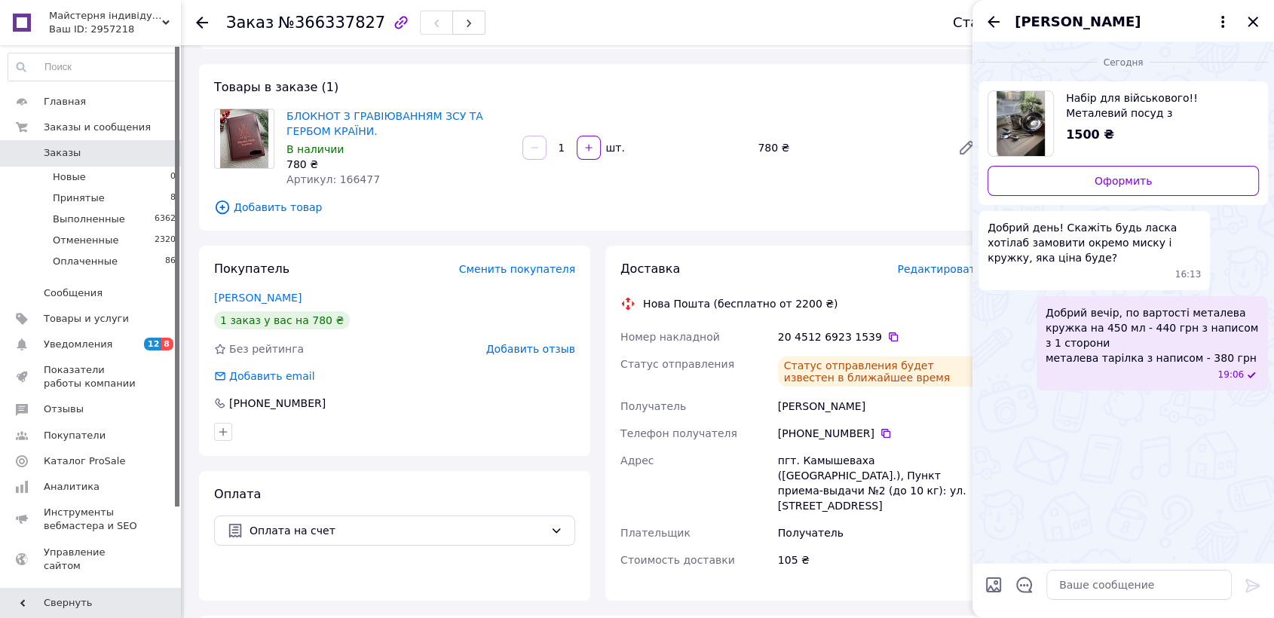
click at [1096, 101] on span "Набір для військового!! Металевий посуд з гравіюванням під замовлення" at bounding box center [1156, 105] width 181 height 30
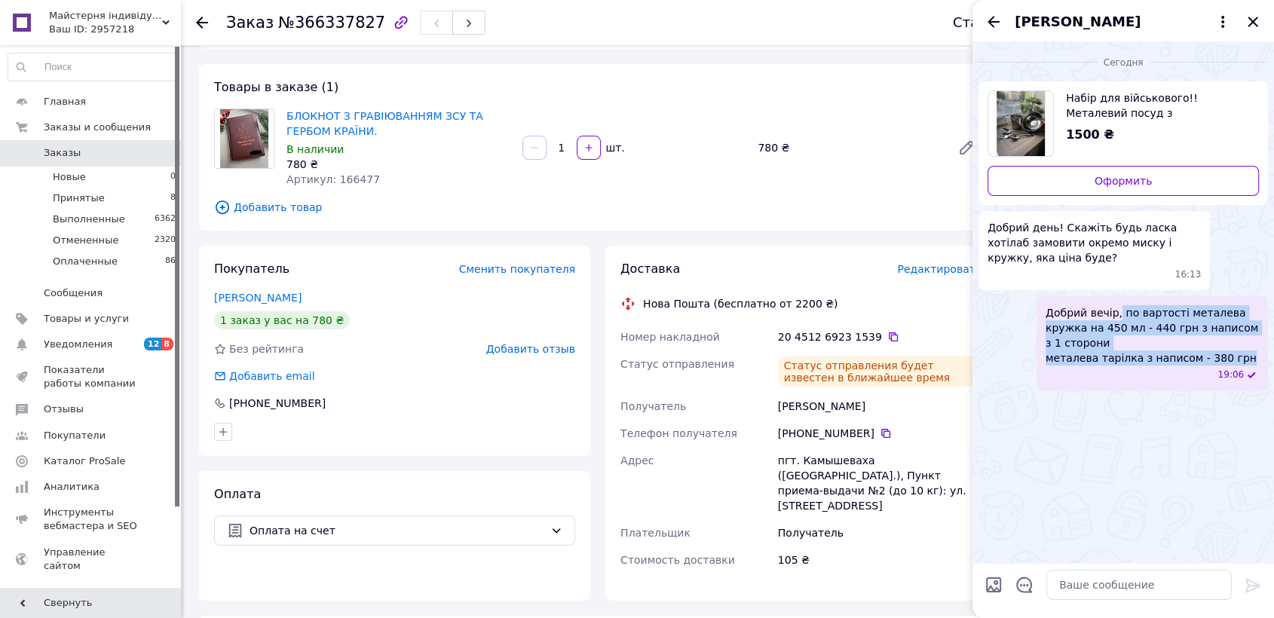
drag, startPoint x: 1230, startPoint y: 345, endPoint x: 1114, endPoint y: 311, distance: 120.2
click at [1114, 311] on span "Добрий вечір, по вартості металева кружка на 450 мл - 440 грн з написом з 1 сто…" at bounding box center [1152, 335] width 213 height 60
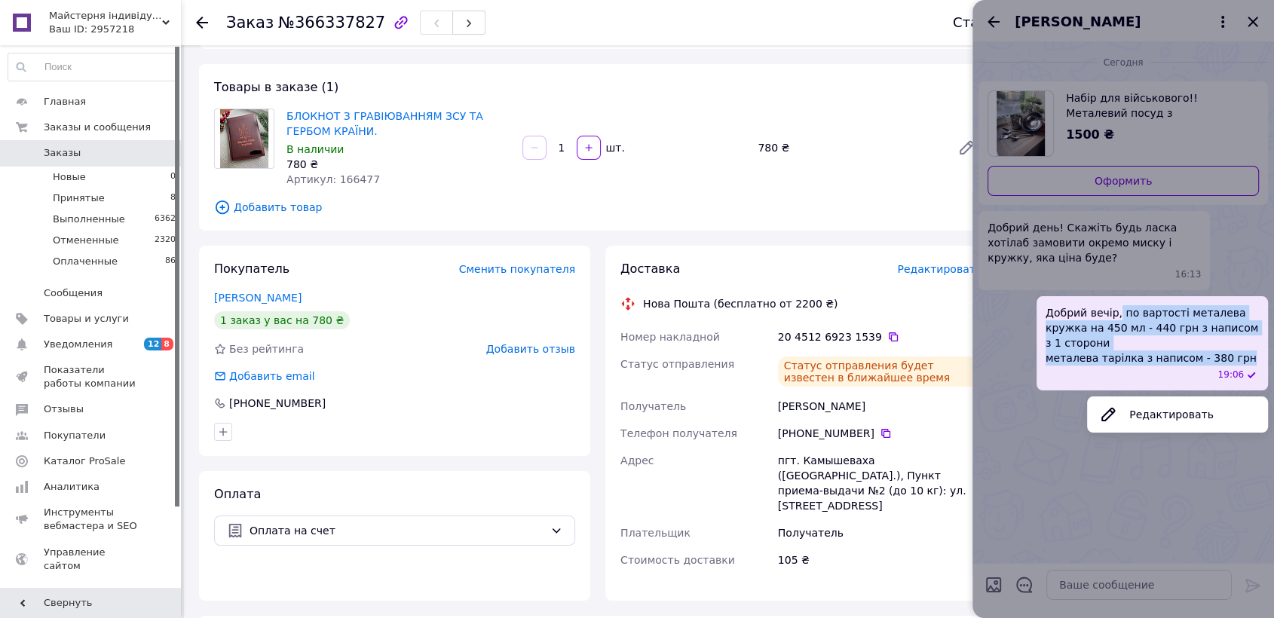
copy span "по вартості металева кружка на 450 мл - 440 грн з написом з 1 сторони металева …"
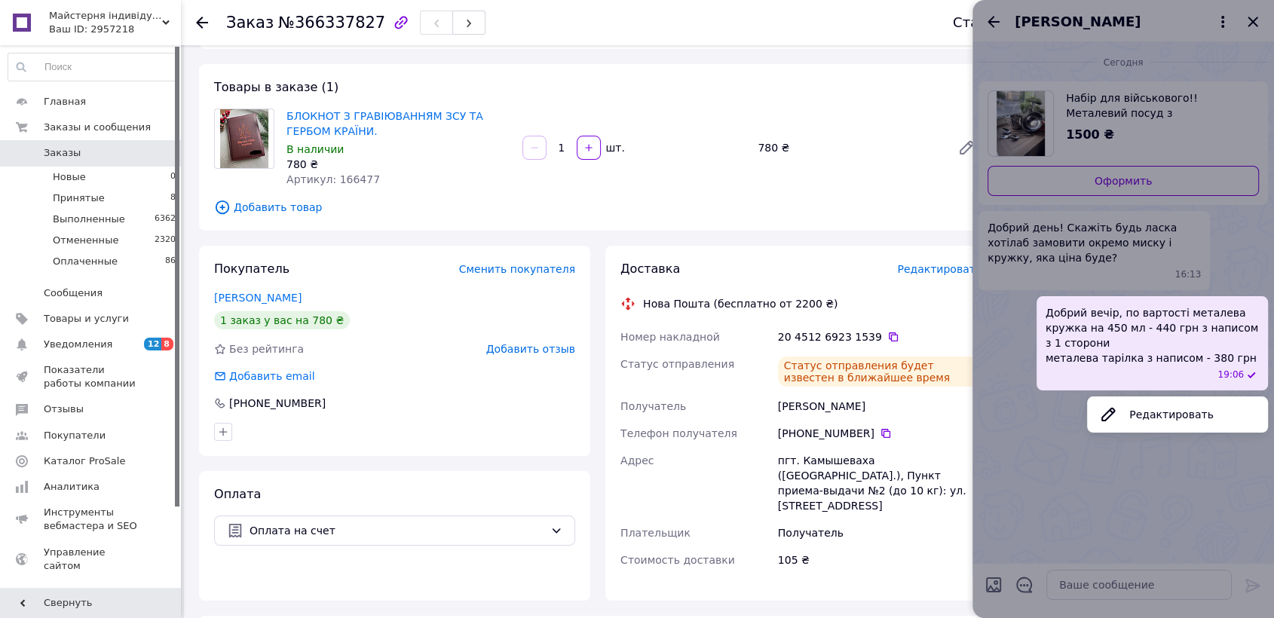
click at [1250, 31] on div at bounding box center [1124, 309] width 302 height 618
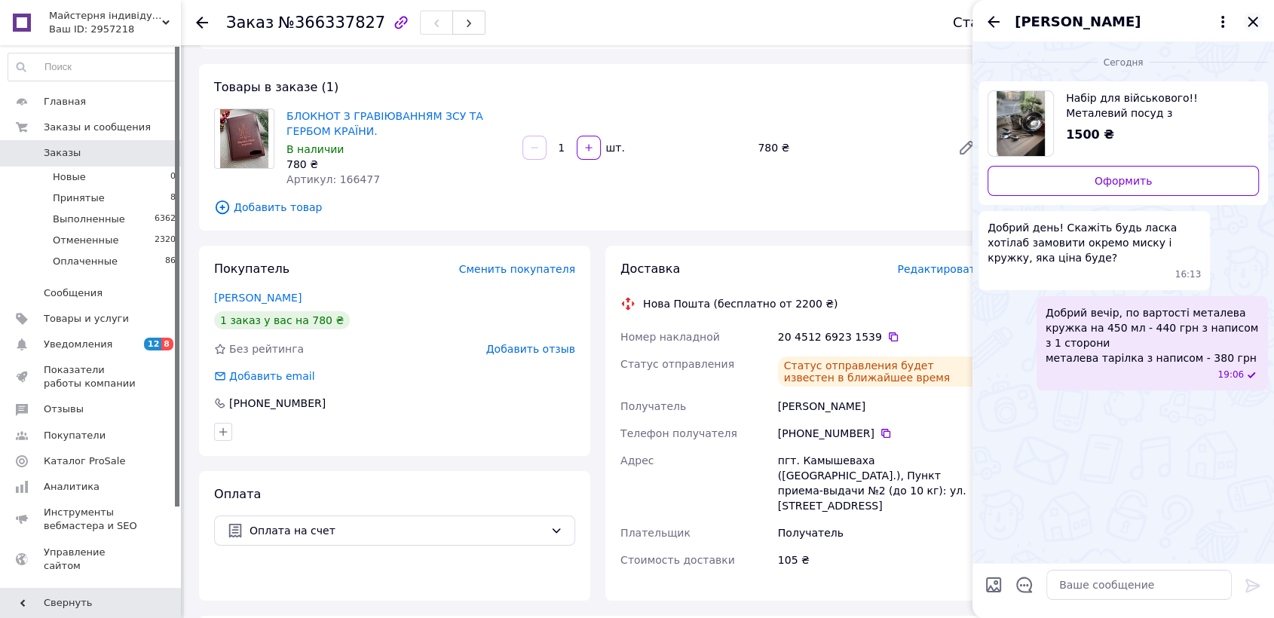
click at [1249, 26] on icon "Закрыть" at bounding box center [1253, 22] width 18 height 18
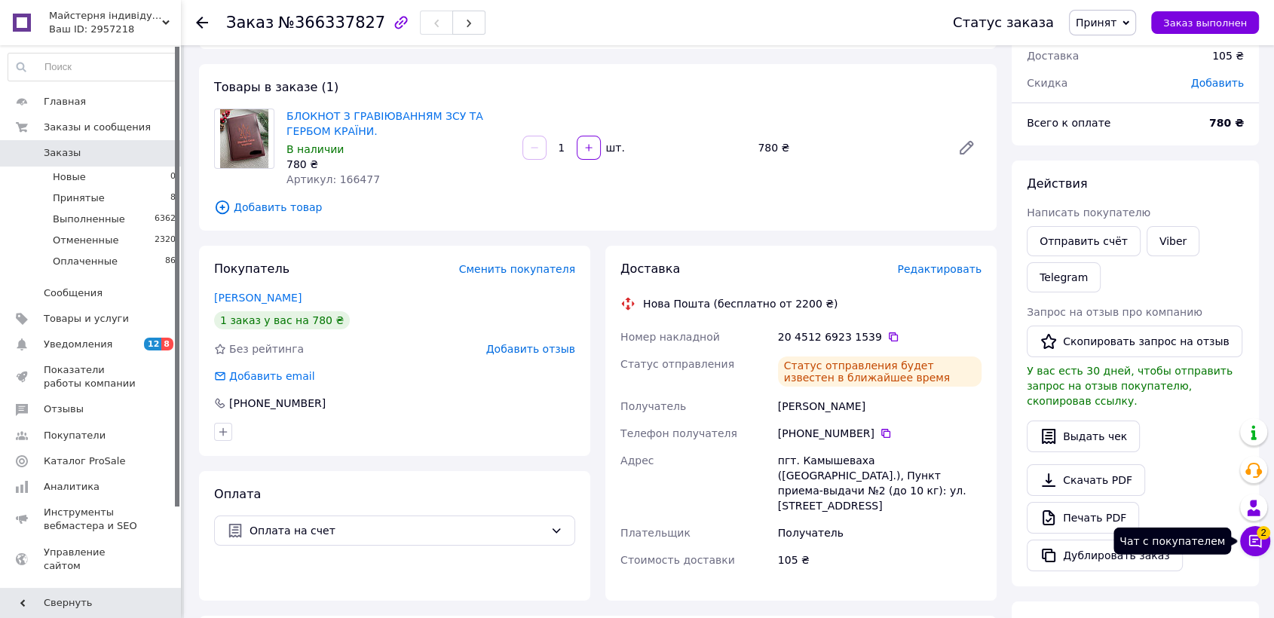
click at [1257, 540] on icon at bounding box center [1255, 541] width 15 height 15
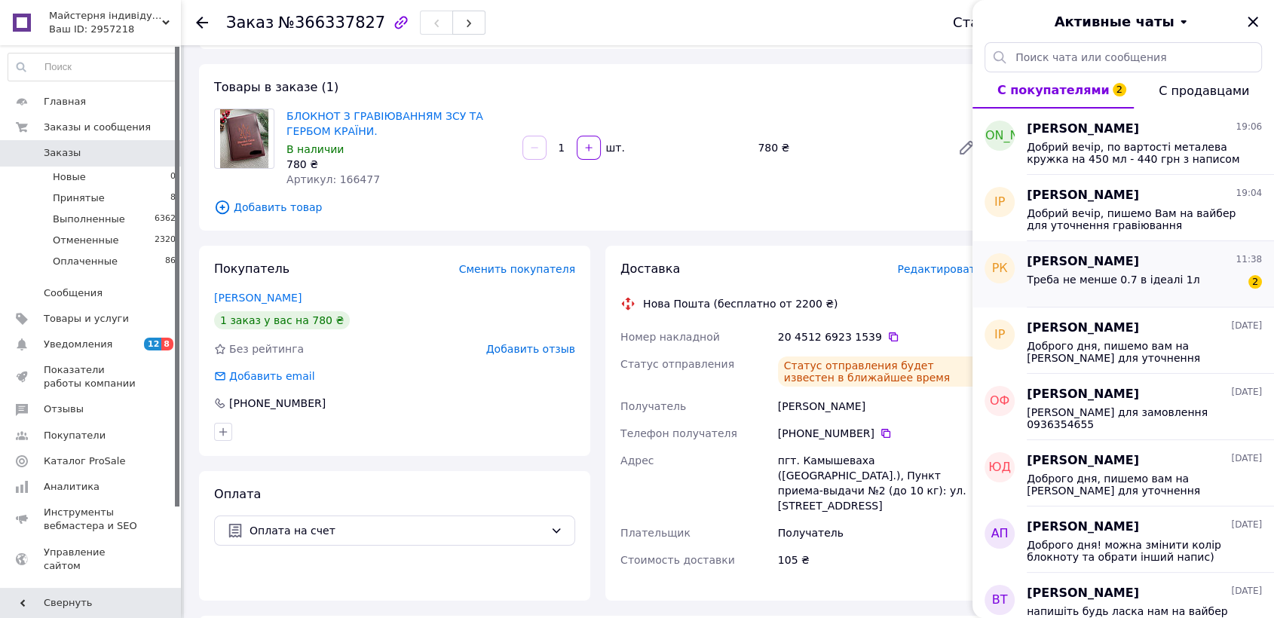
click at [1168, 287] on div "Треба не менше 0.7 в ідеалі 1л" at bounding box center [1113, 284] width 173 height 21
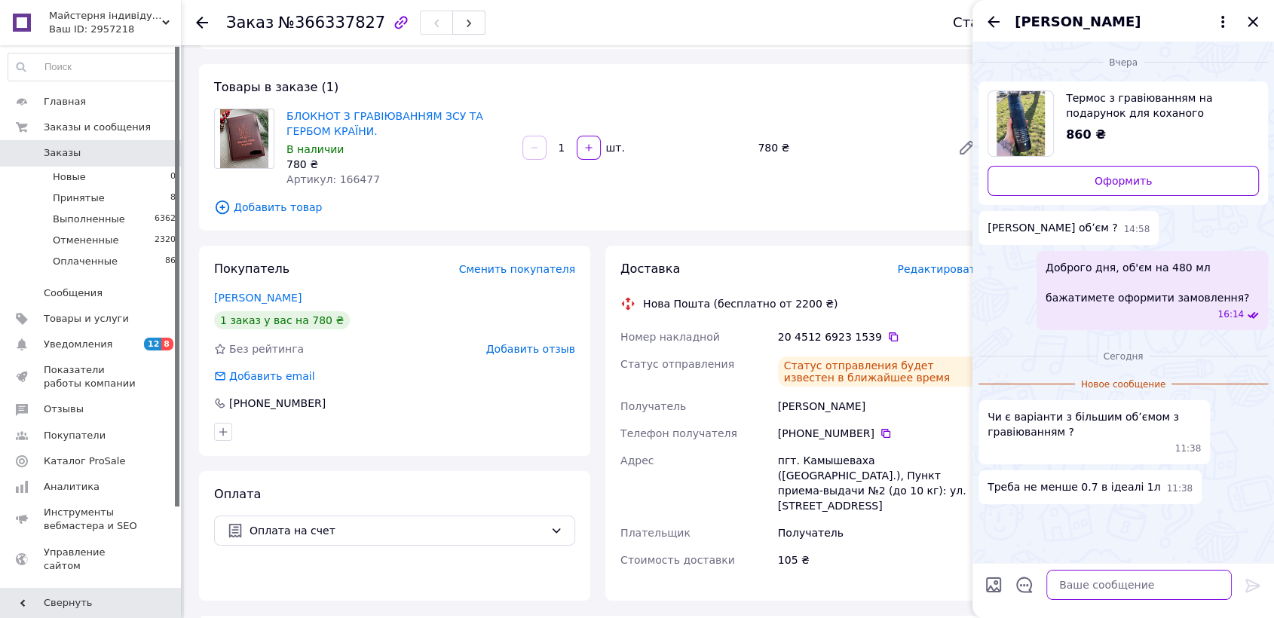
click at [1114, 578] on textarea at bounding box center [1138, 585] width 185 height 30
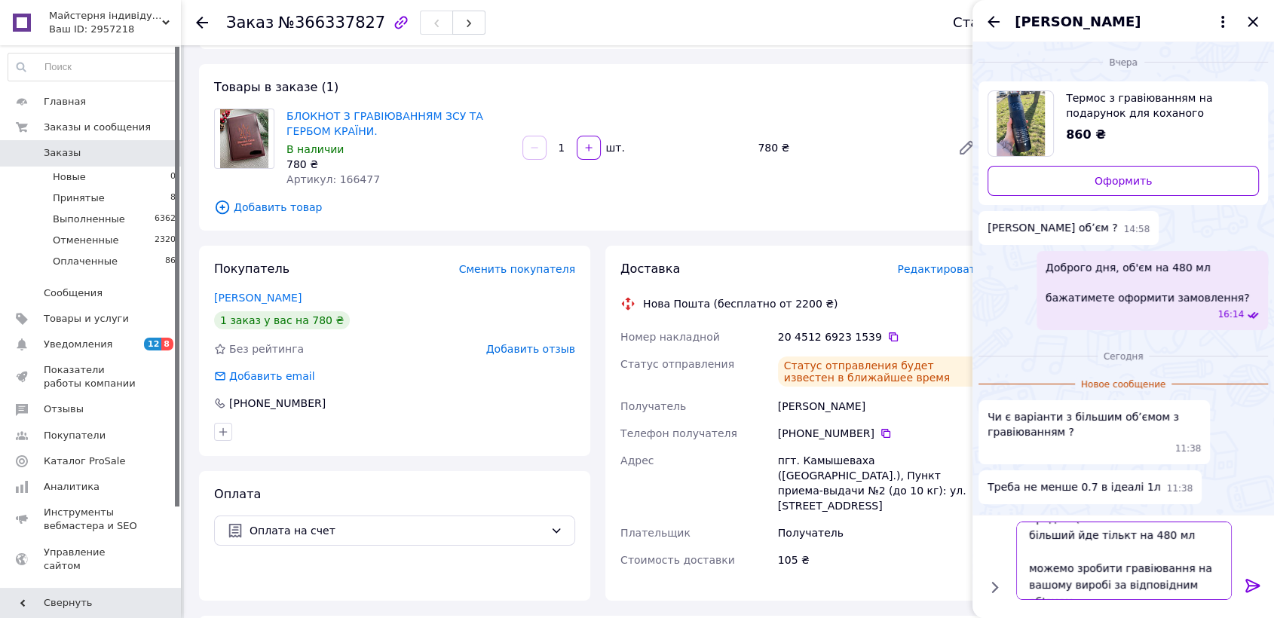
scroll to position [34, 0]
type textarea "нажаль у більшому немаємо у продажі( більший йде тількт на 480 мл можемо зробит…"
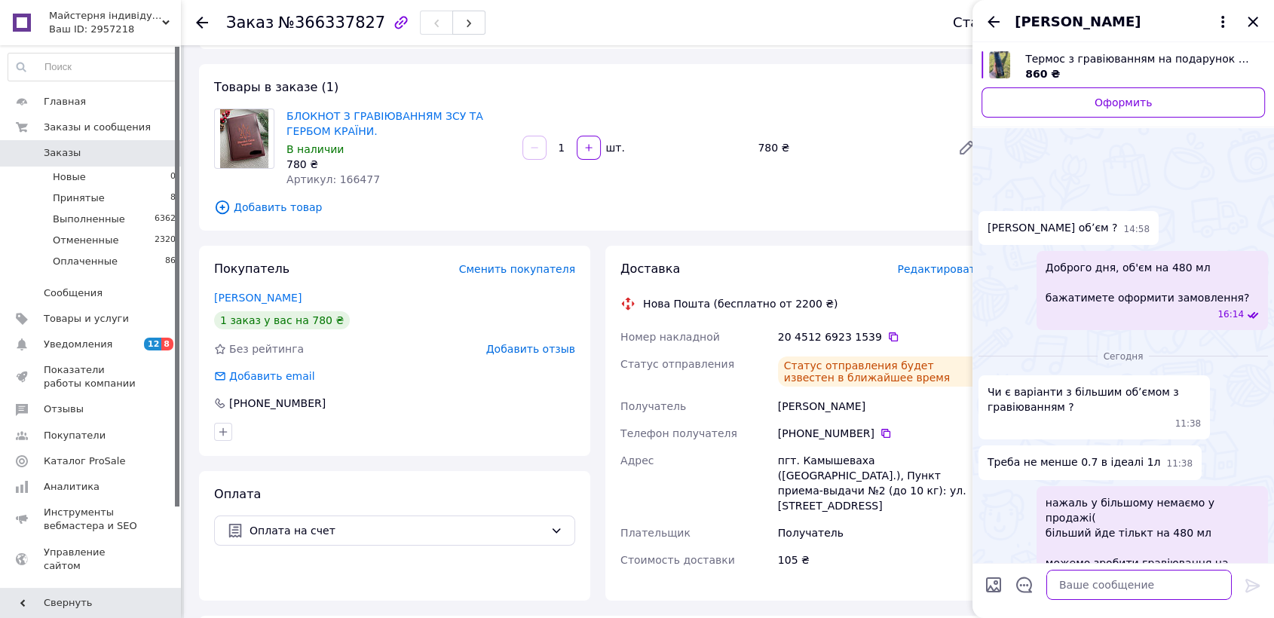
scroll to position [54, 0]
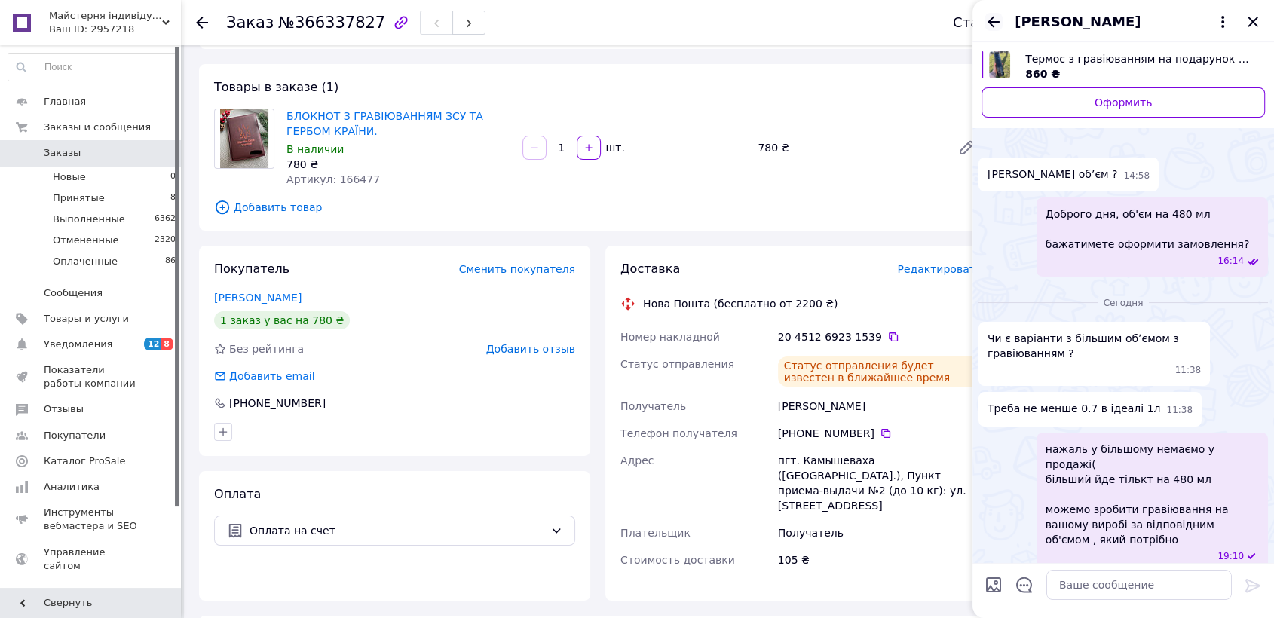
click at [991, 20] on icon "Назад" at bounding box center [994, 22] width 18 height 18
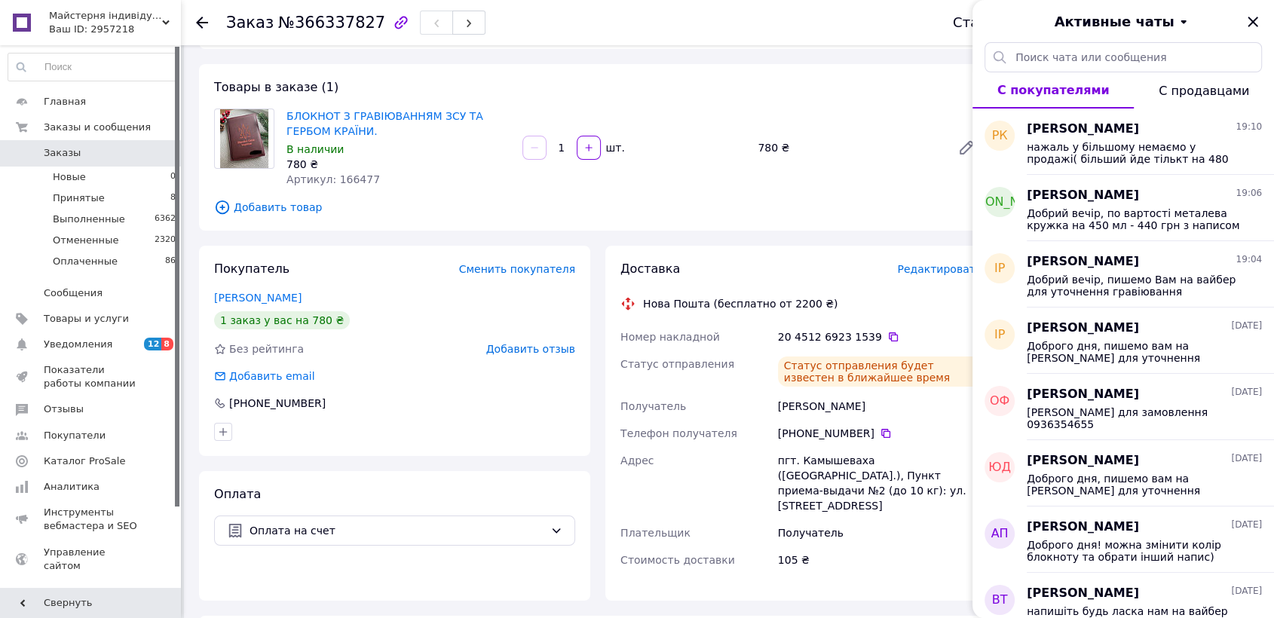
click at [385, 168] on div "Товары в заказе (1) БЛОКНОТ З ГРАВІЮВАННЯМ ЗСУ ТА ГЕРБОМ КРАЇНИ. В наличии 780 …" at bounding box center [598, 147] width 798 height 167
click at [136, 188] on li "Принятые 8" at bounding box center [92, 198] width 185 height 21
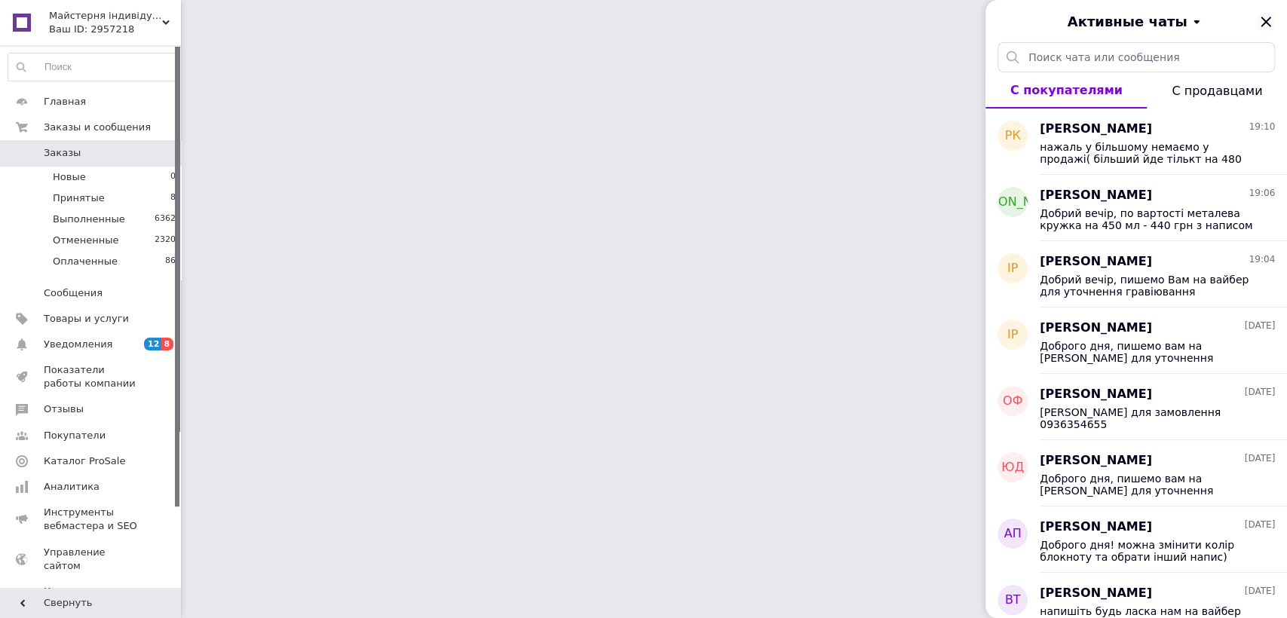
click at [1261, 19] on icon "Закрыть" at bounding box center [1266, 22] width 18 height 18
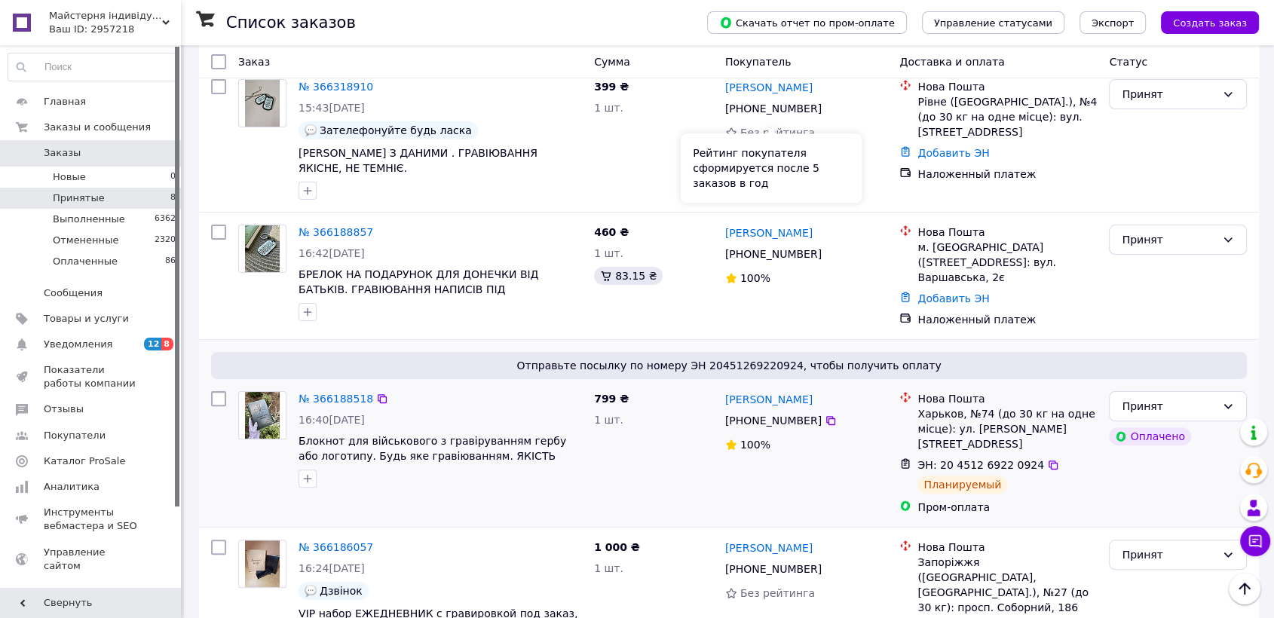
scroll to position [335, 0]
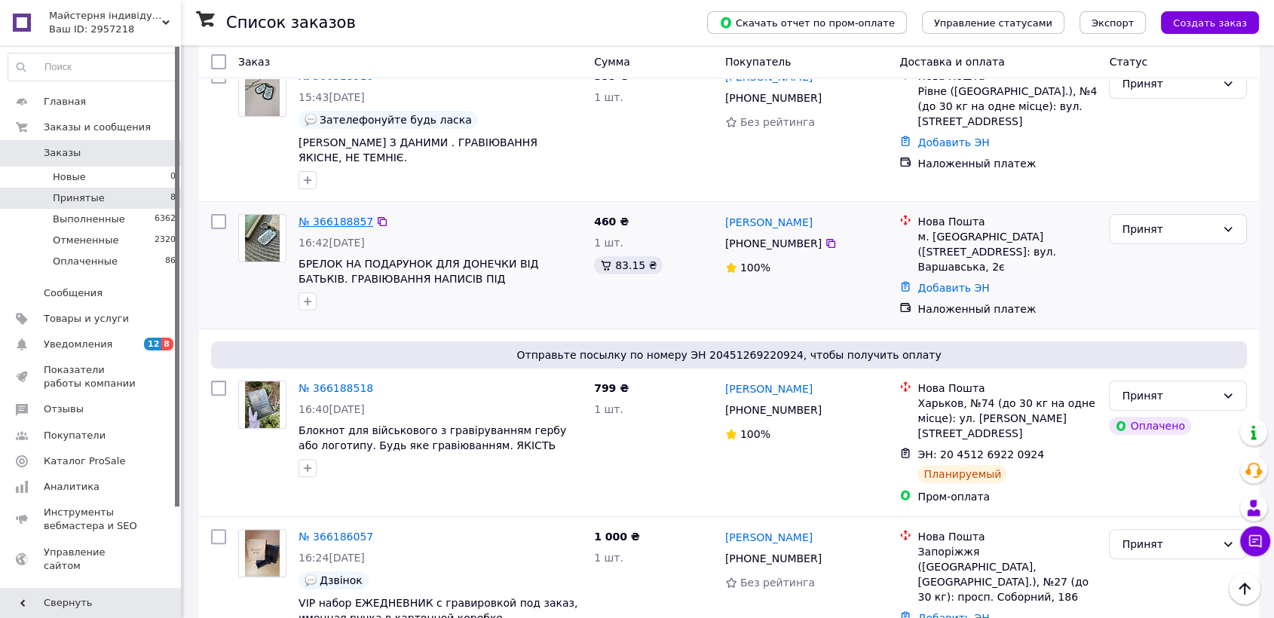
click at [317, 216] on link "№ 366188857" at bounding box center [336, 222] width 75 height 12
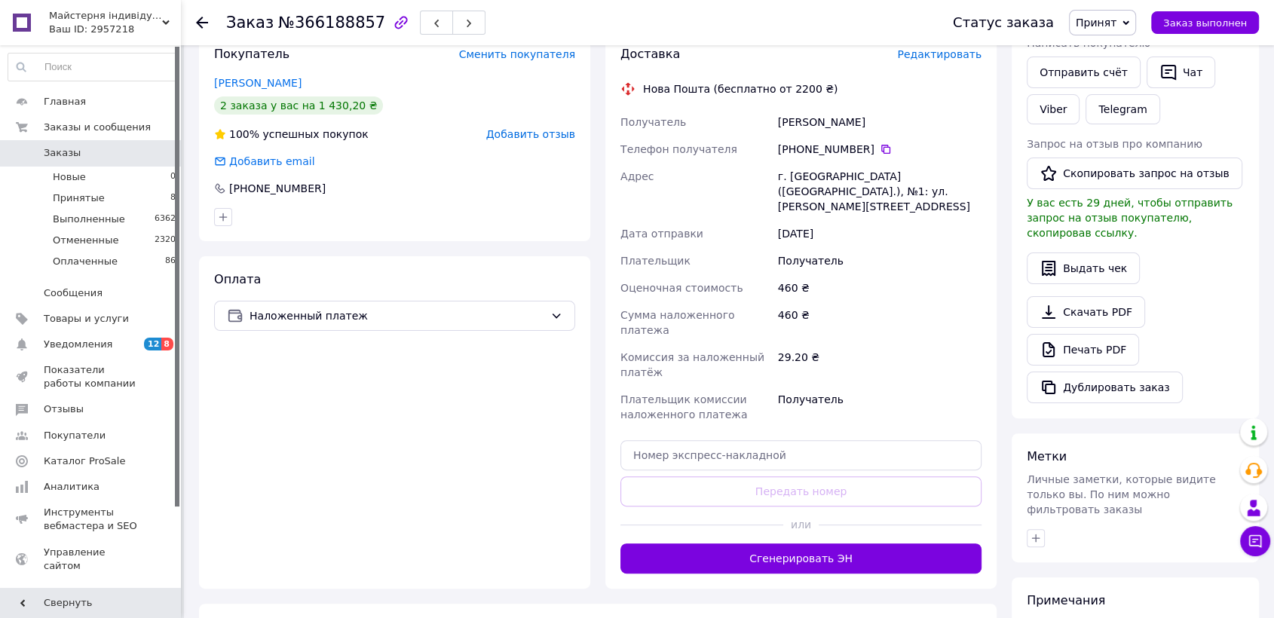
scroll to position [335, 0]
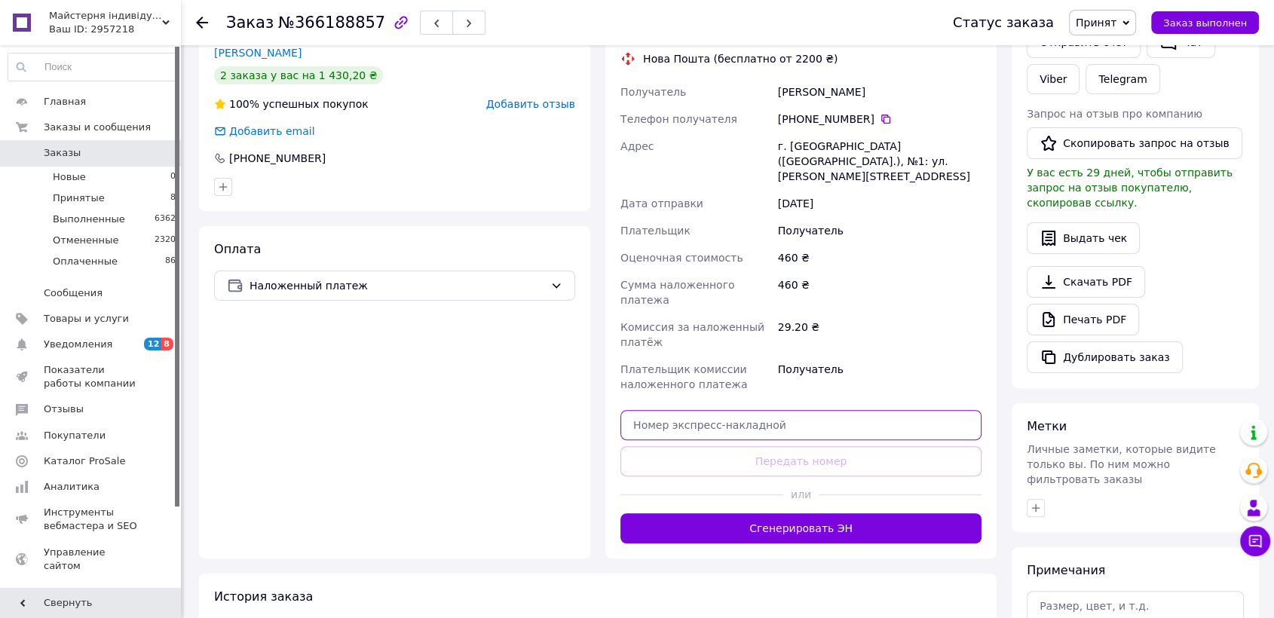
paste input "20451269235600"
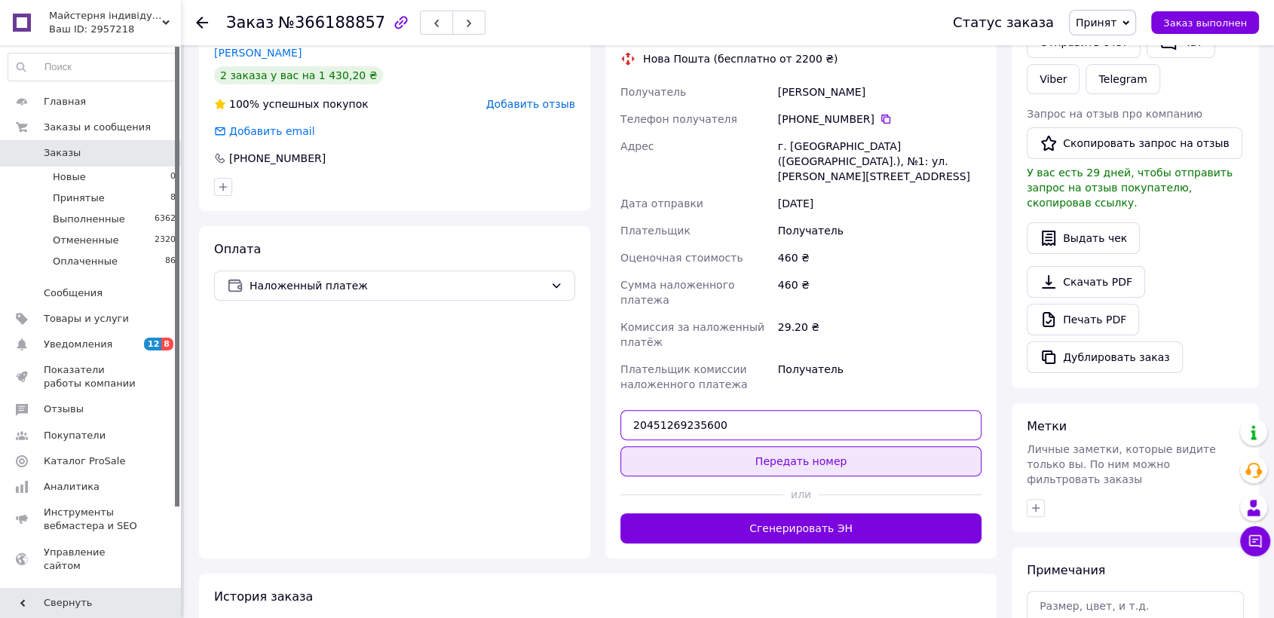
type input "20451269235600"
click at [820, 446] on button "Передать номер" at bounding box center [800, 461] width 361 height 30
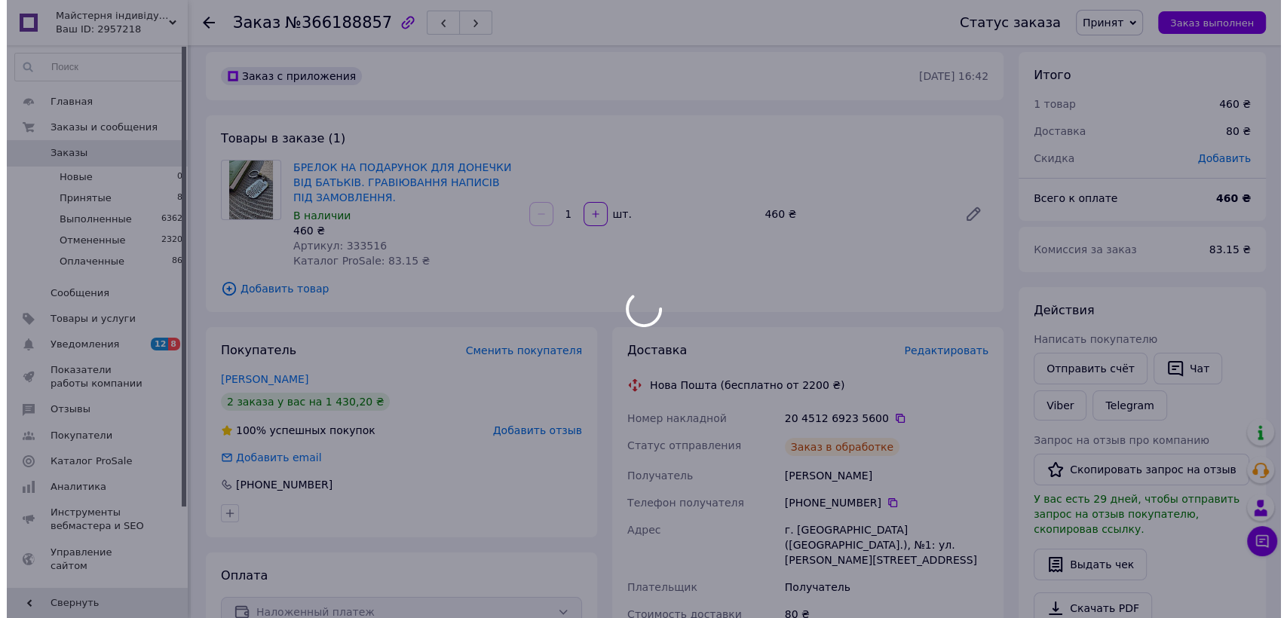
scroll to position [0, 0]
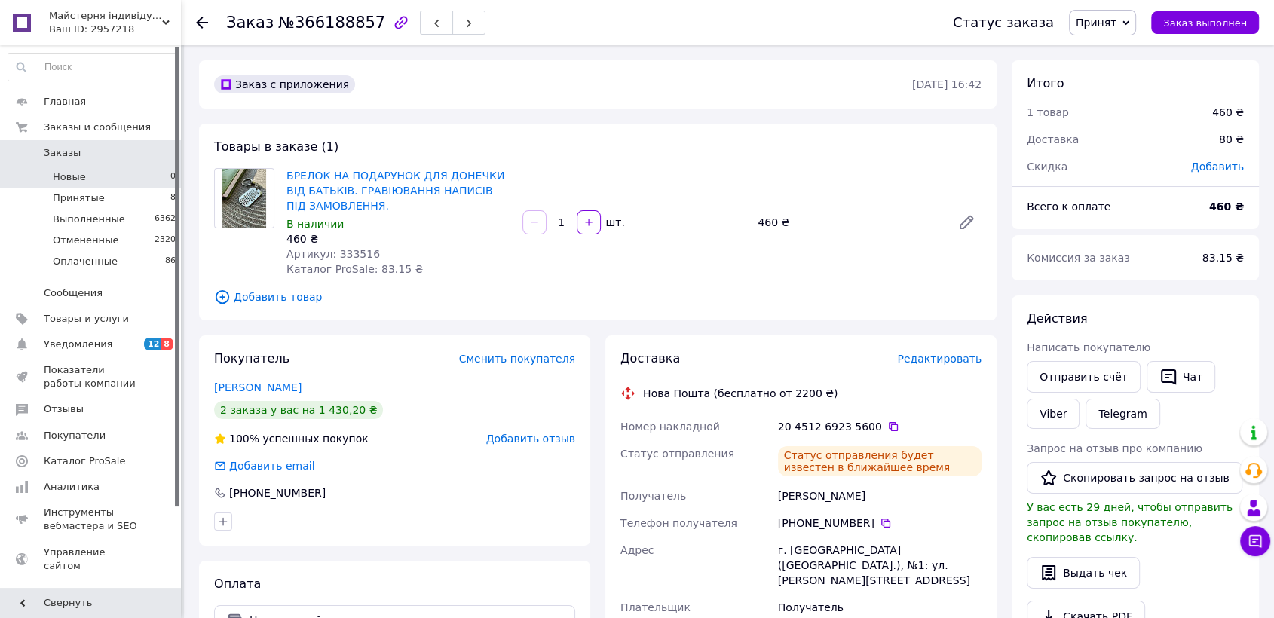
click at [129, 179] on li "Новые 0" at bounding box center [92, 177] width 185 height 21
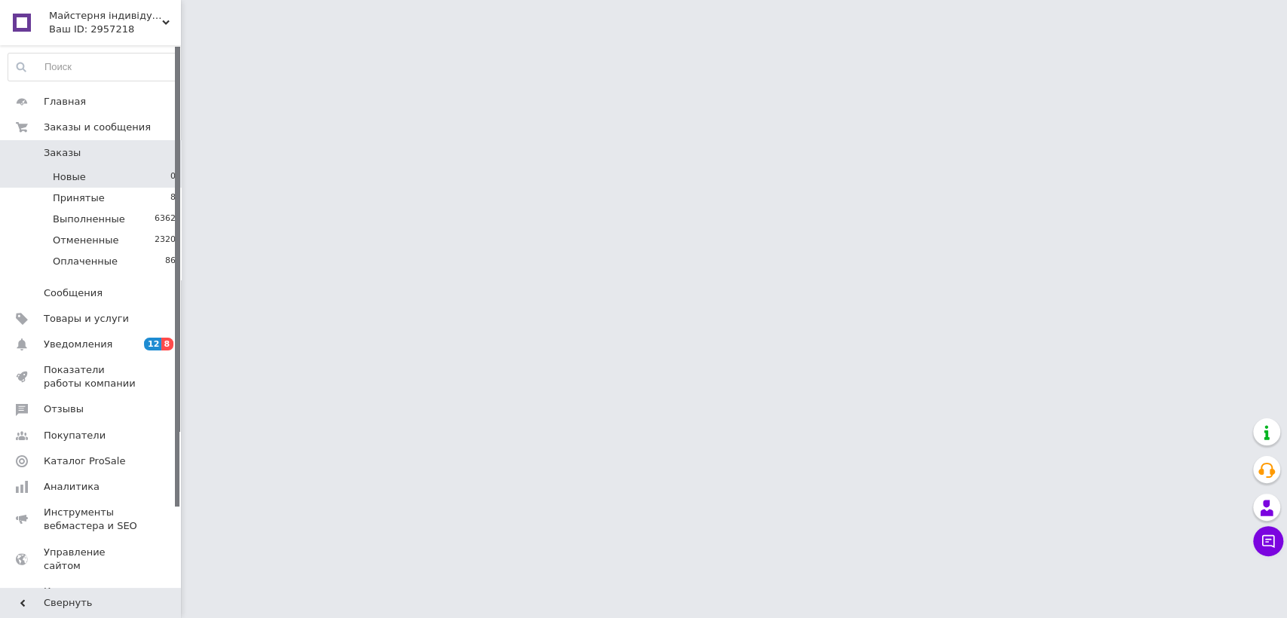
click at [130, 185] on li "Новые 0" at bounding box center [92, 177] width 185 height 21
click at [135, 193] on li "Принятые 8" at bounding box center [92, 198] width 185 height 21
